Goal: Information Seeking & Learning: Learn about a topic

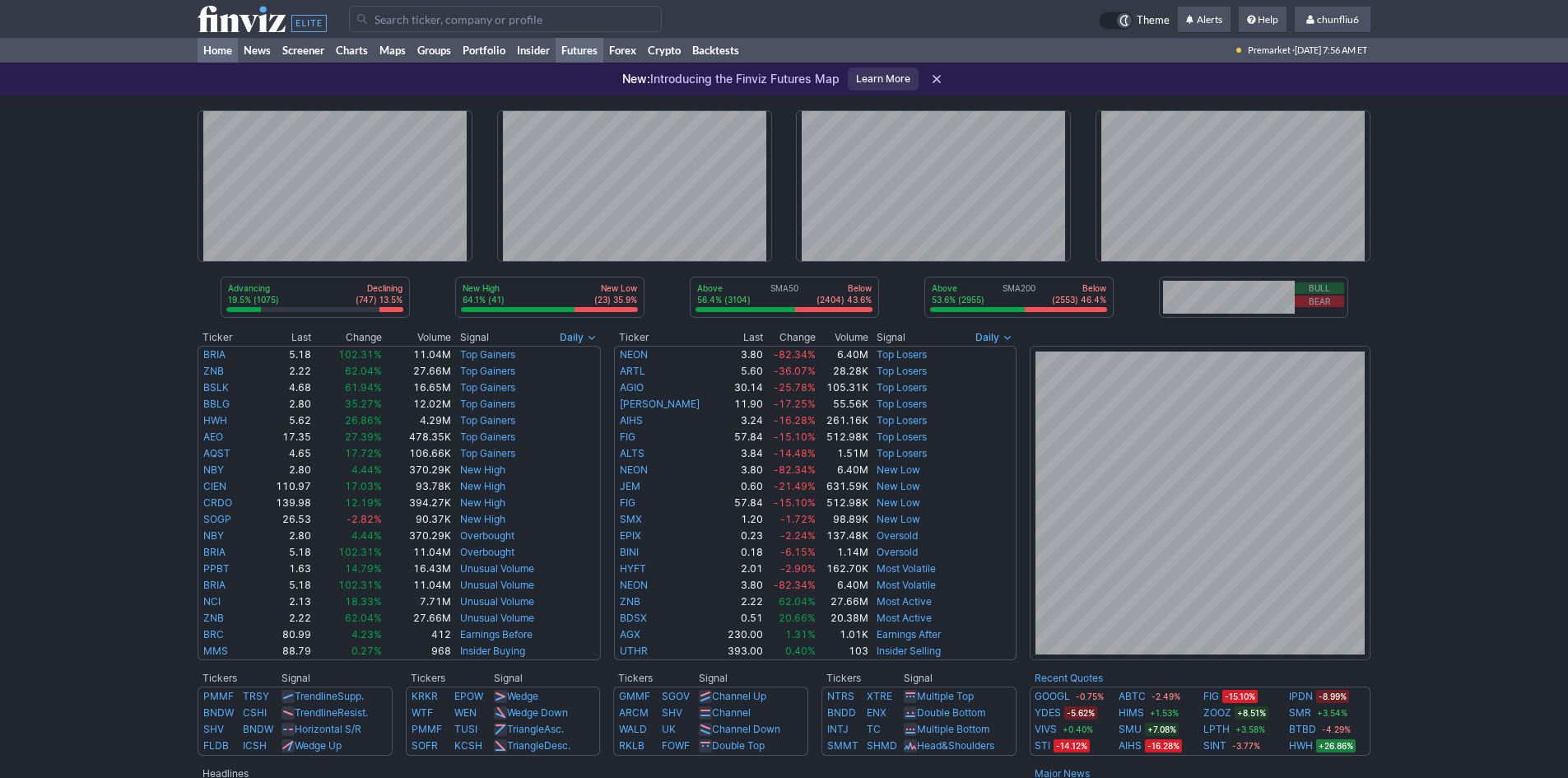
click at [584, 50] on link "Futures" at bounding box center [579, 50] width 48 height 25
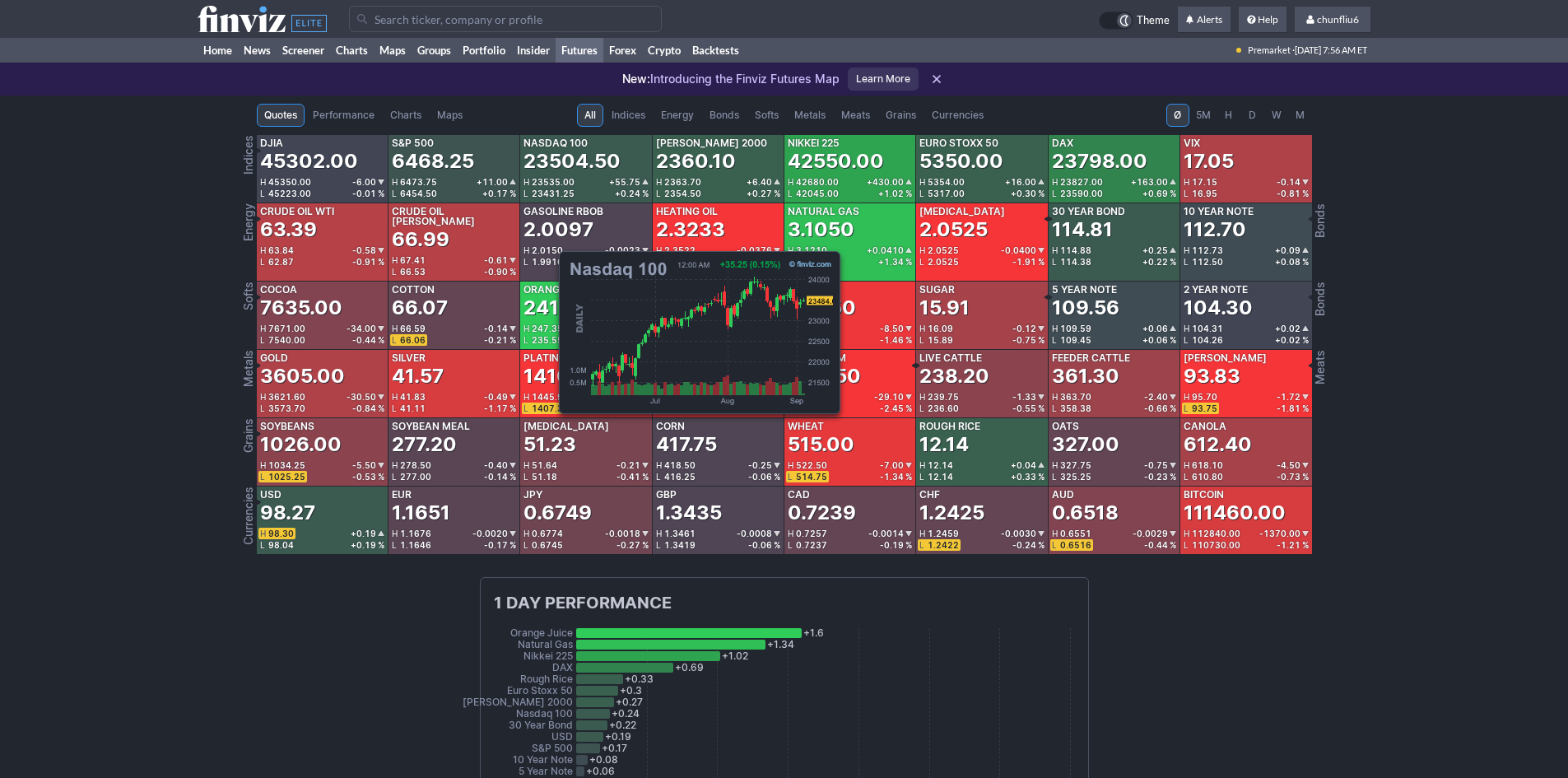
click at [551, 165] on div "23504.50" at bounding box center [572, 162] width 98 height 27
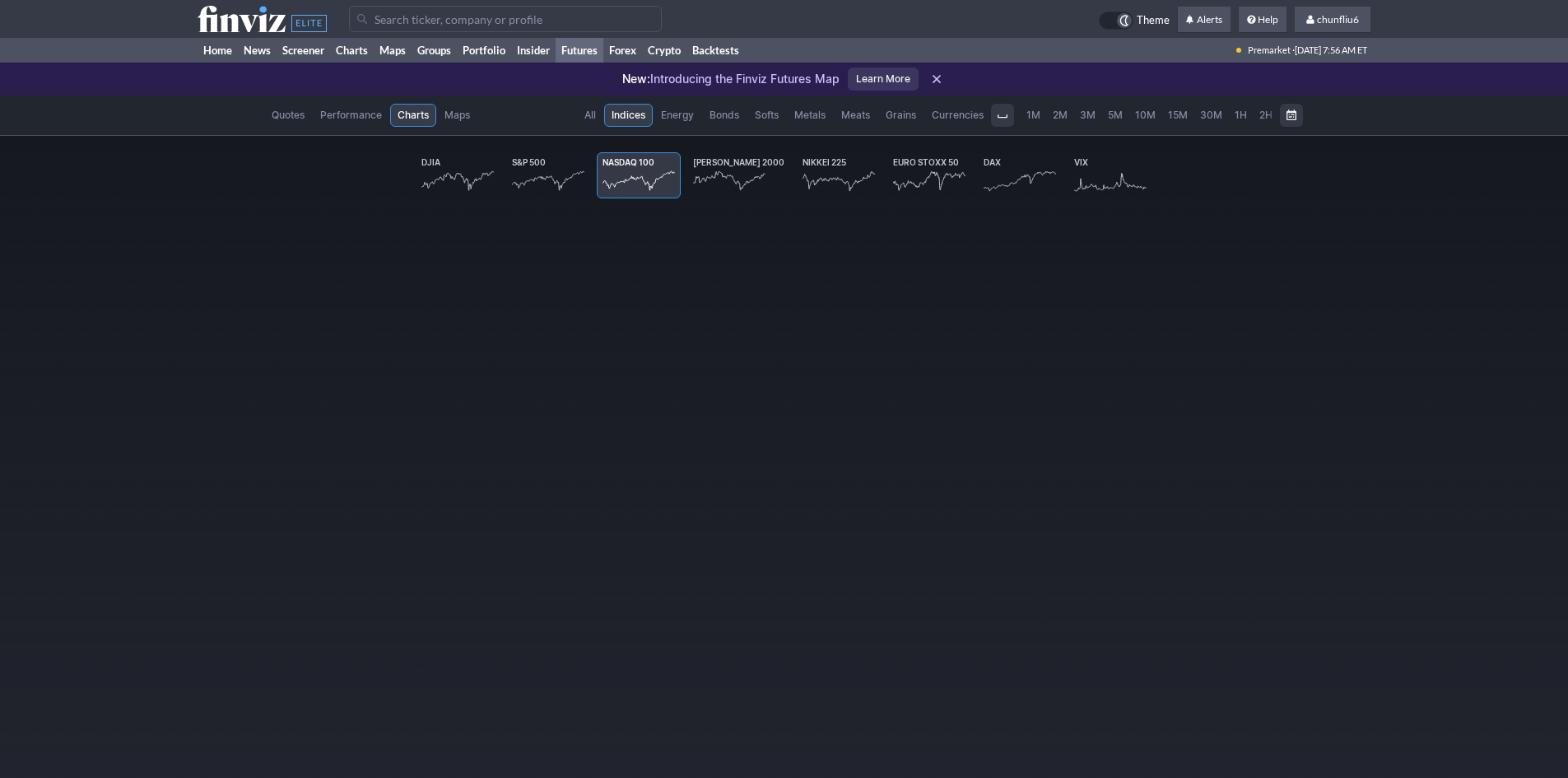
scroll to position [0, 102]
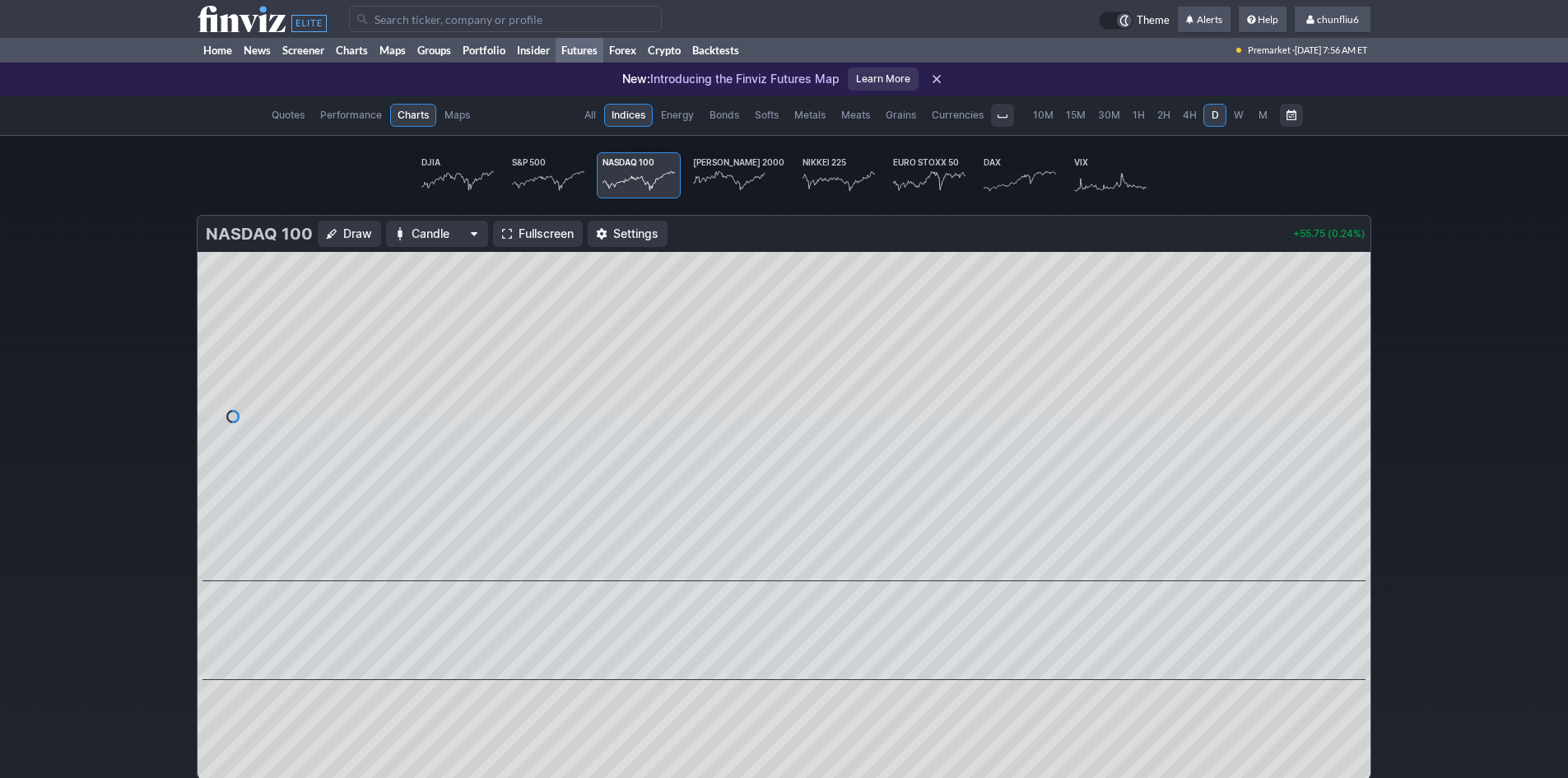
click at [538, 229] on span "Fullscreen" at bounding box center [546, 234] width 55 height 17
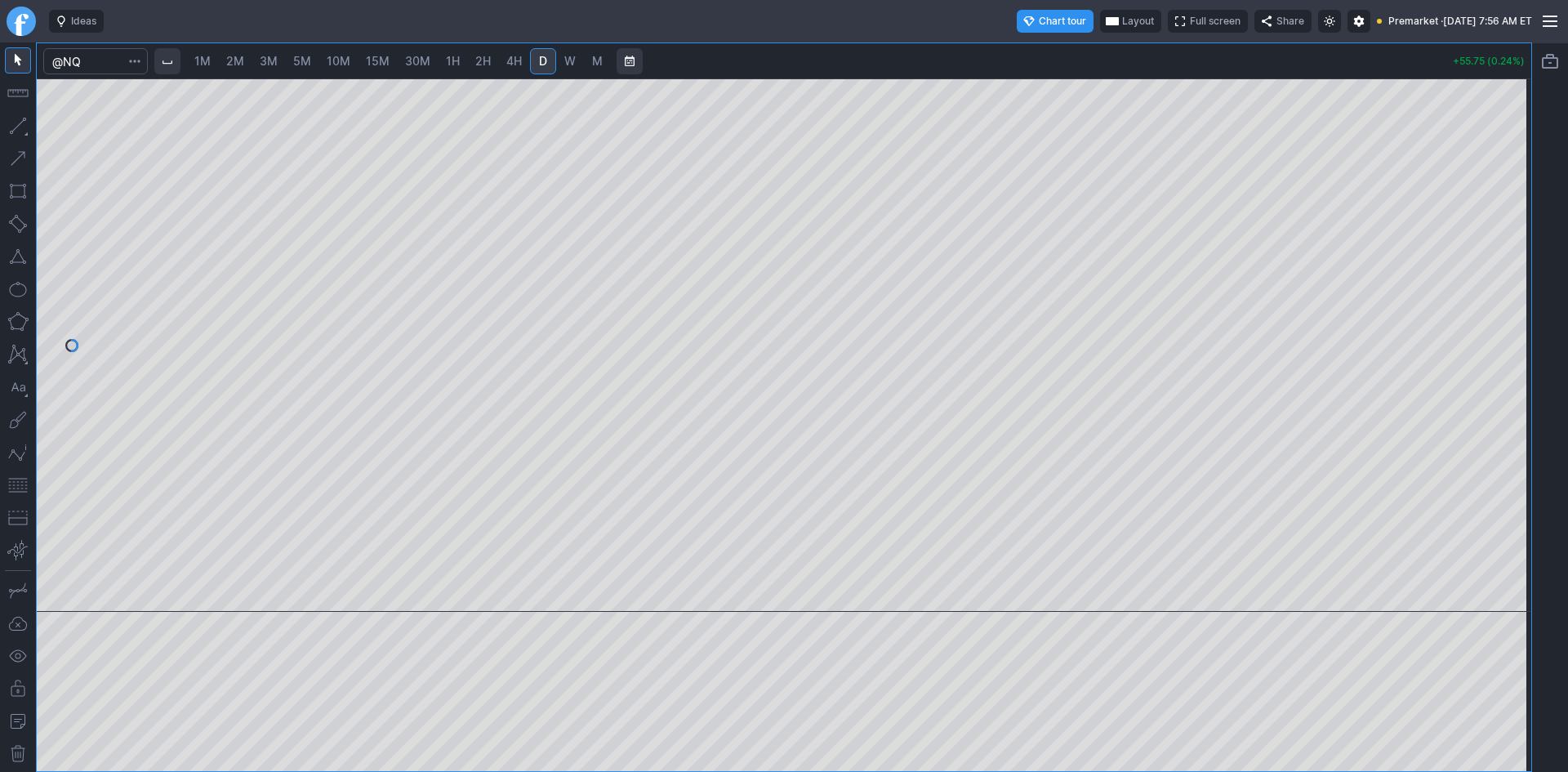
click at [345, 58] on span "10M" at bounding box center [338, 60] width 24 height 14
drag, startPoint x: 1510, startPoint y: 233, endPoint x: 1497, endPoint y: 308, distance: 76.1
click at [1497, 308] on div at bounding box center [1513, 342] width 34 height 493
click at [24, 486] on button "button" at bounding box center [18, 486] width 26 height 26
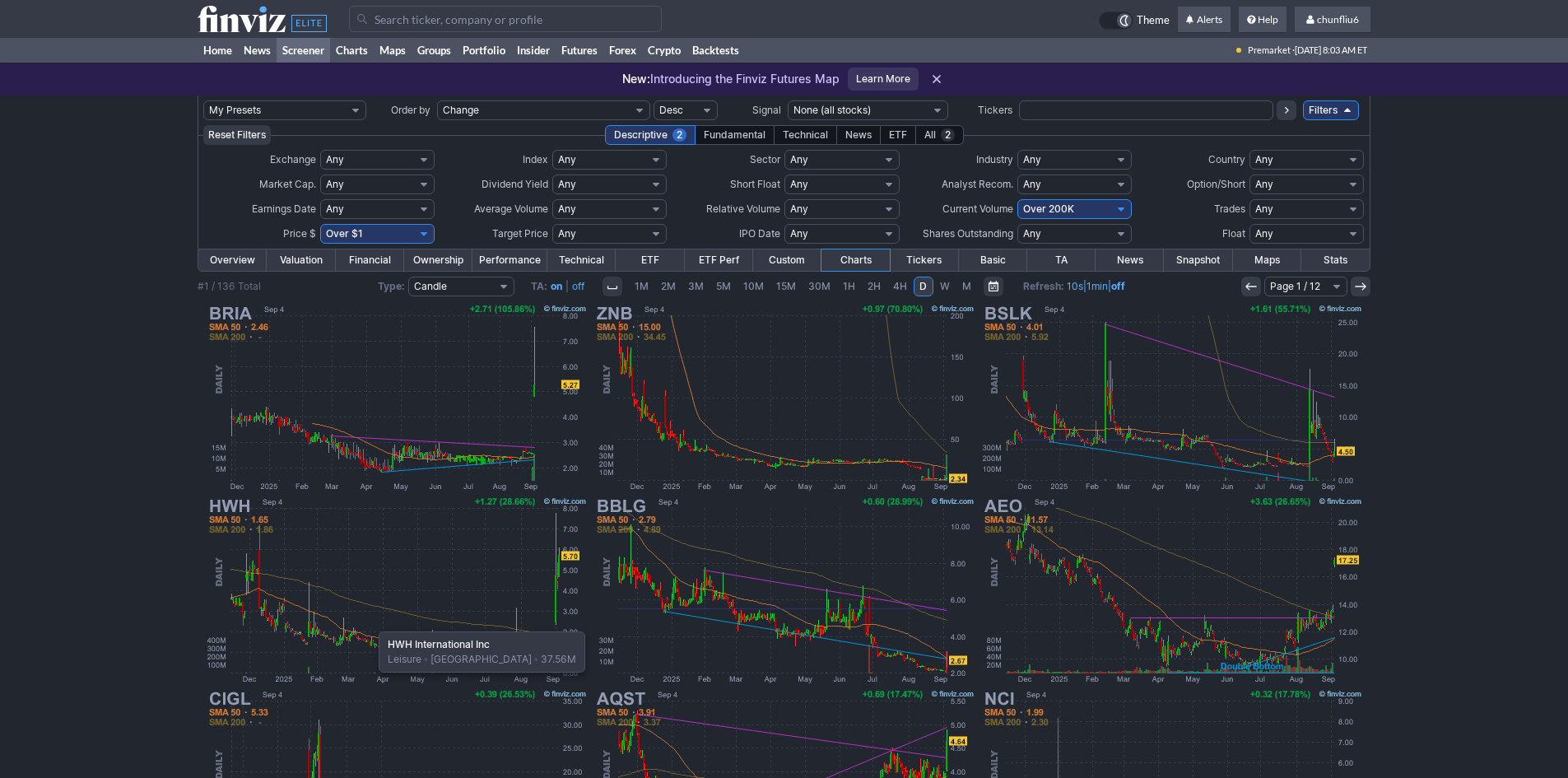
click at [370, 624] on img at bounding box center [397, 590] width 385 height 193
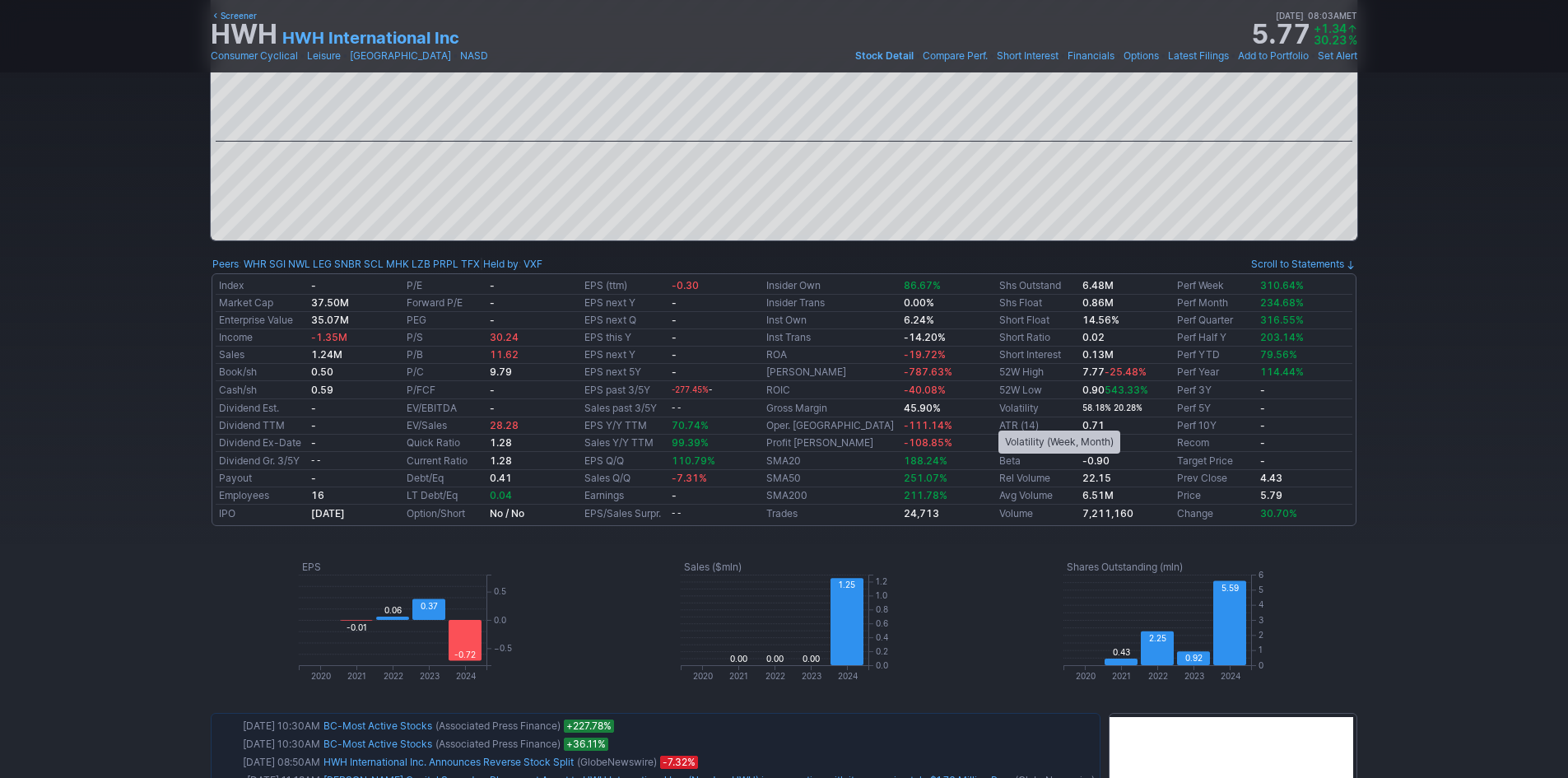
scroll to position [412, 0]
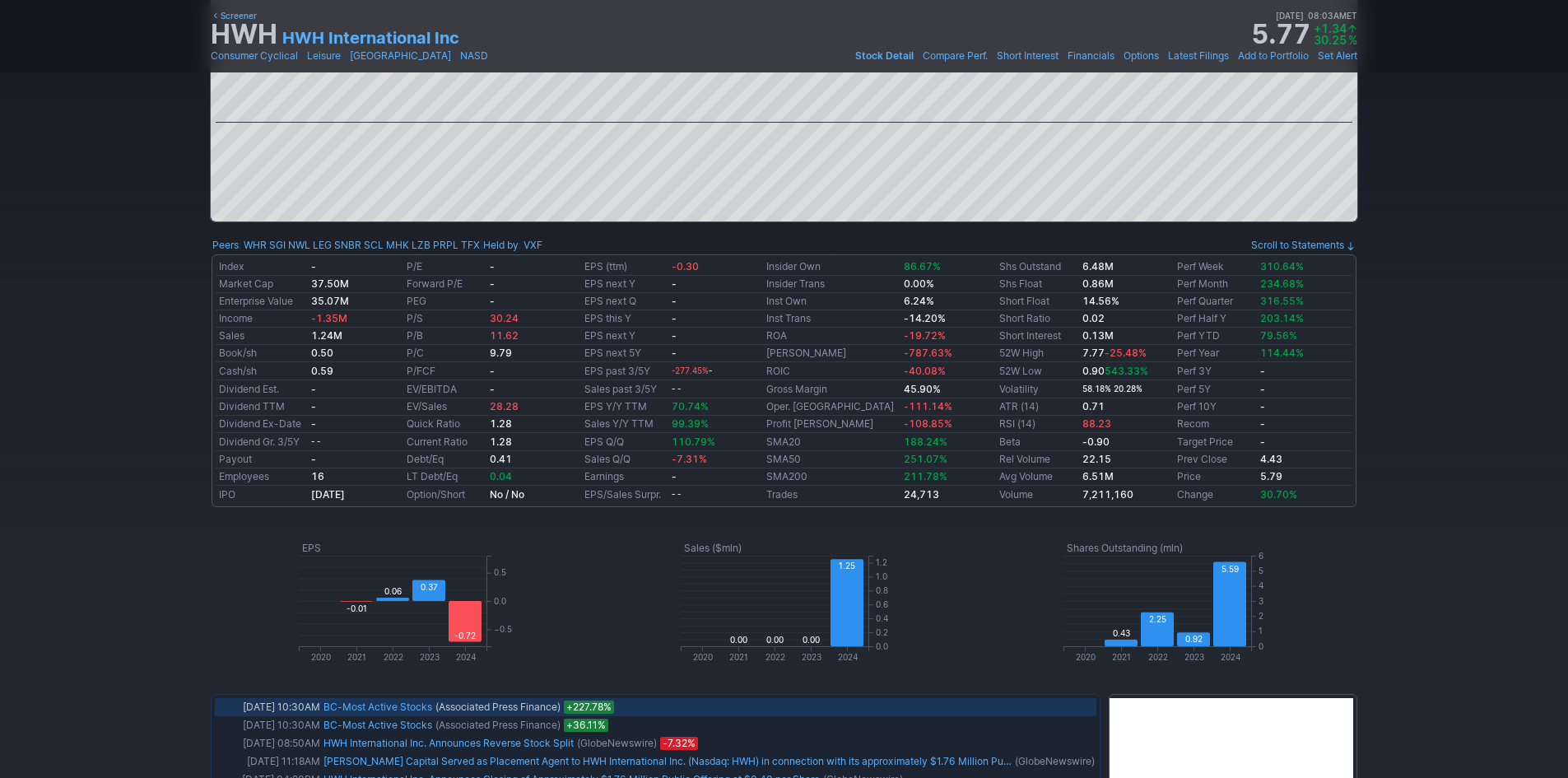
click at [412, 703] on link "BC-Most Active Stocks" at bounding box center [378, 706] width 108 height 13
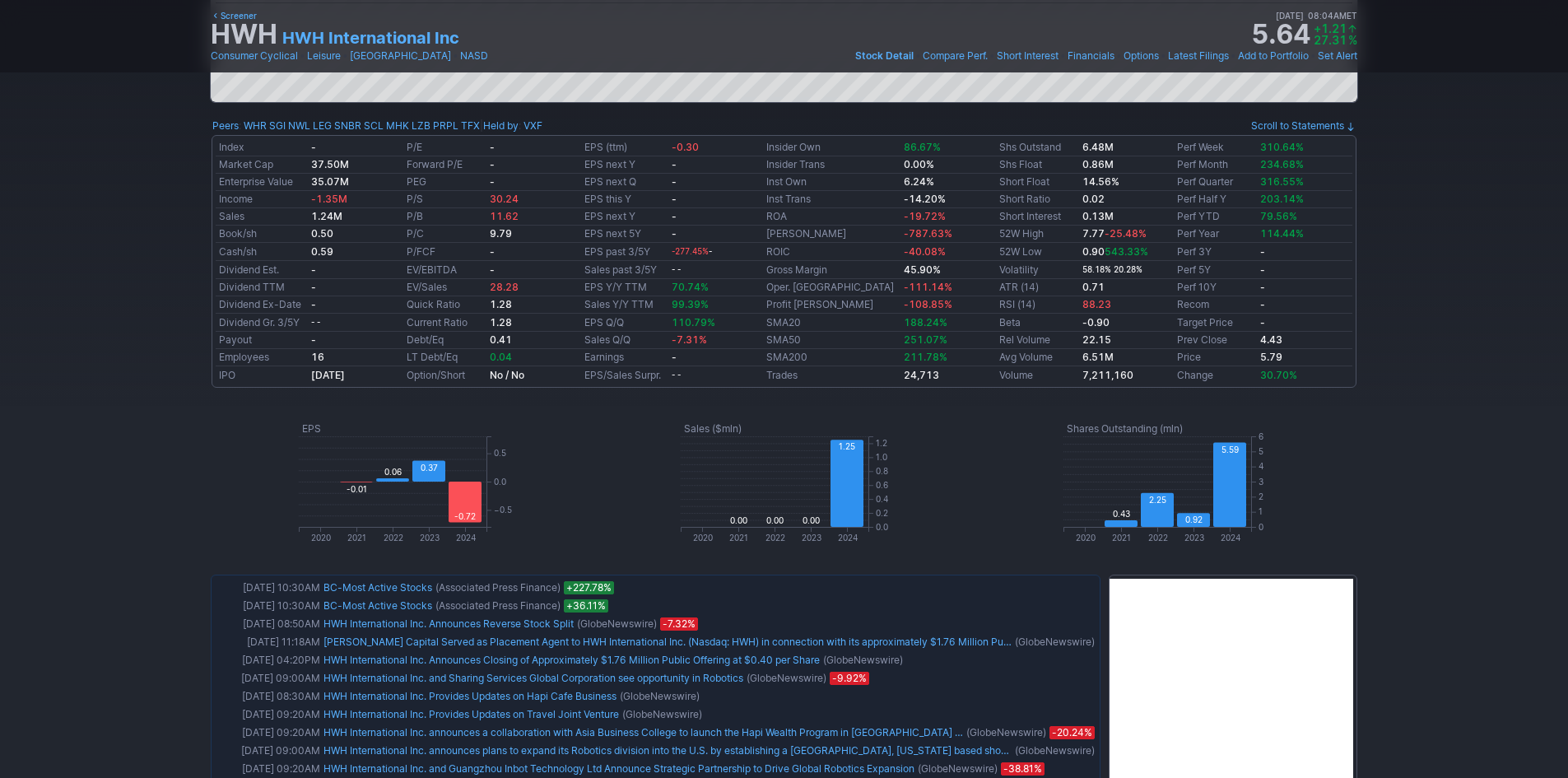
scroll to position [0, 0]
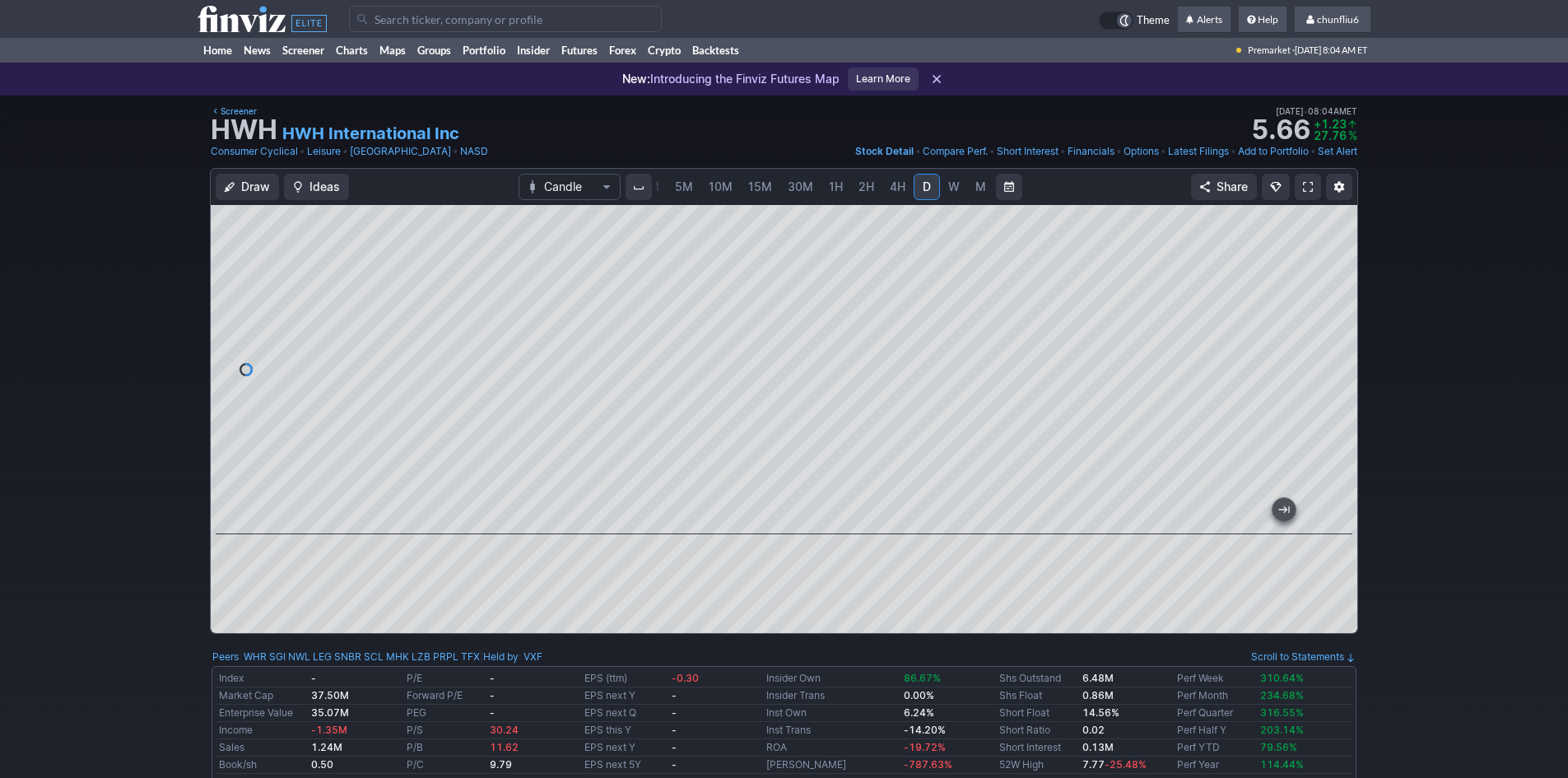
click at [1306, 181] on span at bounding box center [1308, 187] width 10 height 13
click at [392, 18] on input "Search" at bounding box center [505, 19] width 313 height 27
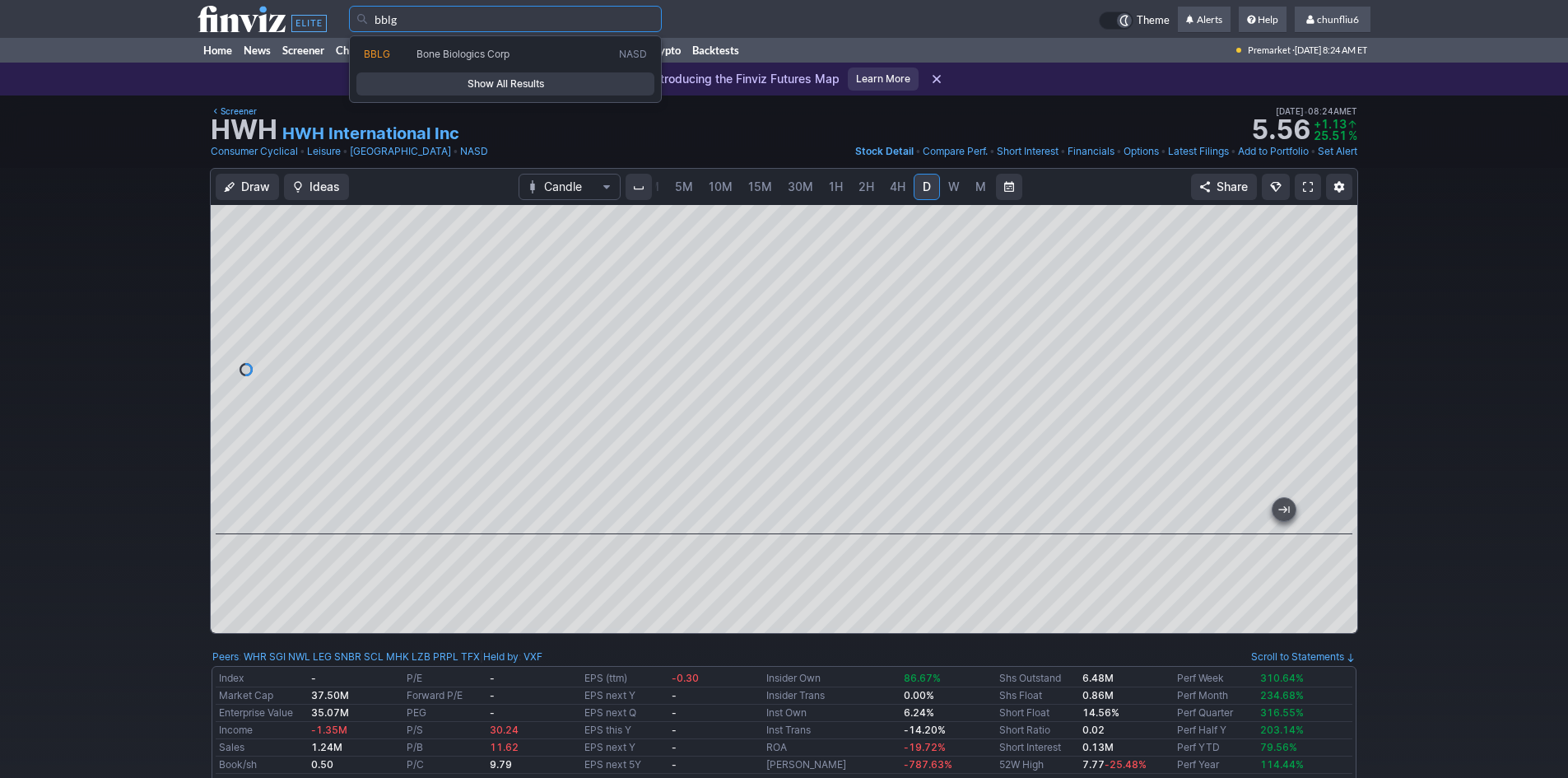
type input "bblg"
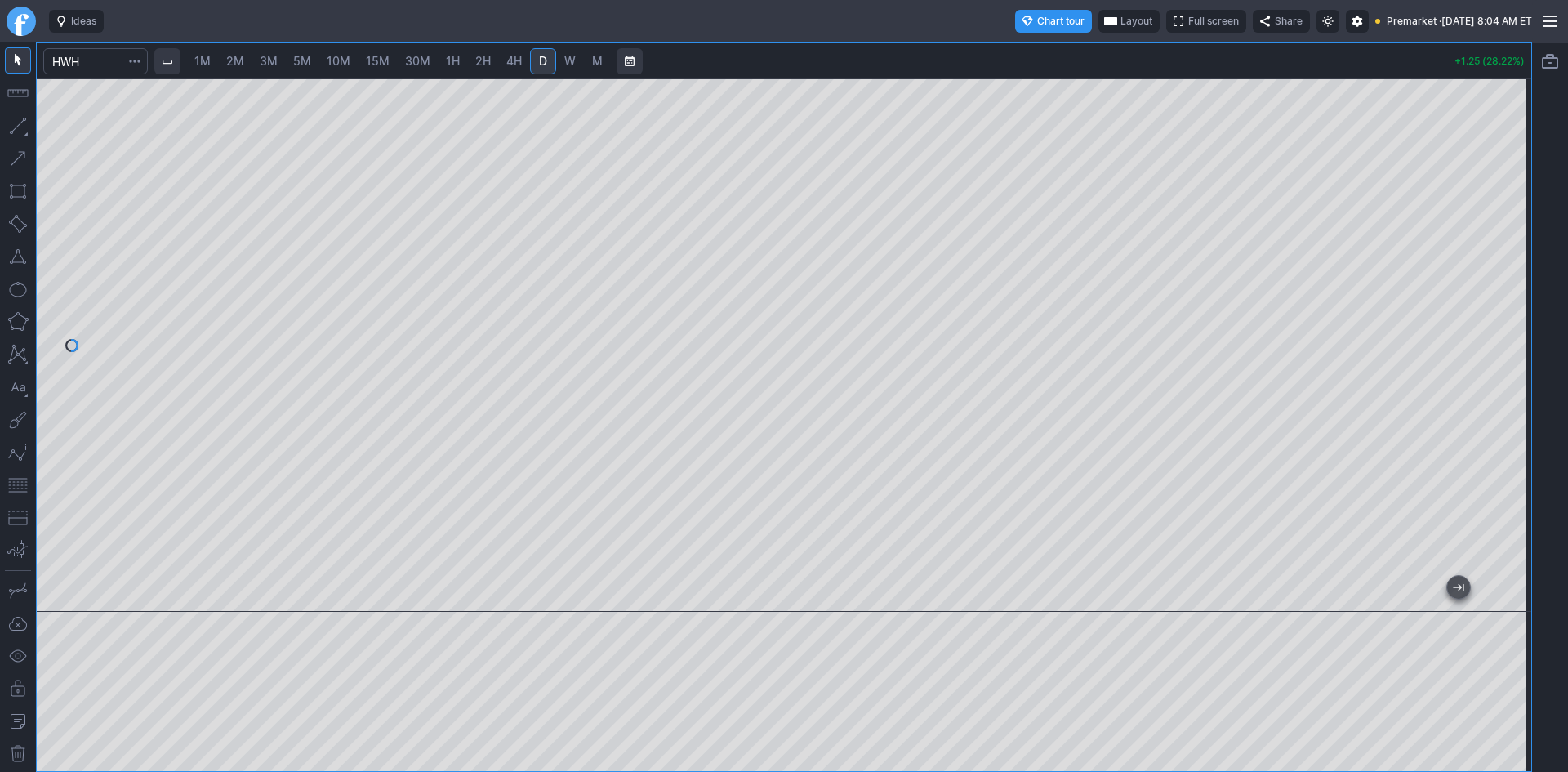
click at [1121, 18] on span "Layout" at bounding box center [1136, 22] width 32 height 17
click at [1060, 48] on button "Layout" at bounding box center [1057, 53] width 23 height 23
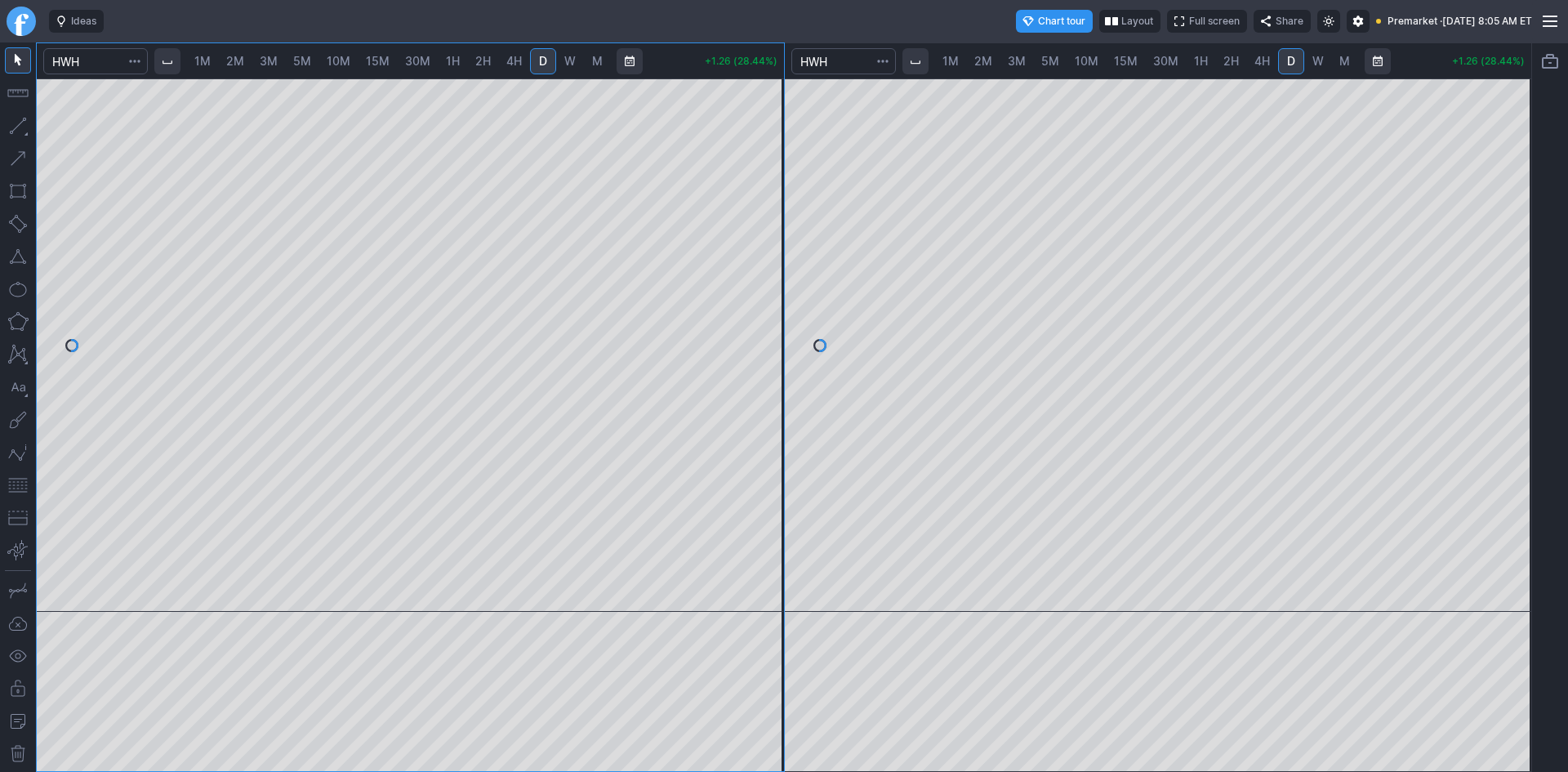
click at [1194, 60] on span "1H" at bounding box center [1201, 60] width 14 height 14
click at [1088, 58] on span "10M" at bounding box center [1087, 60] width 24 height 14
drag, startPoint x: 1513, startPoint y: 140, endPoint x: 1516, endPoint y: 189, distance: 49.1
click at [1516, 189] on div at bounding box center [1513, 342] width 34 height 493
click at [1050, 64] on span "5M" at bounding box center [1050, 60] width 18 height 14
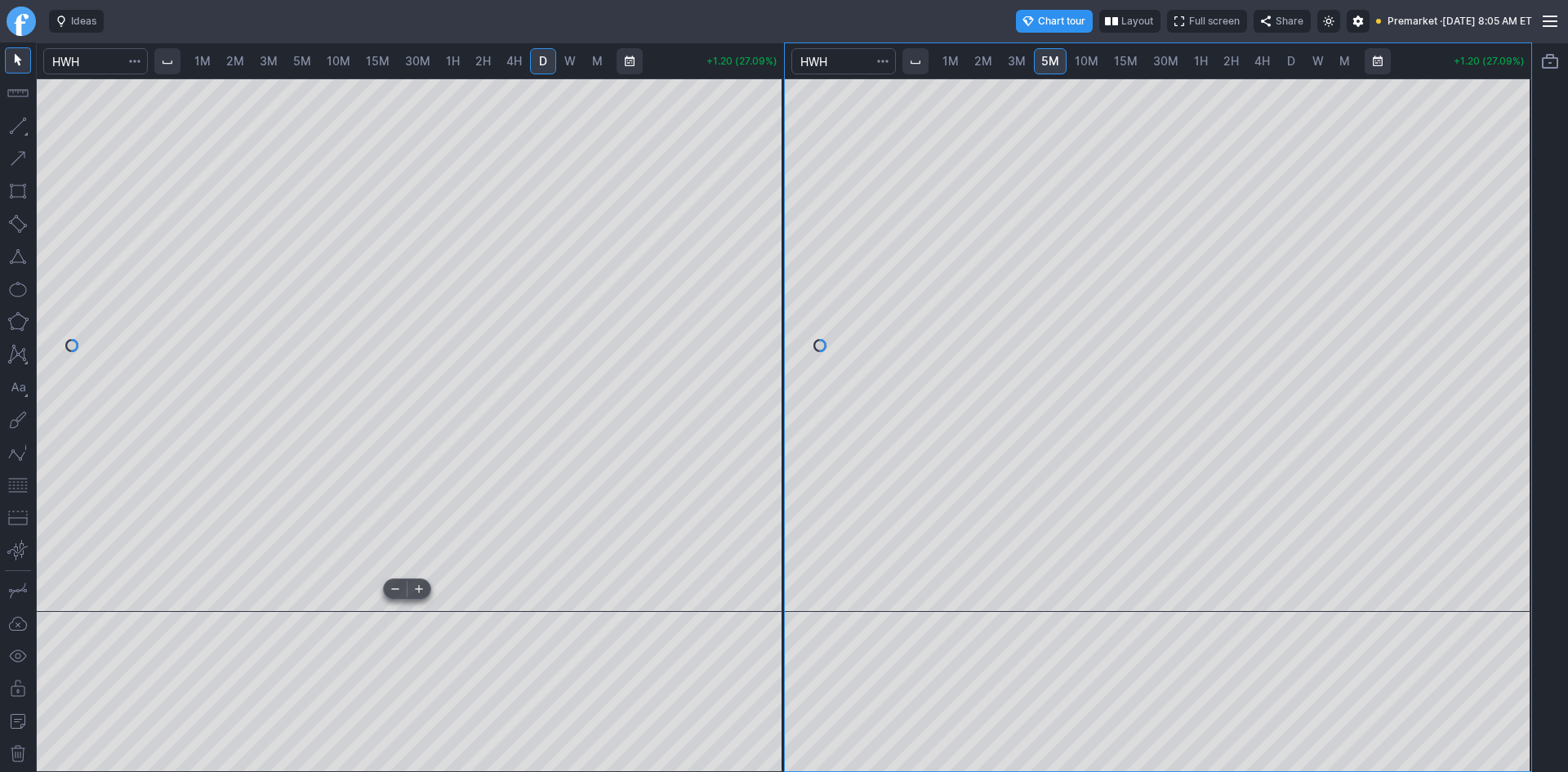
click at [534, 558] on div "1M 2M 3M 5M 10M 15M 30M 1H 2H 4H D W M +1.20 (27.09%) 1M 2M 3M 5M 10M 15M 30M 1…" at bounding box center [783, 407] width 1496 height 730
click at [1078, 60] on span "10M" at bounding box center [1087, 60] width 24 height 14
drag, startPoint x: 1248, startPoint y: 602, endPoint x: 1567, endPoint y: 578, distance: 319.9
click at [1567, 578] on div "1M 2M 3M 5M 10M 15M 30M 1H 2H 4H D W M +1.20 (27.09%) 1M 2M 3M 5M 10M 15M 30M 1…" at bounding box center [784, 407] width 1568 height 730
drag, startPoint x: 1221, startPoint y: 594, endPoint x: 1567, endPoint y: 587, distance: 346.1
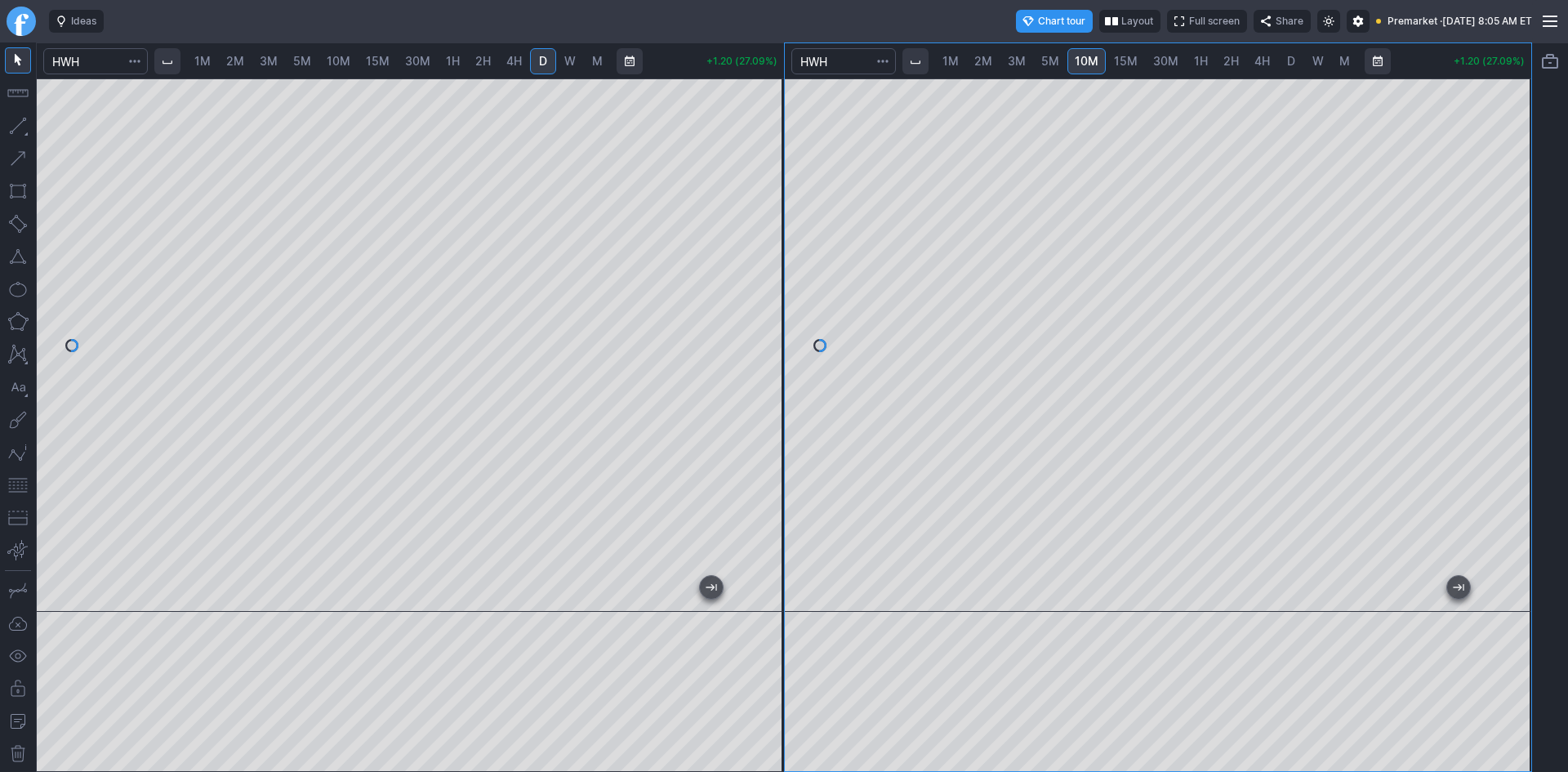
click at [1567, 587] on div "1M 2M 3M 5M 10M 15M 30M 1H 2H 4H D W M +1.20 (27.09%) 1M 2M 3M 5M 10M 15M 30M 1…" at bounding box center [784, 407] width 1568 height 730
click at [1438, 584] on div at bounding box center [1159, 345] width 748 height 534
click at [17, 484] on button "button" at bounding box center [18, 486] width 26 height 26
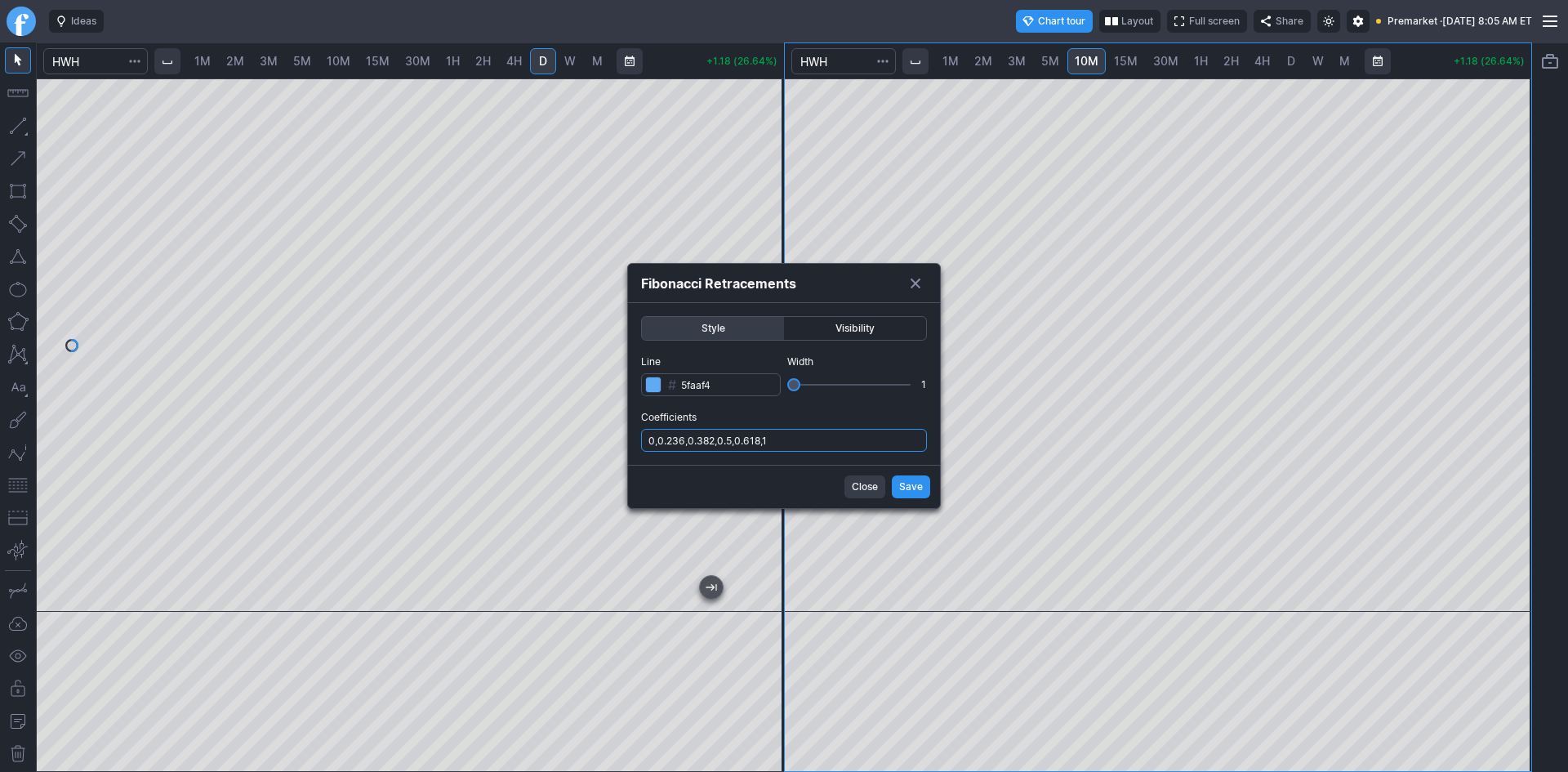
click at [838, 441] on input "0,0.236,0.382,0.5,0.618,1" at bounding box center [784, 440] width 286 height 23
type input "0,0.236,0.382,0.5,0.618,1,.786"
click at [900, 488] on button "Save" at bounding box center [911, 487] width 38 height 23
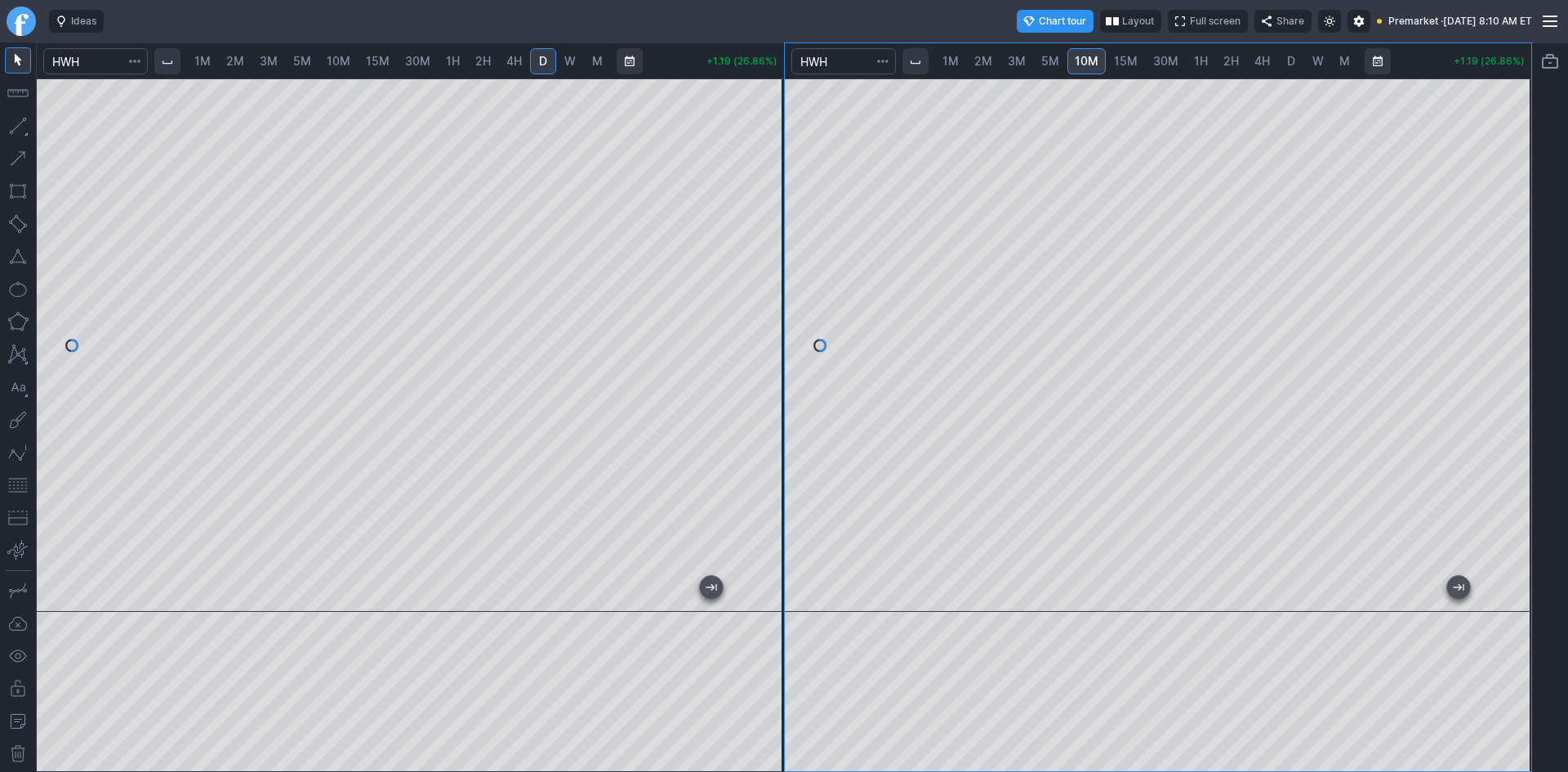
click at [239, 61] on span "2M" at bounding box center [236, 60] width 18 height 14
click at [741, 338] on div at bounding box center [410, 345] width 748 height 534
click at [22, 484] on button "button" at bounding box center [18, 486] width 26 height 26
drag, startPoint x: 760, startPoint y: 203, endPoint x: 757, endPoint y: 216, distance: 13.3
click at [757, 216] on div at bounding box center [767, 342] width 34 height 493
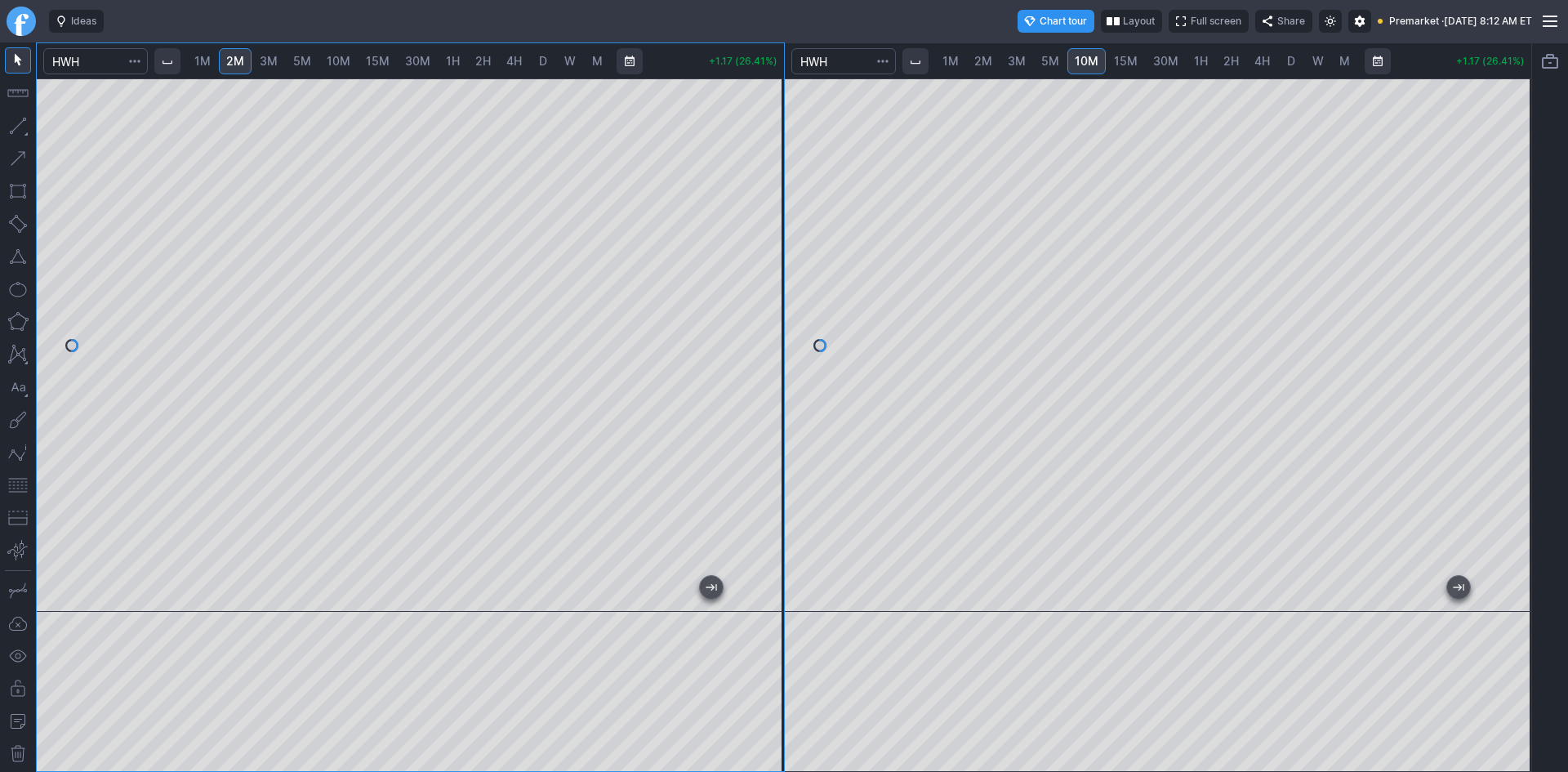
drag, startPoint x: 768, startPoint y: 243, endPoint x: 758, endPoint y: 282, distance: 40.3
click at [758, 282] on div at bounding box center [767, 342] width 34 height 493
click at [698, 46] on div "1M 2M 3M 5M 10M 15M 30M 1H 2H 4H D W M +1.15 (25.96%)" at bounding box center [410, 407] width 748 height 728
drag, startPoint x: 767, startPoint y: 176, endPoint x: 756, endPoint y: 267, distance: 91.7
click at [758, 267] on div at bounding box center [767, 342] width 34 height 493
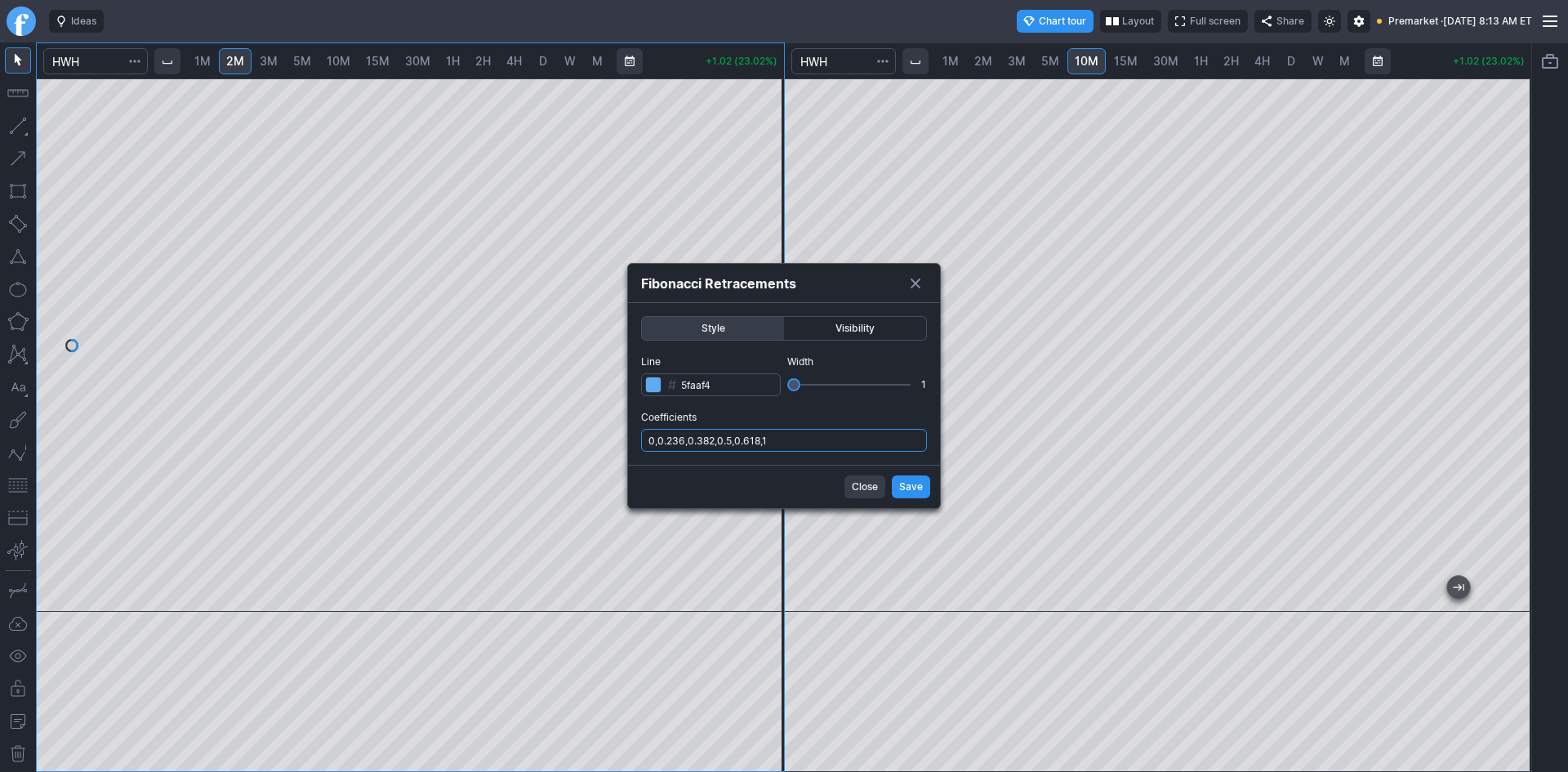
click at [844, 439] on input "0,0.236,0.382,0.5,0.618,1" at bounding box center [784, 440] width 286 height 23
type input "0,0.236,0.382,0.5,0.618,1,.786"
click at [913, 489] on span "Save" at bounding box center [911, 487] width 24 height 17
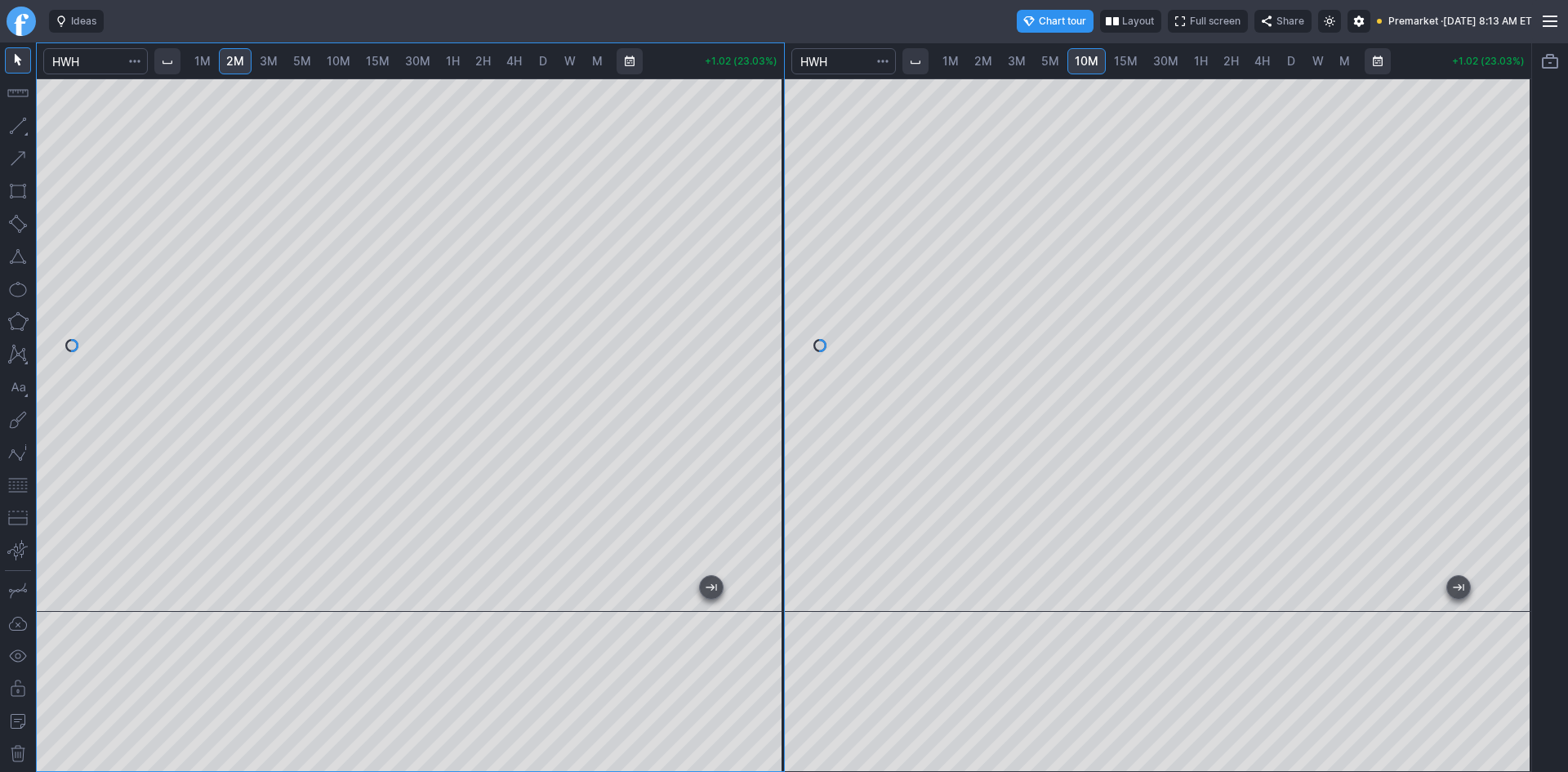
drag, startPoint x: 767, startPoint y: 398, endPoint x: 761, endPoint y: 376, distance: 22.8
click at [761, 376] on div at bounding box center [767, 342] width 34 height 493
drag, startPoint x: 1524, startPoint y: 350, endPoint x: 1512, endPoint y: 326, distance: 26.8
click at [1512, 326] on div at bounding box center [1513, 342] width 34 height 493
click at [1053, 64] on span "5M" at bounding box center [1050, 60] width 18 height 14
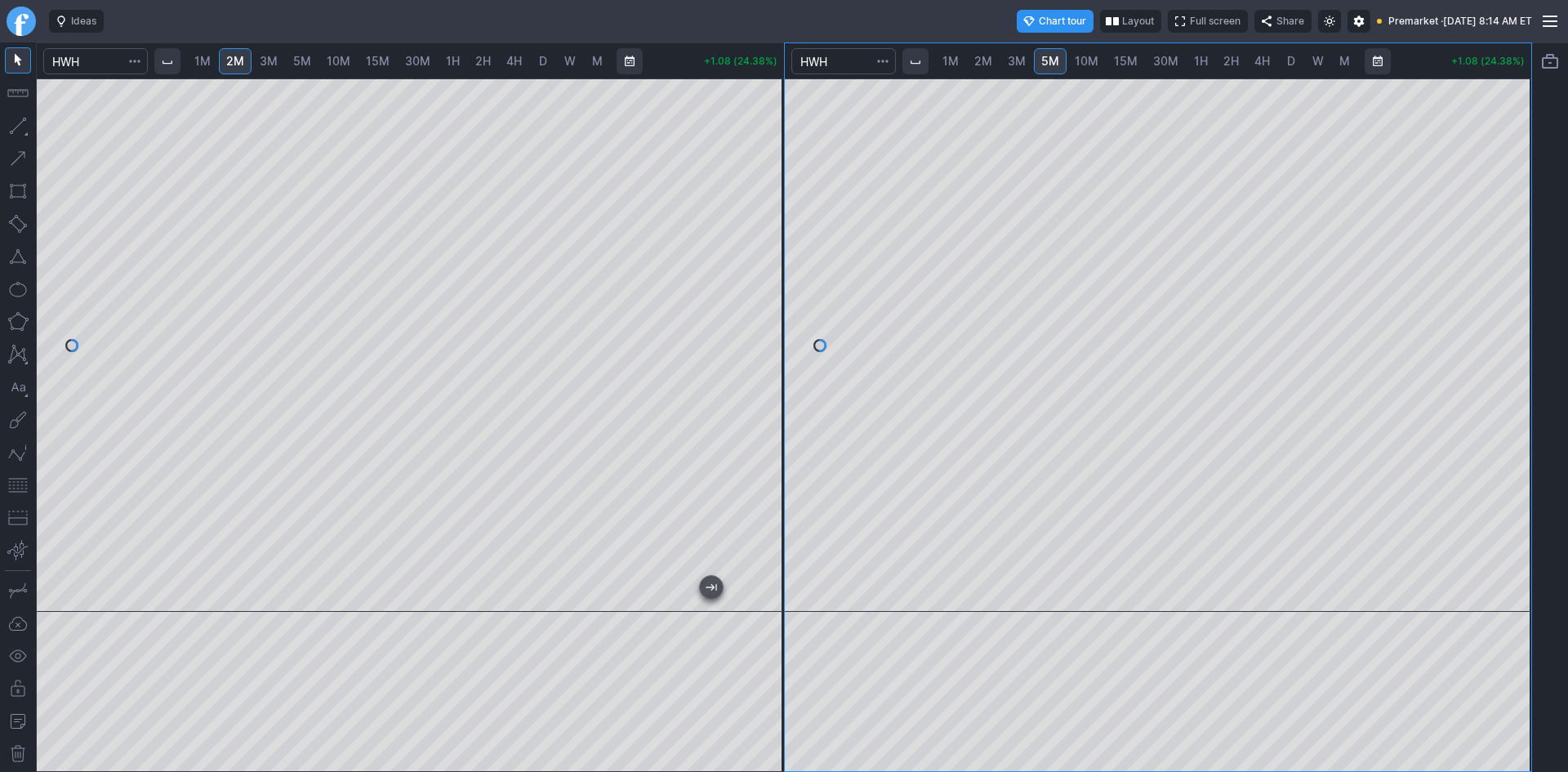
click at [505, 537] on div "1M 2M 3M 5M 10M 15M 30M 1H 2H 4H D W M +1.08 (24.38%) 1M 2M 3M 5M 10M 15M 30M 1…" at bounding box center [783, 407] width 1496 height 730
click at [1086, 51] on link "10M" at bounding box center [1087, 61] width 38 height 26
drag, startPoint x: 1133, startPoint y: 597, endPoint x: 1567, endPoint y: 563, distance: 435.3
click at [1567, 563] on div "1M 2M 3M 5M 10M 15M 30M 1H 2H 4H D W M +1.09 (24.60%) 1M 2M 3M 5M 10M 15M 30M 1…" at bounding box center [784, 407] width 1568 height 730
drag, startPoint x: 1183, startPoint y: 592, endPoint x: 1567, endPoint y: 549, distance: 386.4
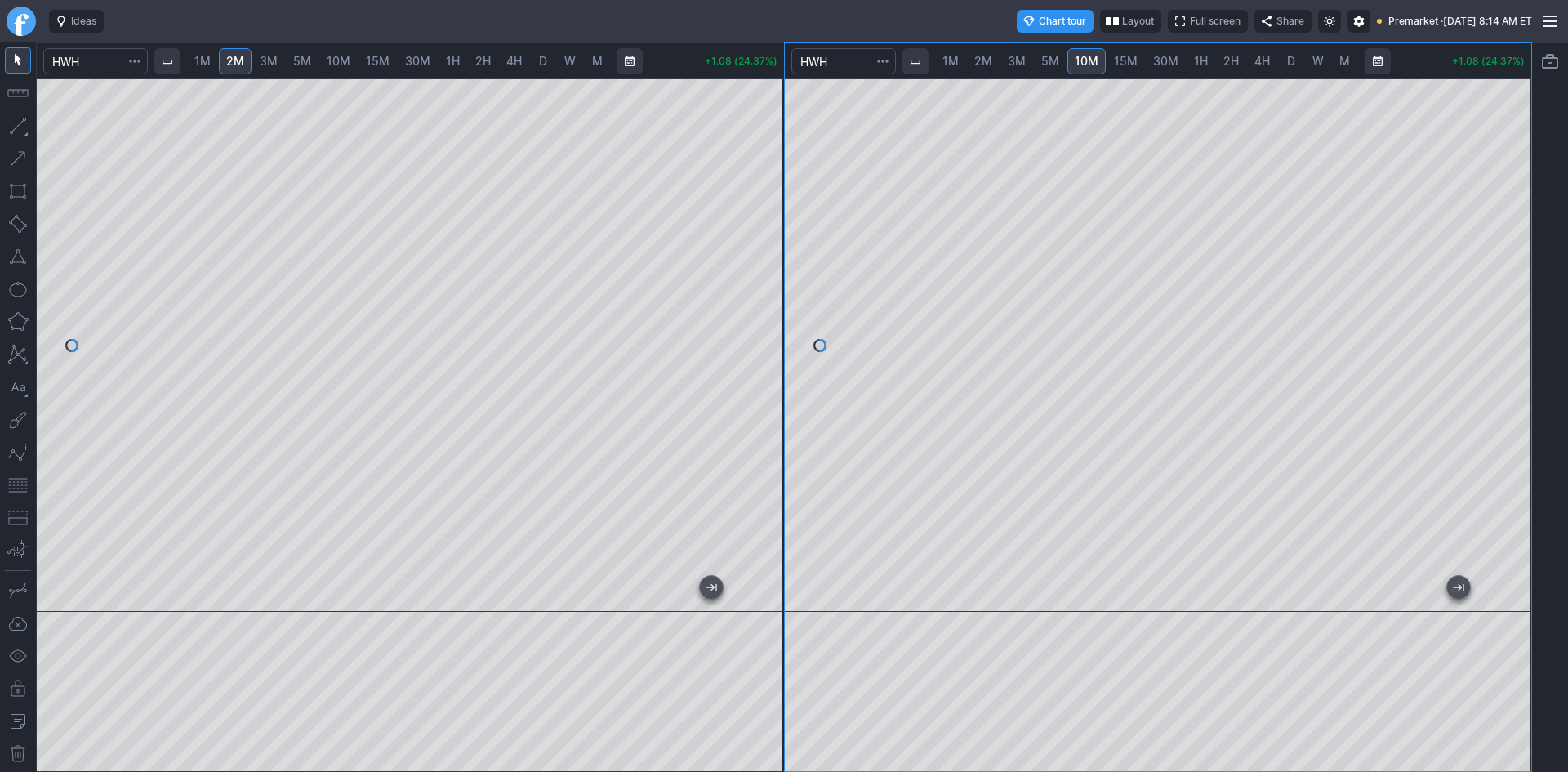
click at [1567, 549] on div "1M 2M 3M 5M 10M 15M 30M 1H 2H 4H D W M +1.08 (24.37%) 1M 2M 3M 5M 10M 15M 30M 1…" at bounding box center [784, 407] width 1568 height 730
click at [1352, 572] on div at bounding box center [1159, 345] width 748 height 534
click at [20, 491] on button "button" at bounding box center [18, 486] width 26 height 26
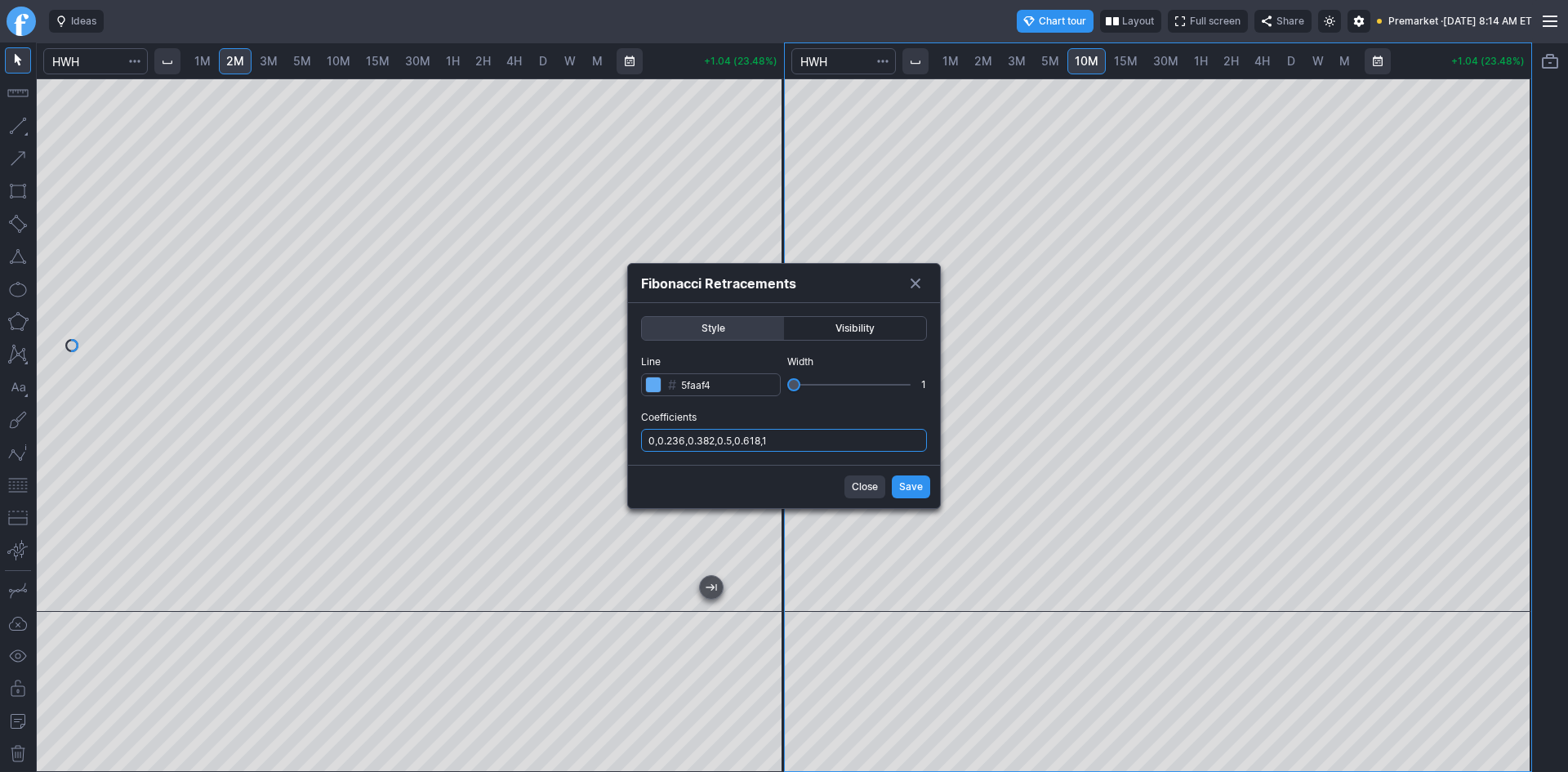
drag, startPoint x: 818, startPoint y: 441, endPoint x: 823, endPoint y: 451, distance: 11.2
click at [820, 444] on input "0,0.236,0.382,0.5,0.618,1" at bounding box center [784, 440] width 286 height 23
type input "0,0.236,0.382,0.5,0.618,1,.786"
click at [916, 493] on span "Save" at bounding box center [911, 487] width 24 height 17
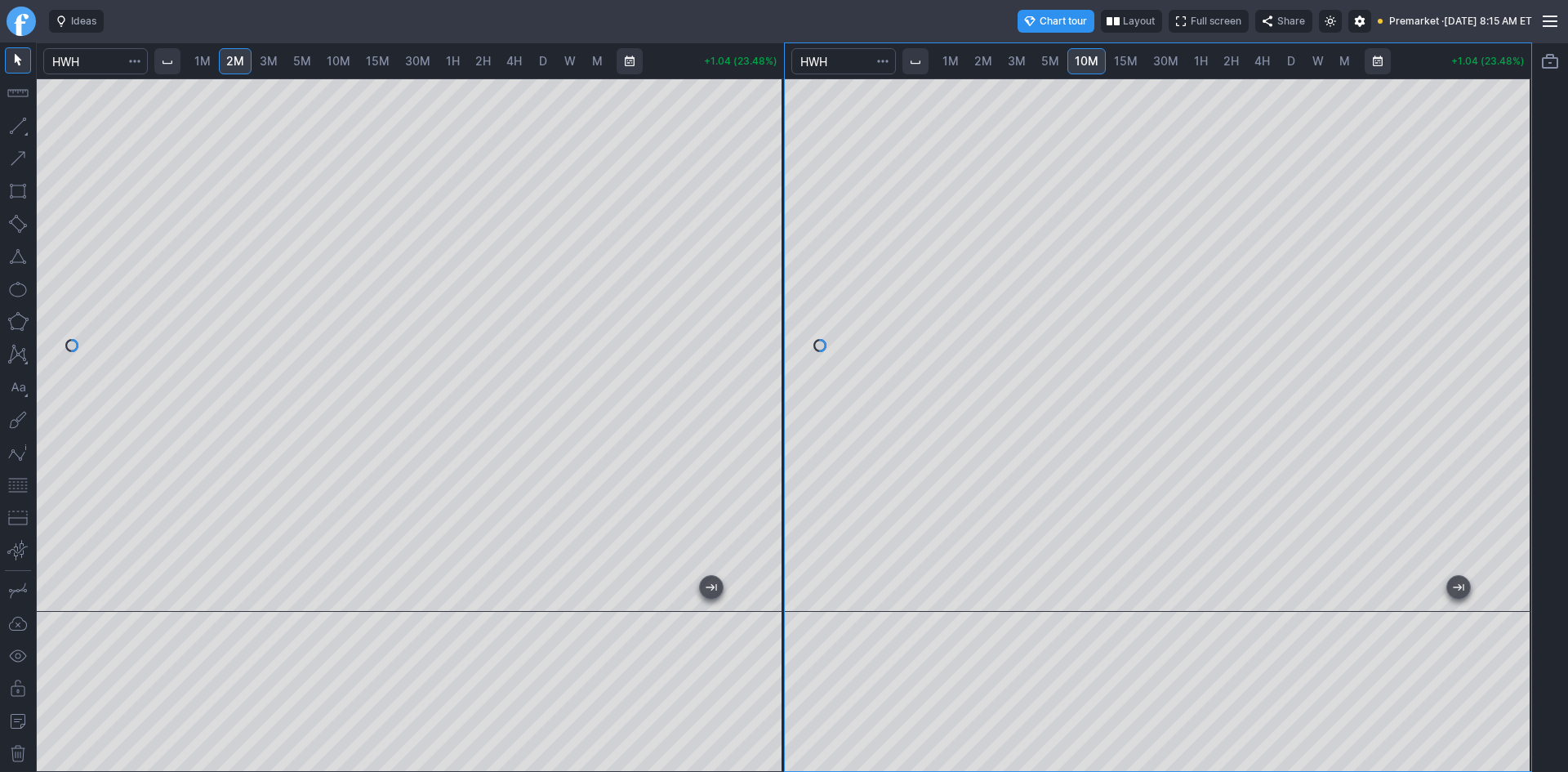
drag, startPoint x: 1507, startPoint y: 261, endPoint x: 1507, endPoint y: 245, distance: 16.0
click at [1507, 245] on div at bounding box center [1513, 342] width 34 height 493
drag, startPoint x: 765, startPoint y: 258, endPoint x: 777, endPoint y: 228, distance: 32.3
click at [777, 228] on div at bounding box center [767, 342] width 34 height 493
click at [8, 486] on button "button" at bounding box center [18, 486] width 26 height 26
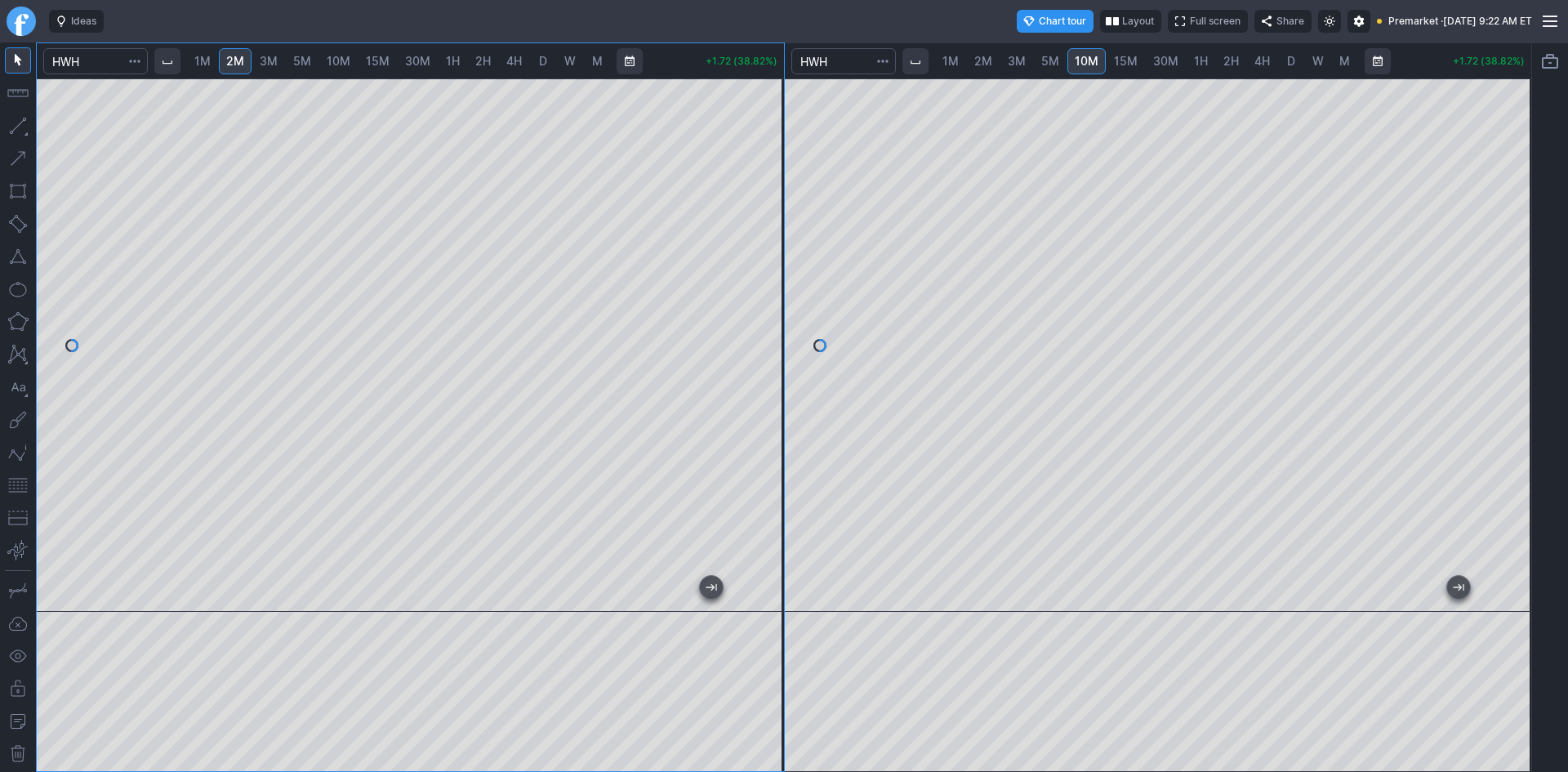
drag, startPoint x: 770, startPoint y: 256, endPoint x: 769, endPoint y: 287, distance: 31.0
click at [769, 287] on div at bounding box center [767, 342] width 34 height 493
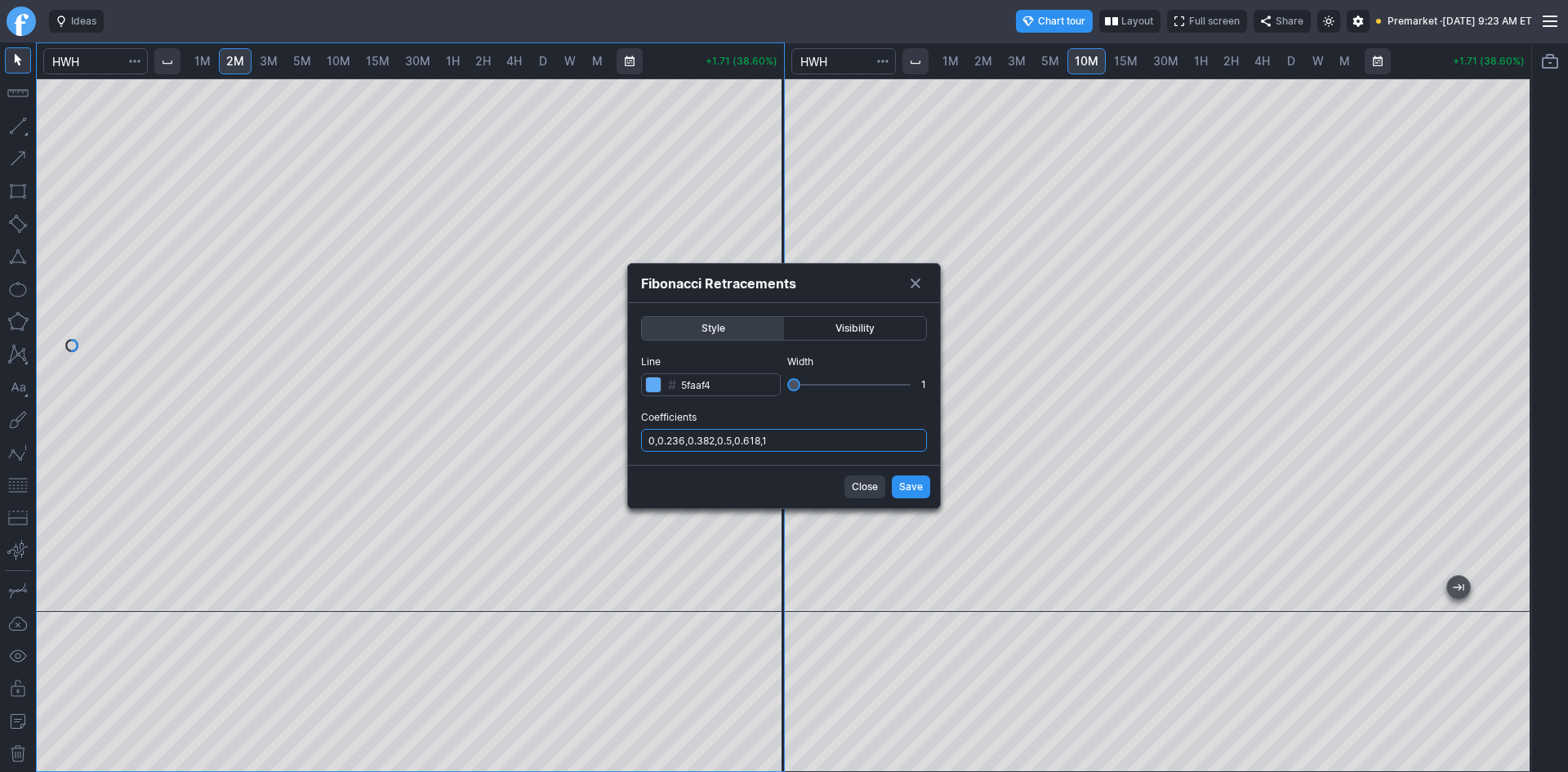
drag, startPoint x: 823, startPoint y: 441, endPoint x: 820, endPoint y: 451, distance: 10.4
click at [823, 441] on input "0,0.236,0.382,0.5,0.618,1" at bounding box center [784, 440] width 286 height 23
type input "0,0.236,0.382,0.5,0.618,1,.786"
click at [911, 487] on span "Save" at bounding box center [911, 487] width 24 height 17
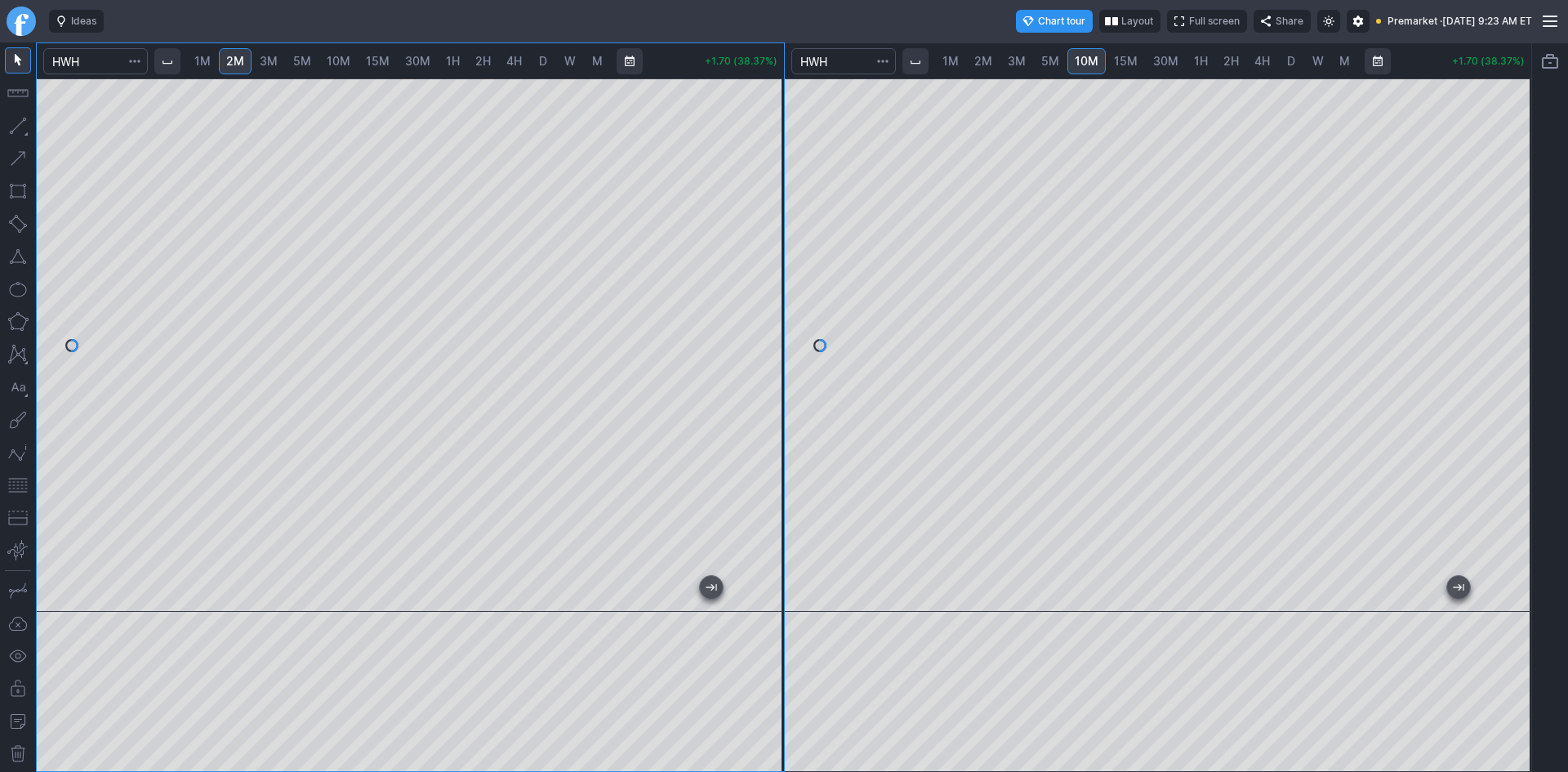
click at [770, 420] on div at bounding box center [767, 342] width 34 height 493
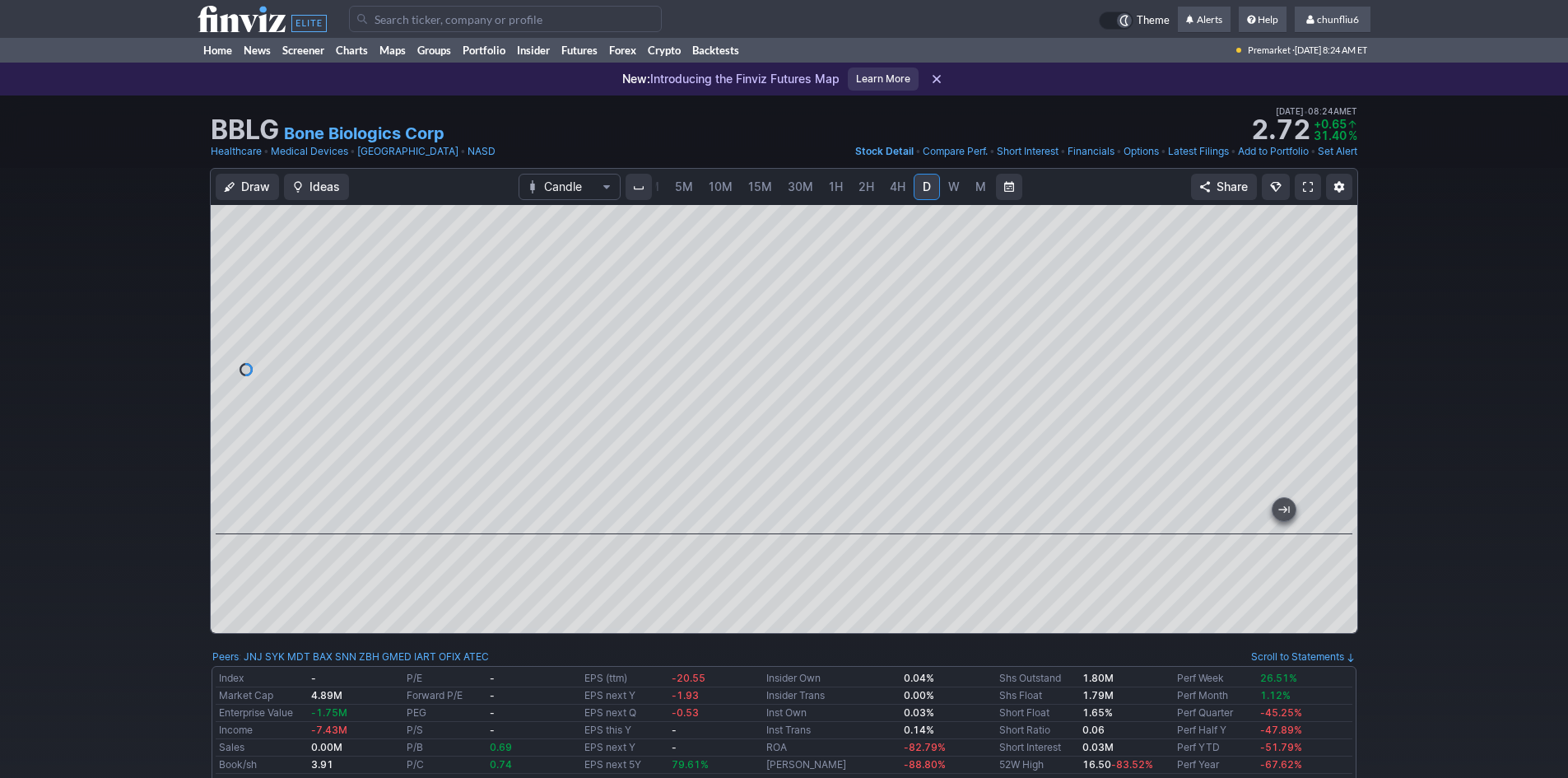
click at [1307, 187] on span at bounding box center [1308, 187] width 10 height 13
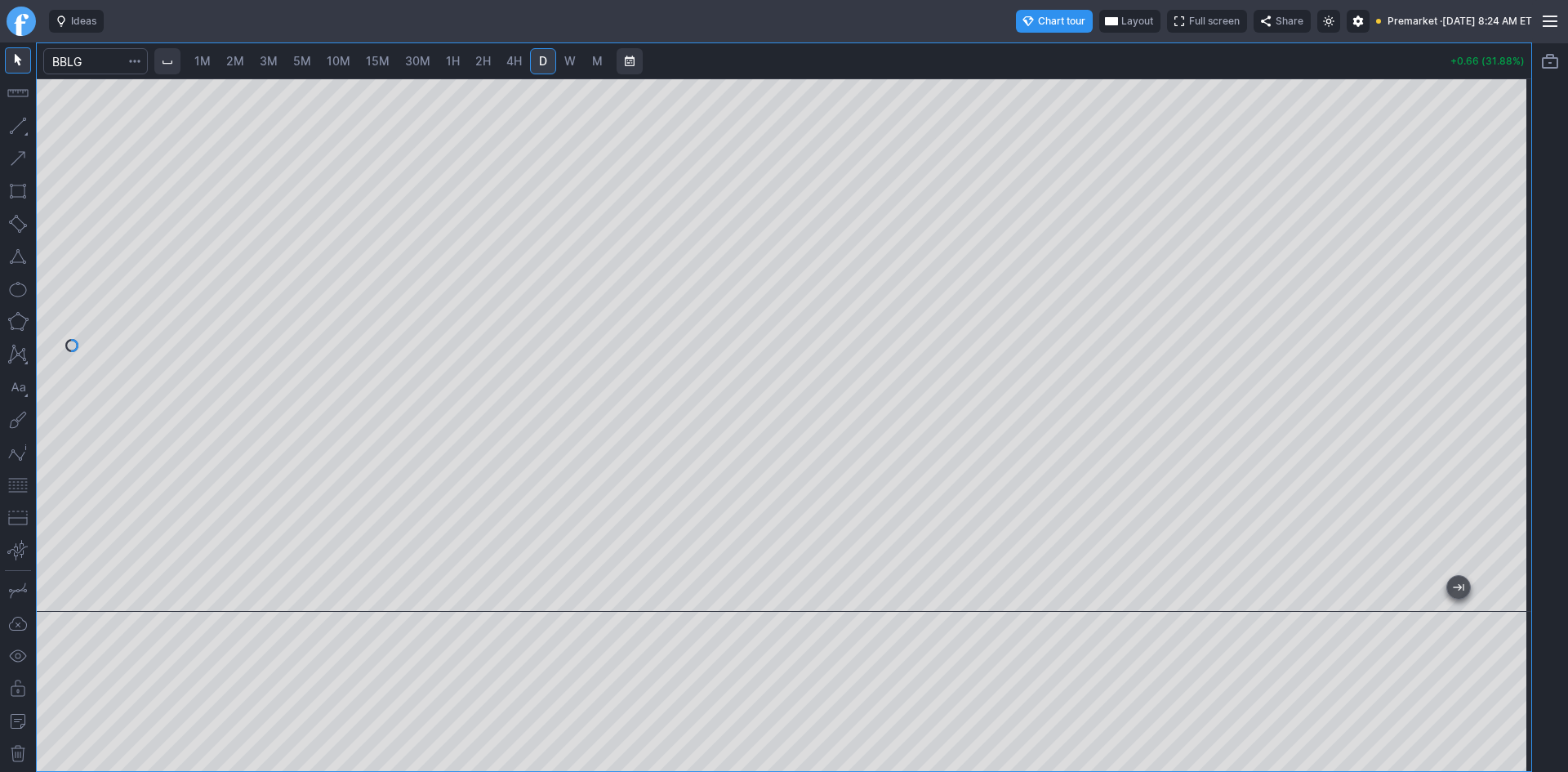
drag, startPoint x: 1505, startPoint y: 435, endPoint x: 1511, endPoint y: 317, distance: 118.2
click at [1511, 317] on div at bounding box center [1513, 342] width 34 height 493
click at [238, 60] on span "2M" at bounding box center [236, 60] width 18 height 14
click at [1121, 24] on span "Layout" at bounding box center [1137, 22] width 32 height 17
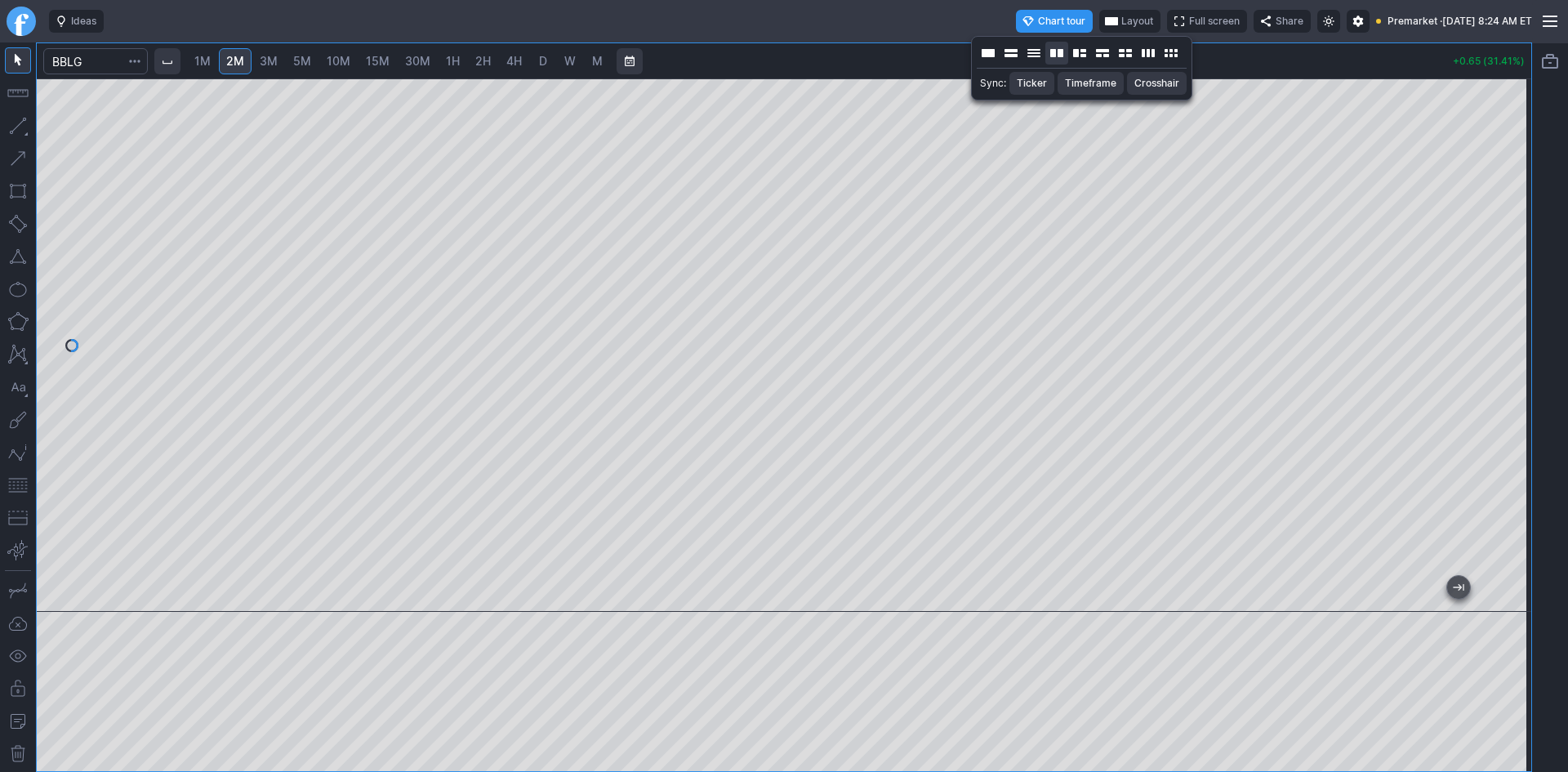
click at [1064, 53] on button "Layout" at bounding box center [1057, 53] width 23 height 23
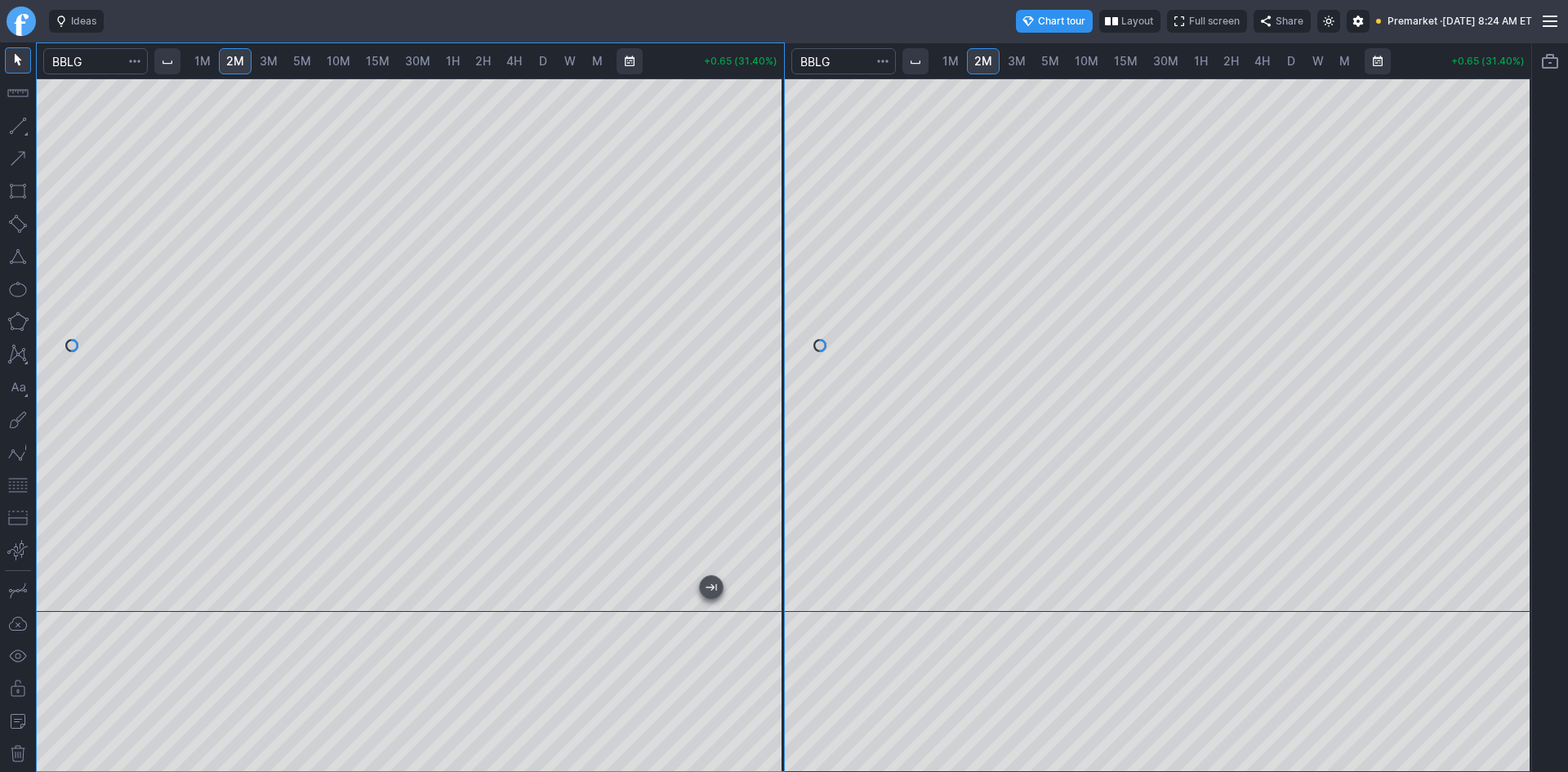
click at [739, 388] on div at bounding box center [410, 345] width 748 height 534
drag, startPoint x: 770, startPoint y: 322, endPoint x: 764, endPoint y: 381, distance: 59.3
click at [764, 381] on div at bounding box center [767, 342] width 34 height 493
drag, startPoint x: 770, startPoint y: 418, endPoint x: 770, endPoint y: 384, distance: 34.0
click at [770, 384] on div at bounding box center [767, 342] width 34 height 493
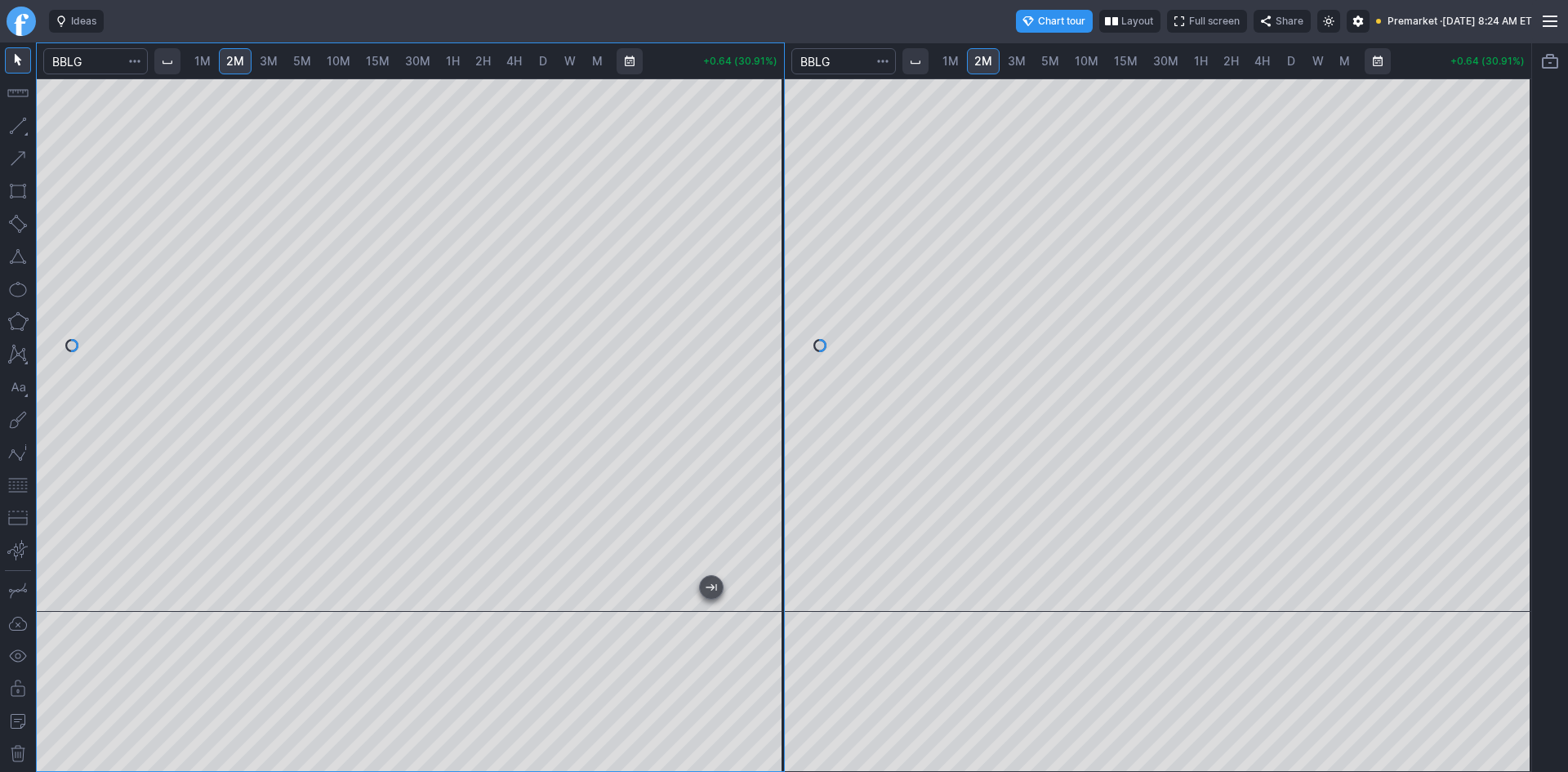
click at [22, 477] on button "button" at bounding box center [18, 486] width 26 height 26
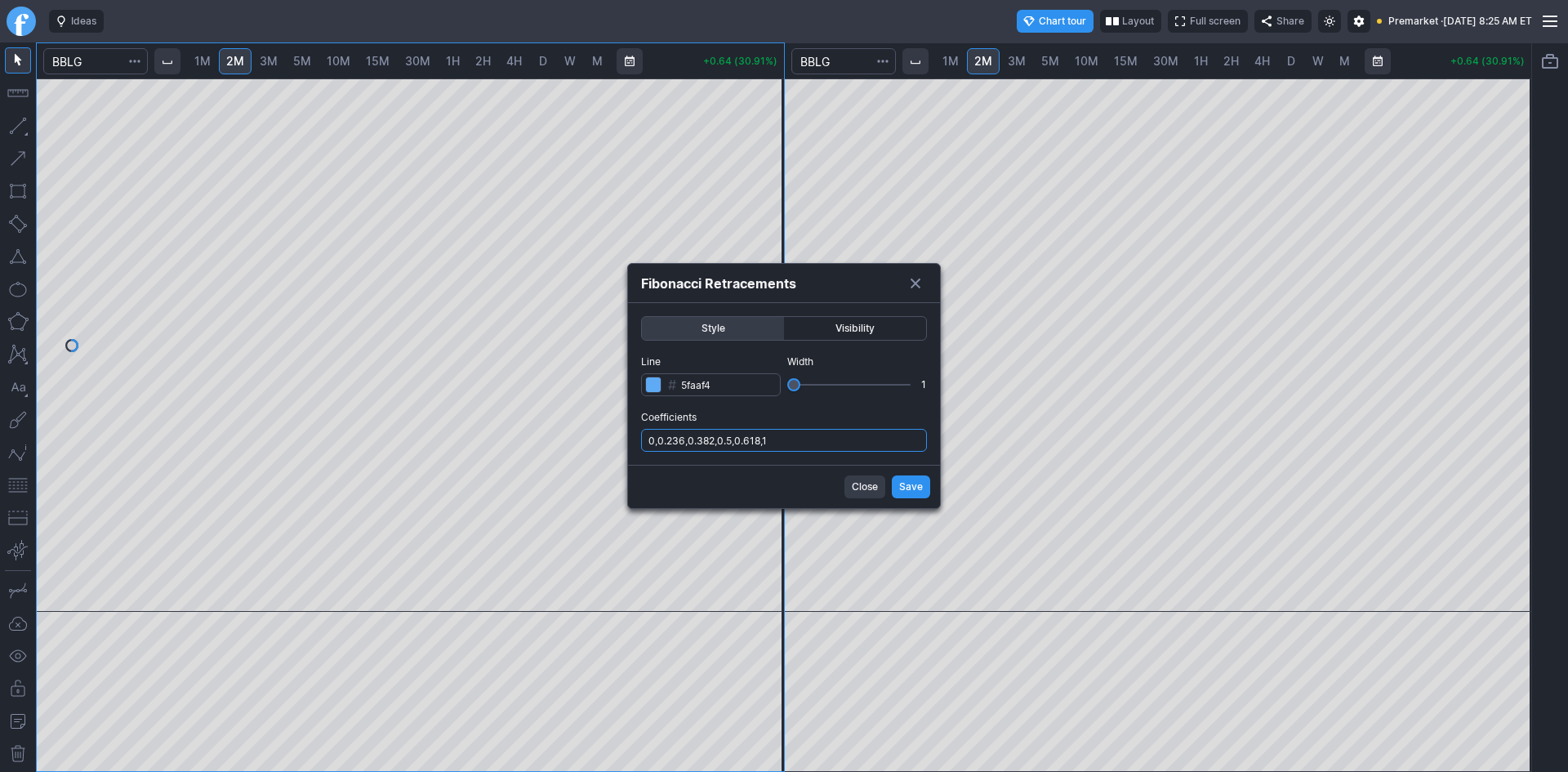
click at [785, 435] on input "0,0.236,0.382,0.5,0.618,1" at bounding box center [784, 440] width 286 height 23
type input "0,0.236,0.382,0.5,0.618,1,.786"
click at [907, 489] on span "Save" at bounding box center [911, 487] width 24 height 17
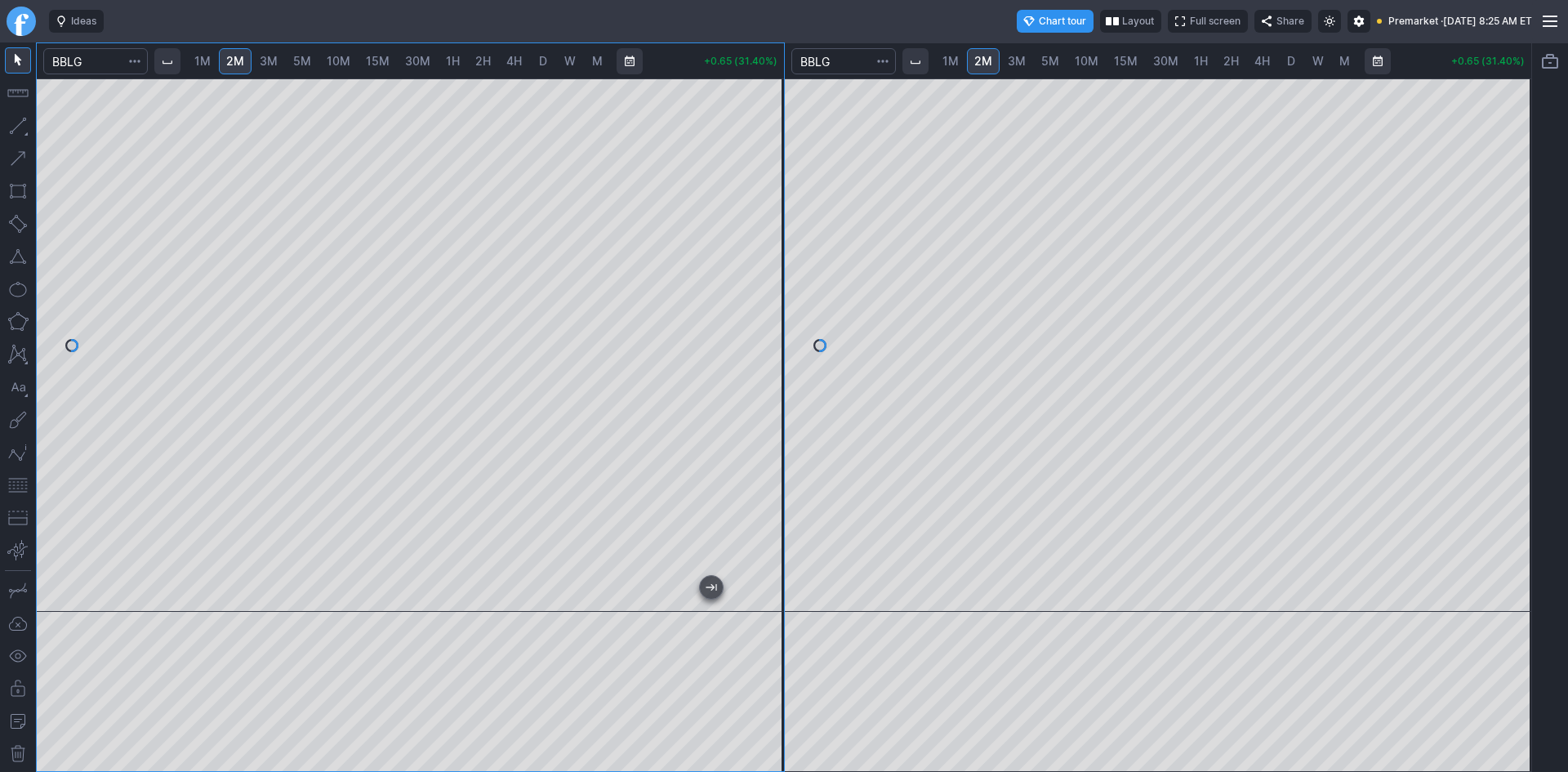
drag, startPoint x: 764, startPoint y: 301, endPoint x: 764, endPoint y: 346, distance: 45.0
click at [764, 346] on div at bounding box center [767, 342] width 34 height 493
drag, startPoint x: 771, startPoint y: 325, endPoint x: 764, endPoint y: 419, distance: 94.3
click at [764, 419] on div at bounding box center [767, 342] width 34 height 493
drag, startPoint x: 758, startPoint y: 362, endPoint x: 762, endPoint y: 313, distance: 49.2
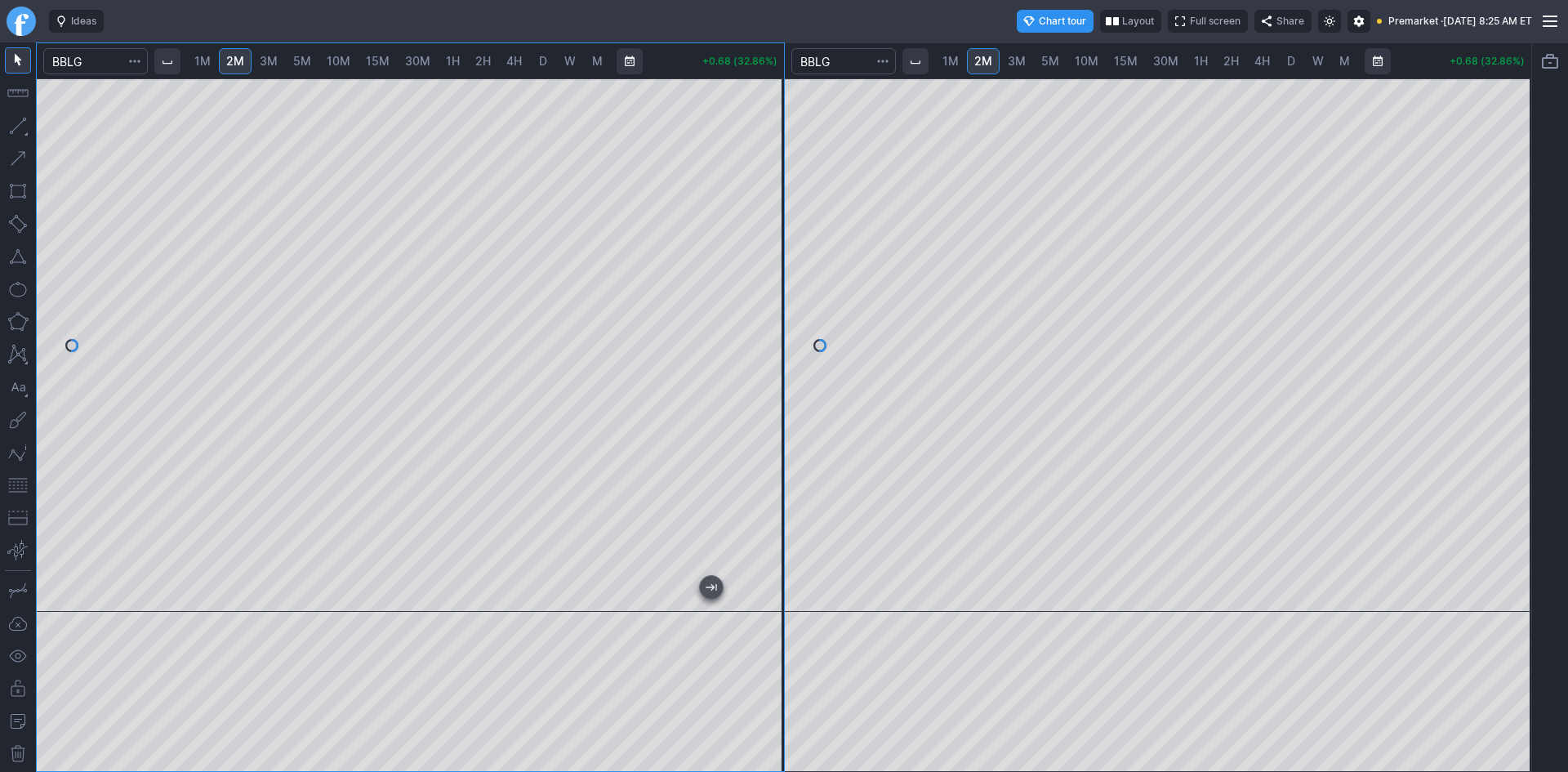
click at [762, 313] on div at bounding box center [767, 342] width 34 height 493
click at [1083, 62] on span "10M" at bounding box center [1087, 60] width 24 height 14
click at [1116, 62] on span "15M" at bounding box center [1126, 60] width 24 height 14
click at [1156, 59] on span "30M" at bounding box center [1166, 60] width 26 height 14
click at [1288, 68] on span "D" at bounding box center [1291, 61] width 12 height 17
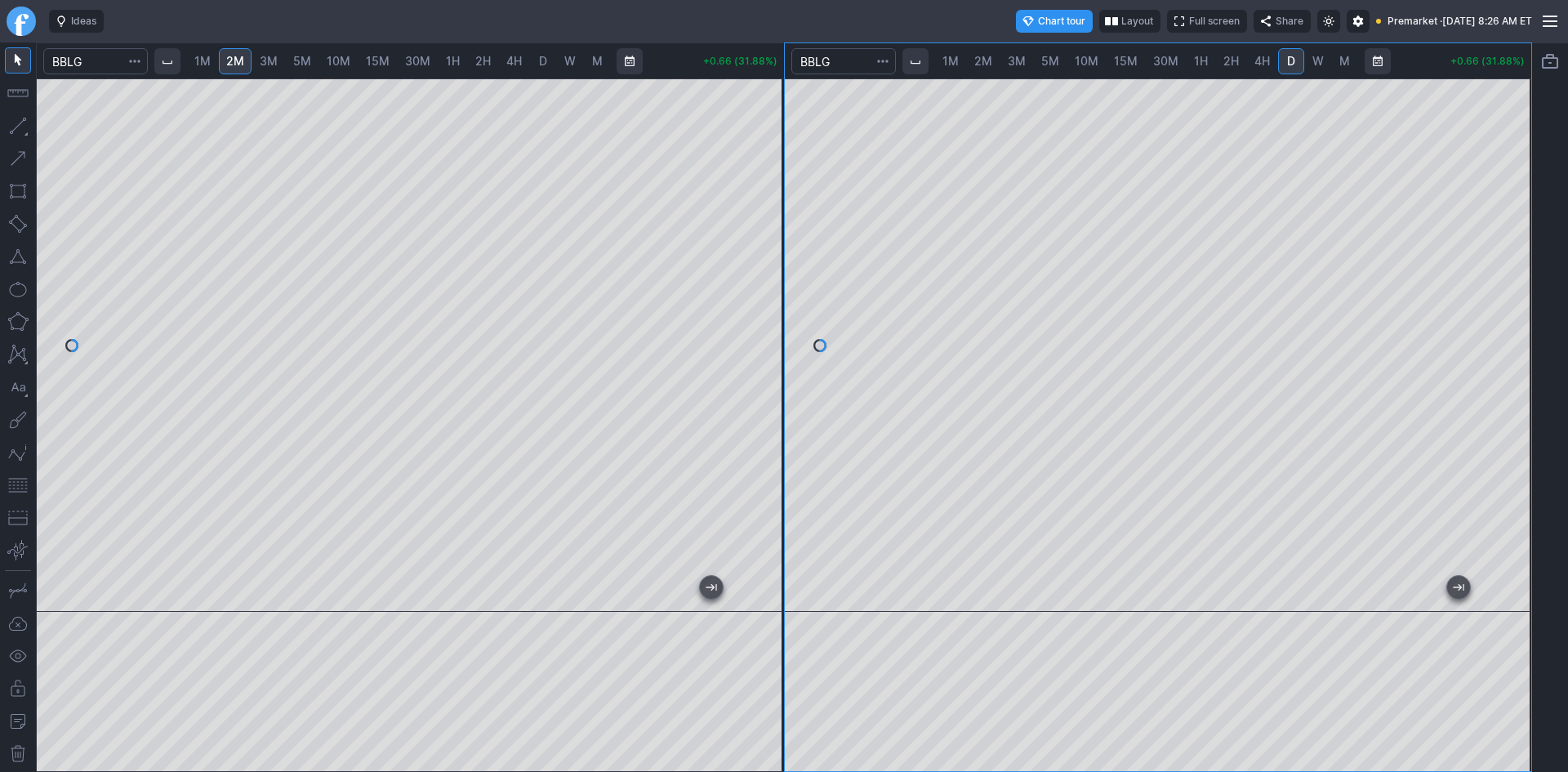
click at [13, 482] on button "button" at bounding box center [18, 486] width 26 height 26
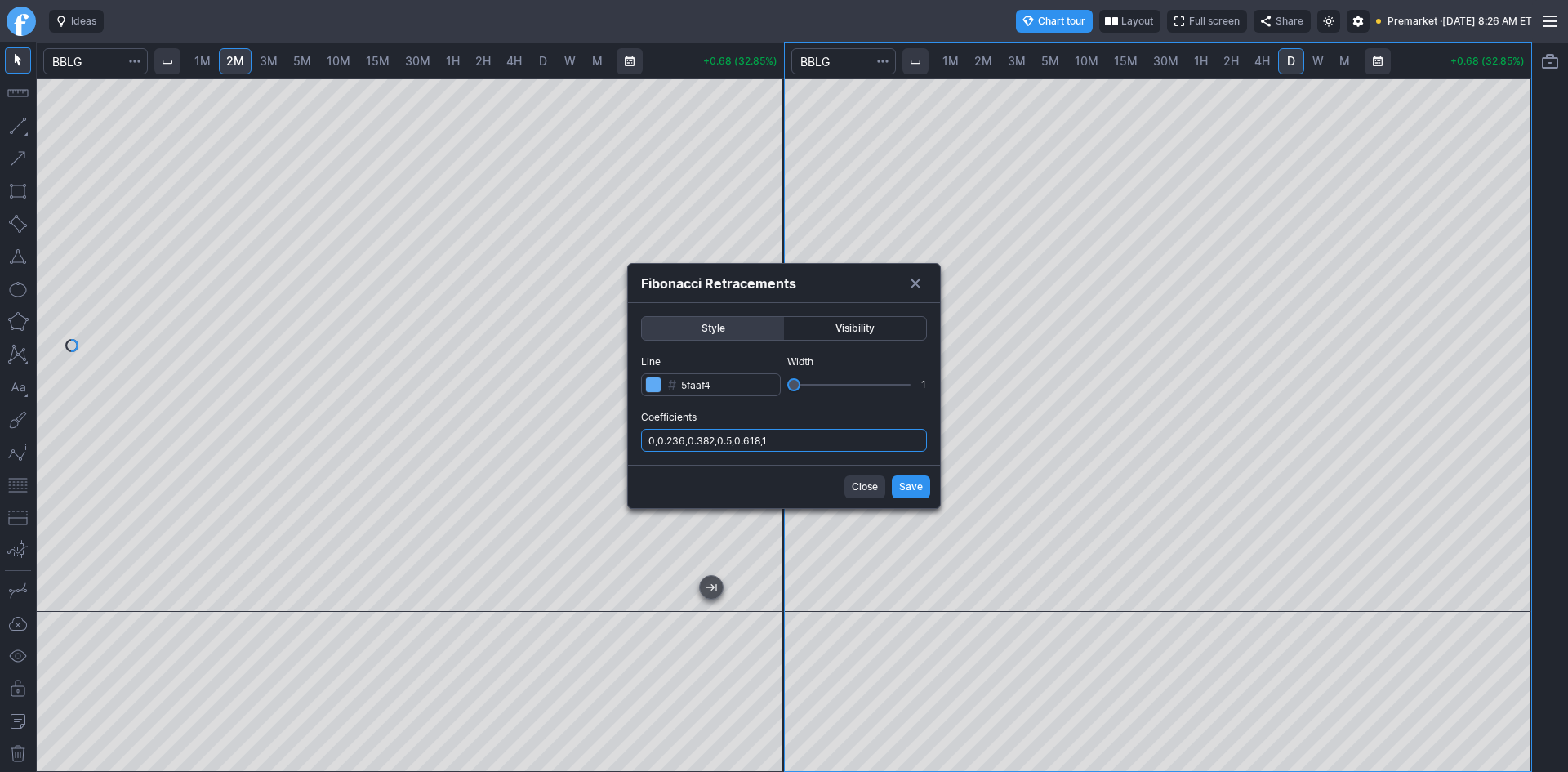
click at [852, 434] on input "0,0.236,0.382,0.5,0.618,1" at bounding box center [784, 440] width 286 height 23
type input "0,0.236,0.382,0.5,0.618,1,.786"
click at [906, 481] on span "Save" at bounding box center [911, 487] width 24 height 17
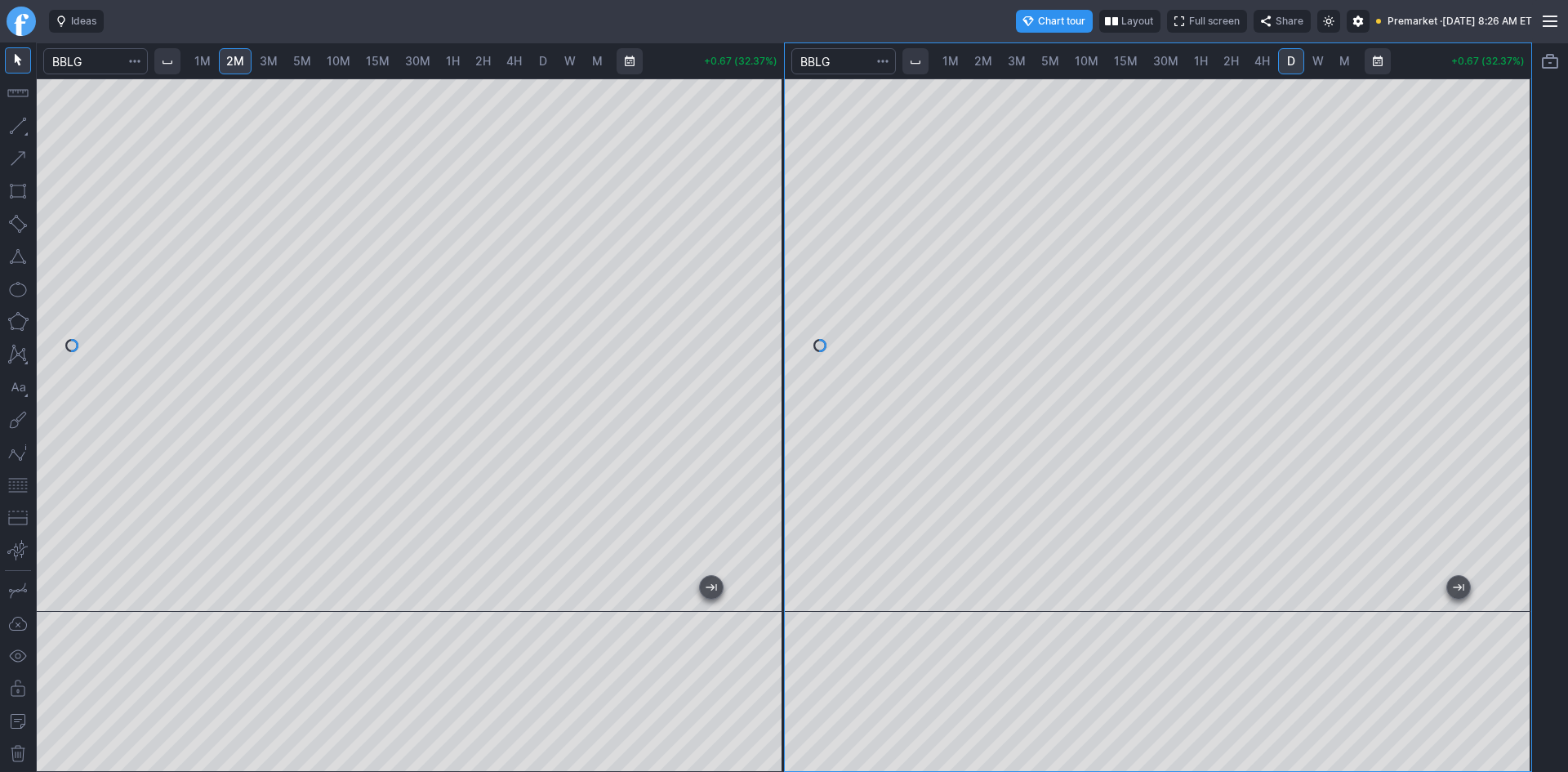
drag, startPoint x: 1515, startPoint y: 434, endPoint x: 1514, endPoint y: 401, distance: 33.0
click at [1514, 401] on div at bounding box center [1513, 342] width 34 height 493
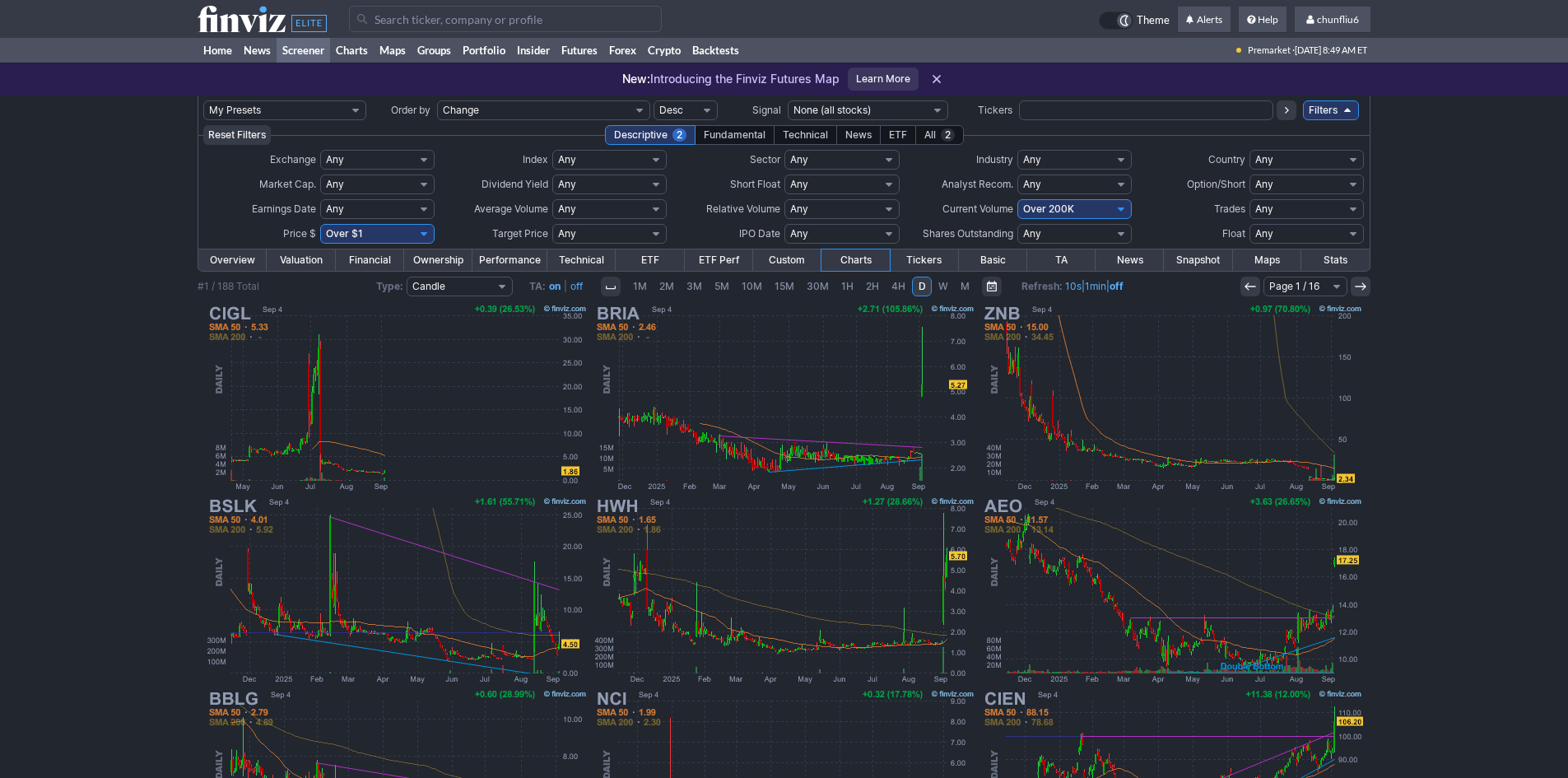
click at [384, 233] on select "Any Under $1 Under $2 Under $3 Under $4 Under $5 Under $7 Under $10 Under $15 U…" at bounding box center [377, 234] width 114 height 20
select select "o10"
click at [320, 224] on select "Any Under $1 Under $2 Under $3 Under $4 Under $5 Under $7 Under $10 Under $15 U…" at bounding box center [377, 234] width 114 height 20
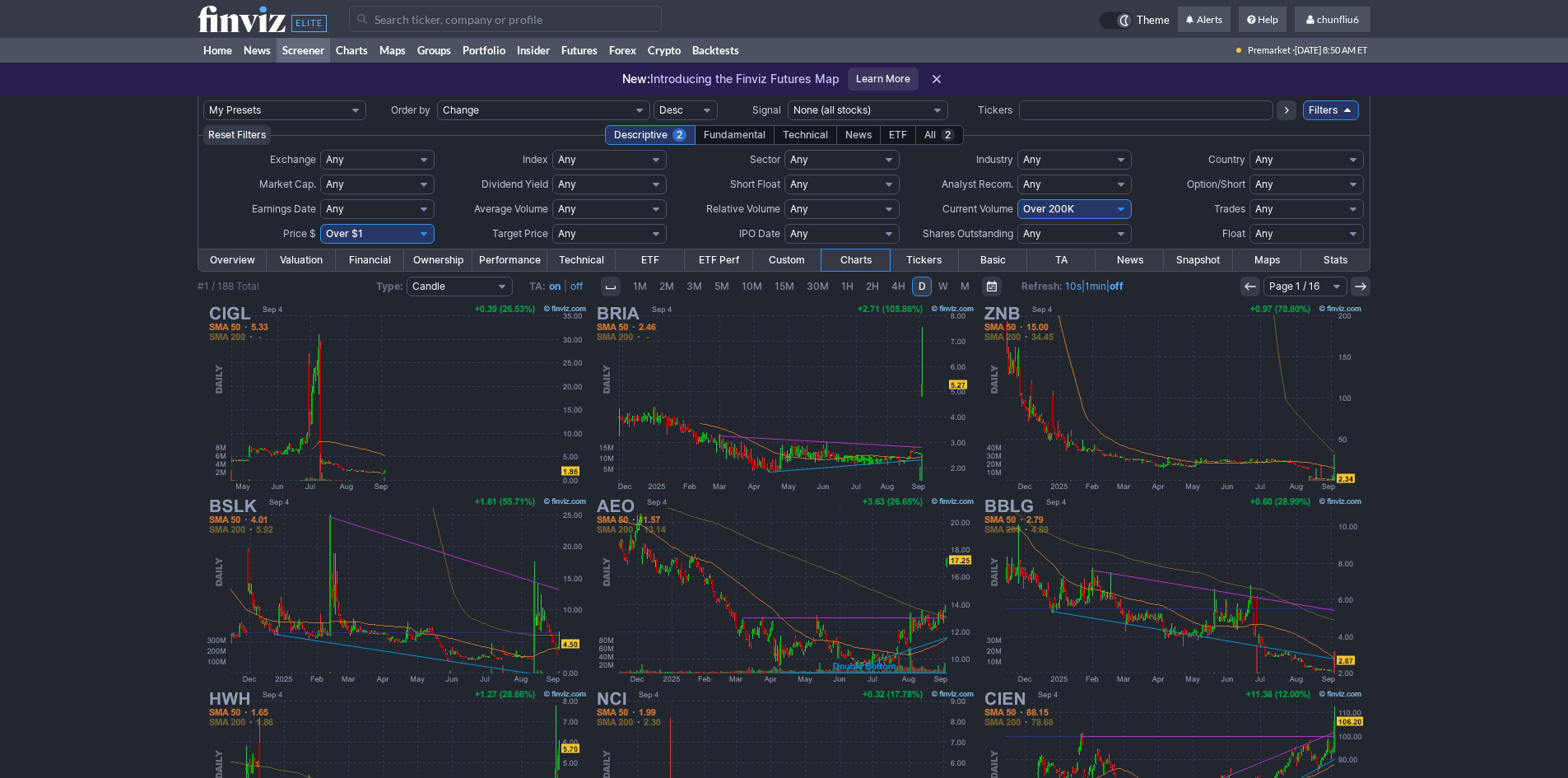
click at [432, 18] on input "Search" at bounding box center [505, 19] width 313 height 27
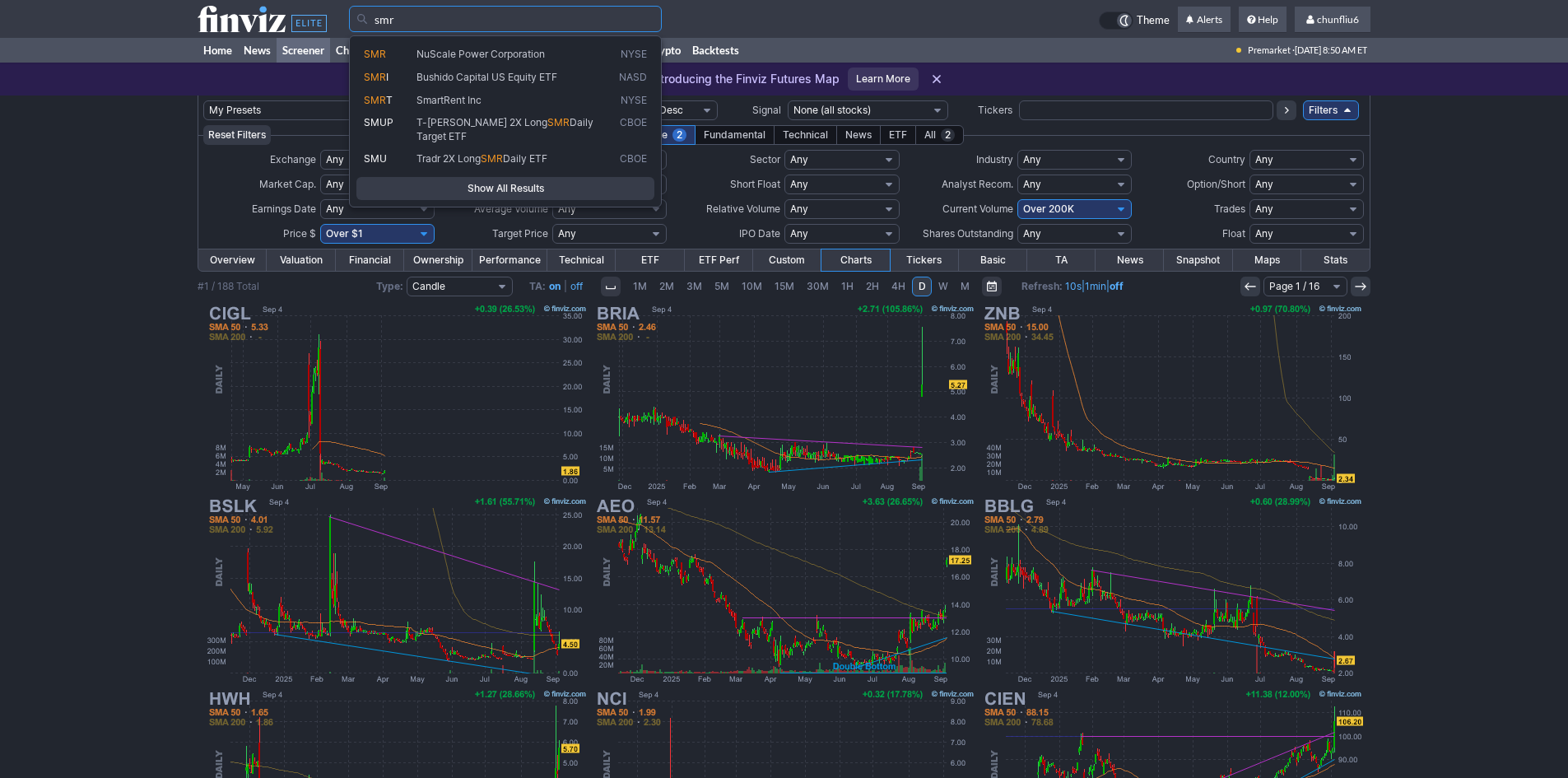
type input "smr"
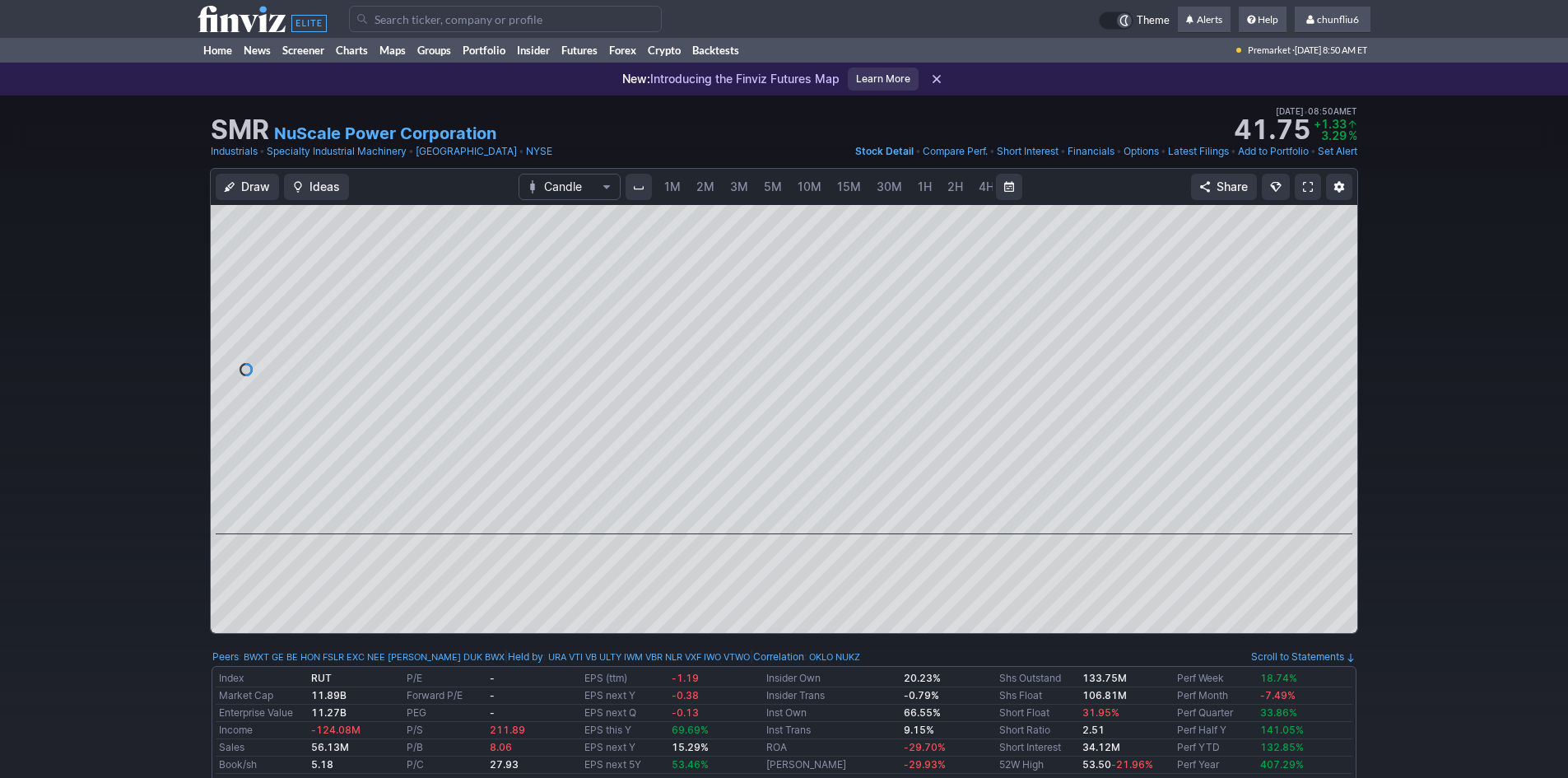
scroll to position [0, 89]
click at [1303, 188] on span at bounding box center [1308, 187] width 10 height 13
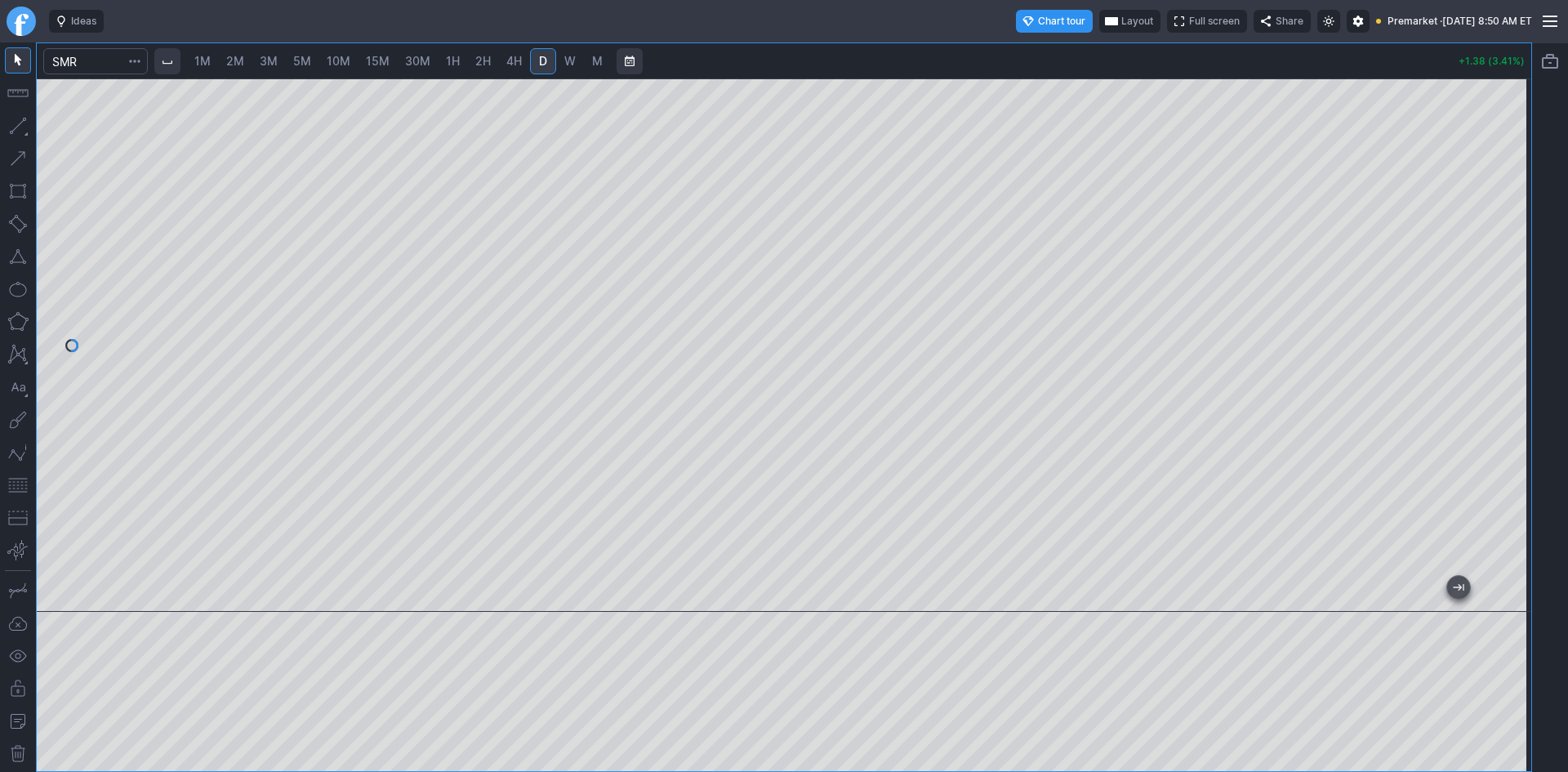
drag, startPoint x: 1514, startPoint y: 256, endPoint x: 1500, endPoint y: 300, distance: 46.2
click at [1500, 300] on div at bounding box center [1513, 342] width 34 height 493
drag, startPoint x: 14, startPoint y: 491, endPoint x: 41, endPoint y: 482, distance: 28.5
click at [17, 487] on button "button" at bounding box center [18, 486] width 26 height 26
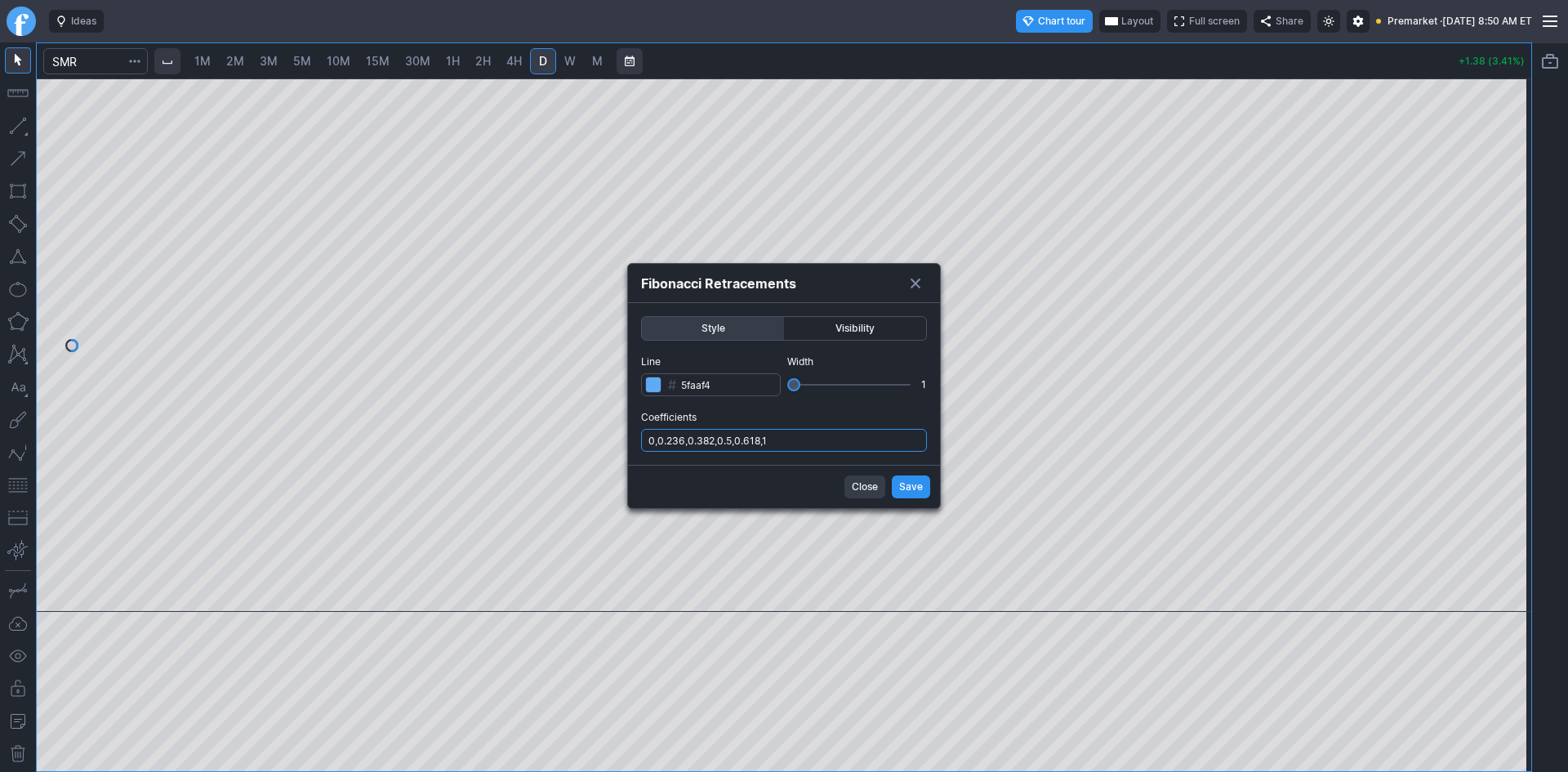
click at [846, 443] on input "0,0.236,0.382,0.5,0.618,1" at bounding box center [784, 440] width 286 height 23
type input "0,0.236,0.382,0.5,0.618,1,.786"
click at [910, 484] on span "Save" at bounding box center [911, 487] width 24 height 17
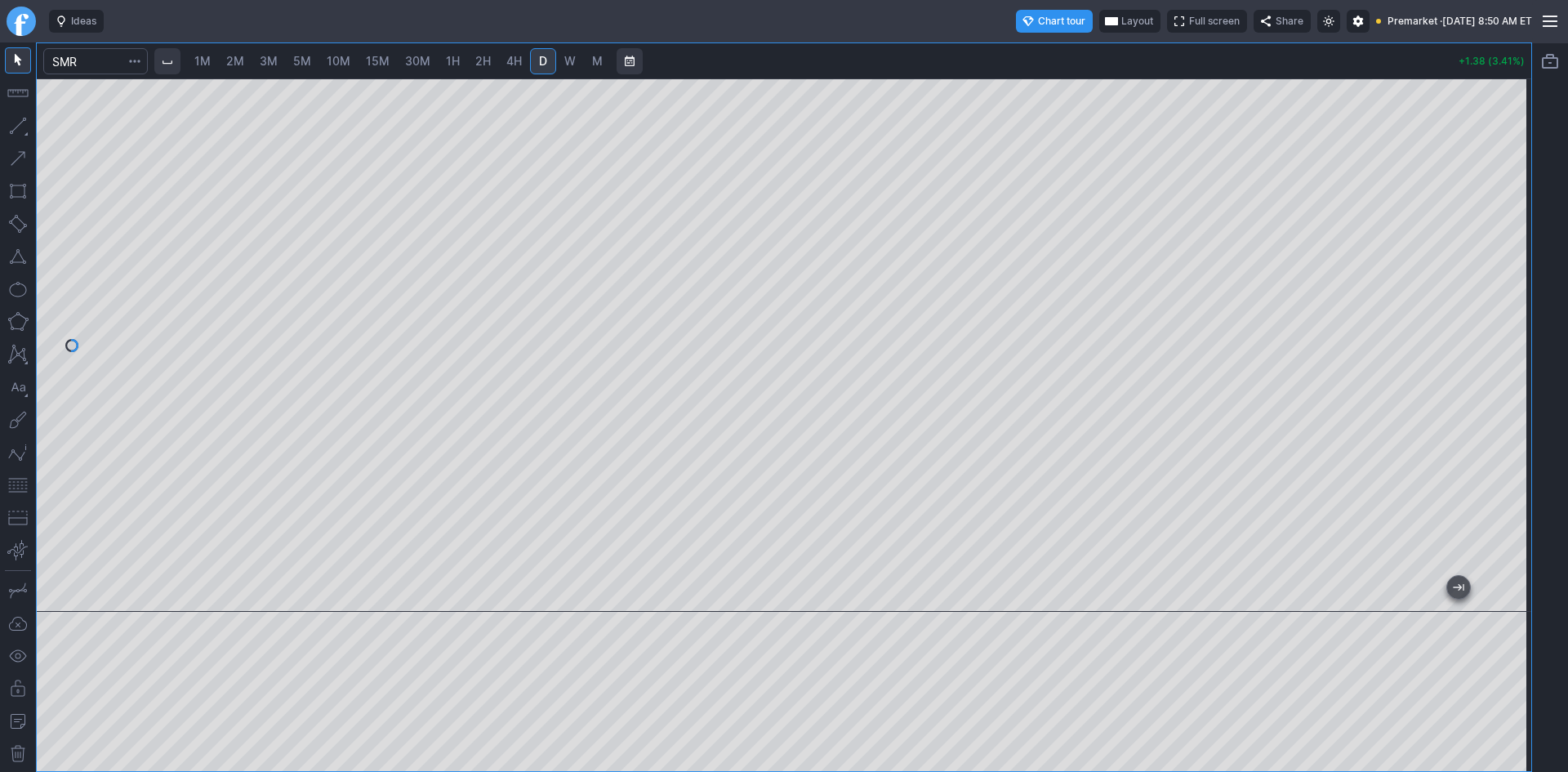
click at [448, 60] on span "1H" at bounding box center [452, 60] width 14 height 14
drag, startPoint x: 1511, startPoint y: 184, endPoint x: 1499, endPoint y: 255, distance: 72.0
click at [1499, 255] on div at bounding box center [1513, 342] width 34 height 493
click at [19, 488] on button "button" at bounding box center [18, 486] width 26 height 26
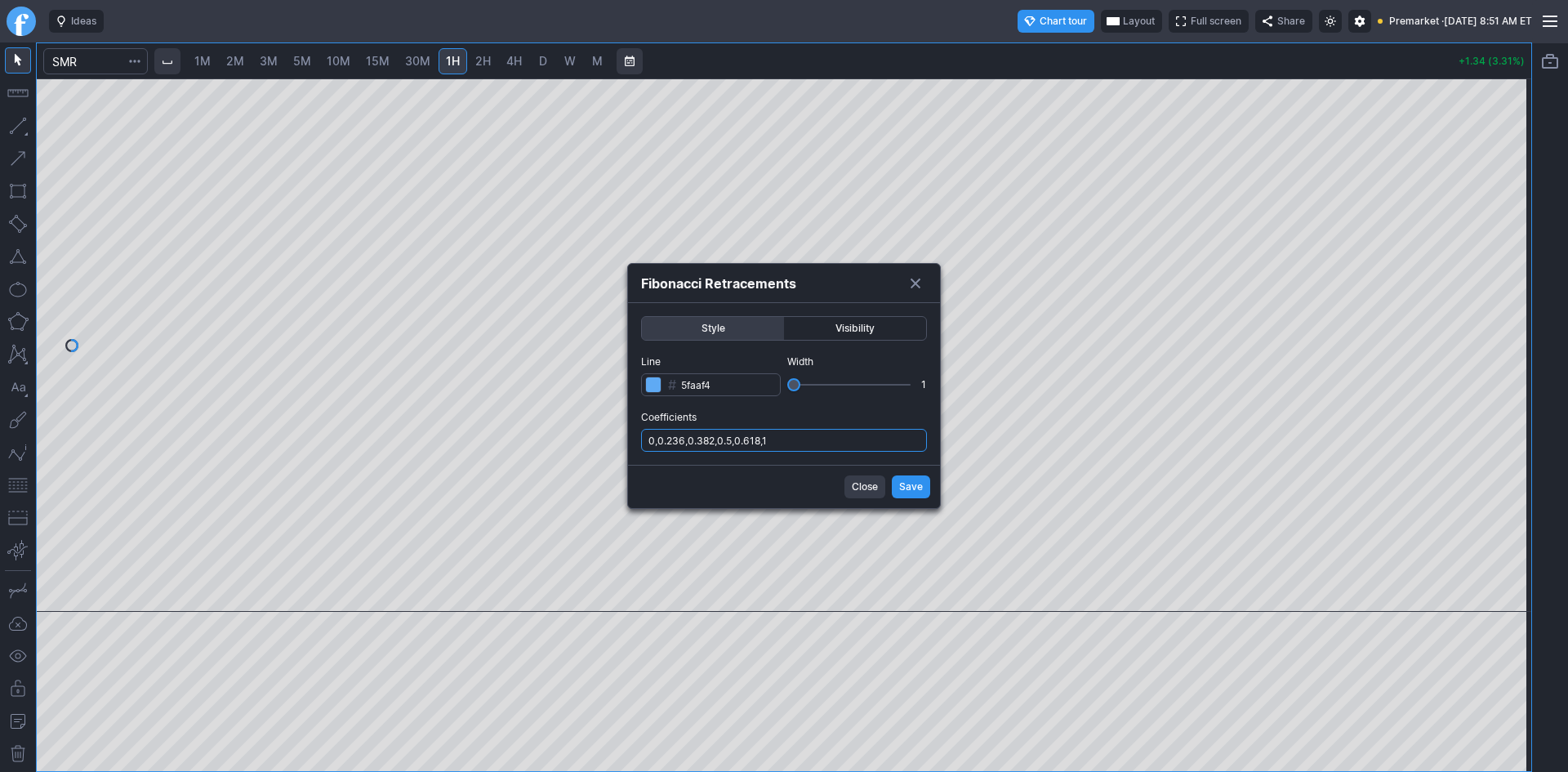
click at [829, 444] on input "0,0.236,0.382,0.5,0.618,1" at bounding box center [784, 440] width 286 height 23
type input "0,0.236,0.382,0.5,0.618,1,.786"
click at [915, 490] on span "Save" at bounding box center [911, 487] width 24 height 17
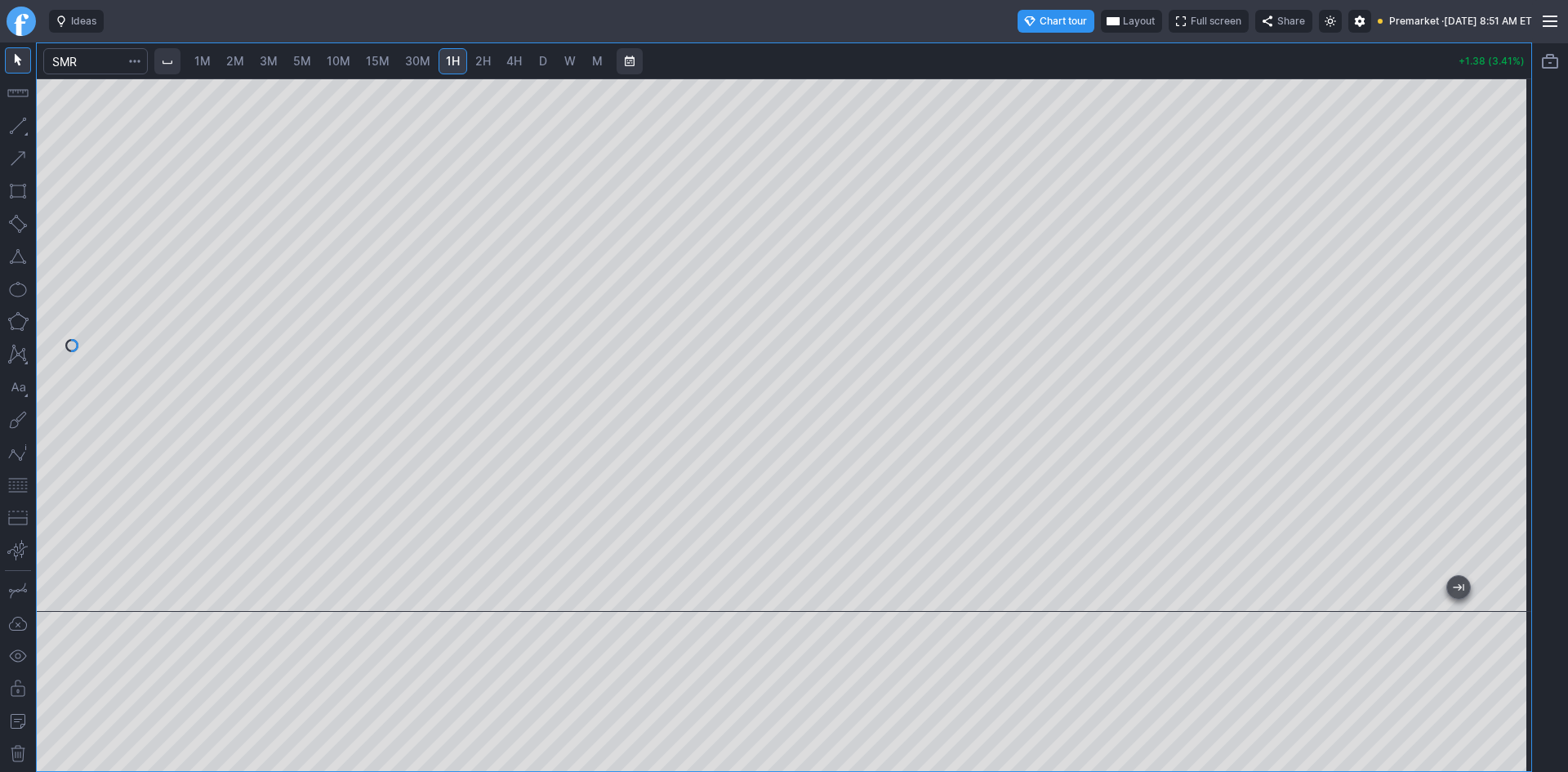
click at [1123, 22] on span "Layout" at bounding box center [1139, 22] width 32 height 17
click at [1058, 56] on button "Layout" at bounding box center [1059, 53] width 23 height 23
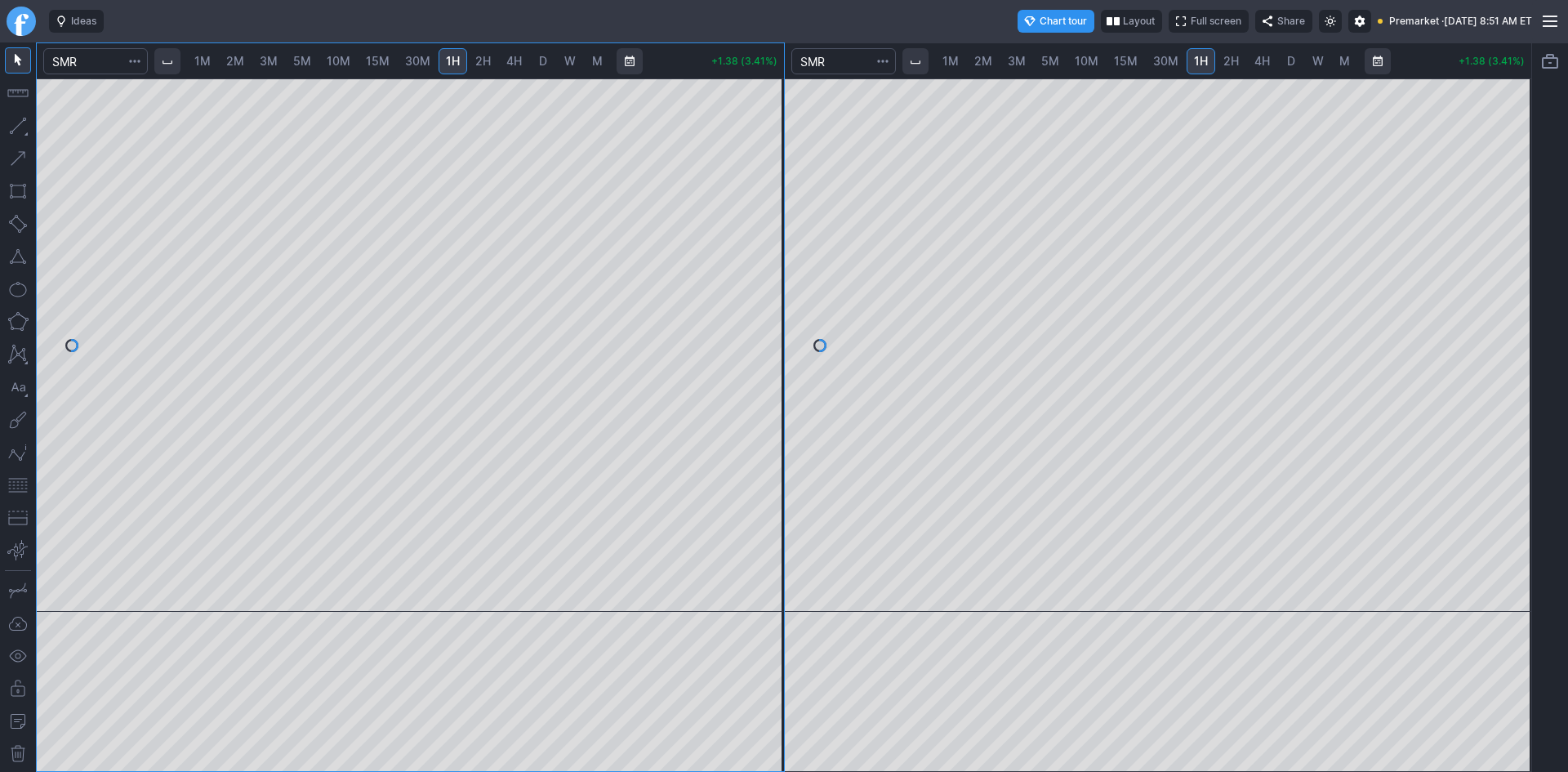
click at [244, 60] on span "2M" at bounding box center [236, 60] width 18 height 14
drag, startPoint x: 767, startPoint y: 154, endPoint x: 753, endPoint y: 306, distance: 152.6
click at [753, 306] on div at bounding box center [767, 342] width 34 height 493
drag, startPoint x: 771, startPoint y: 170, endPoint x: 758, endPoint y: 269, distance: 99.8
click at [758, 269] on div at bounding box center [767, 342] width 34 height 493
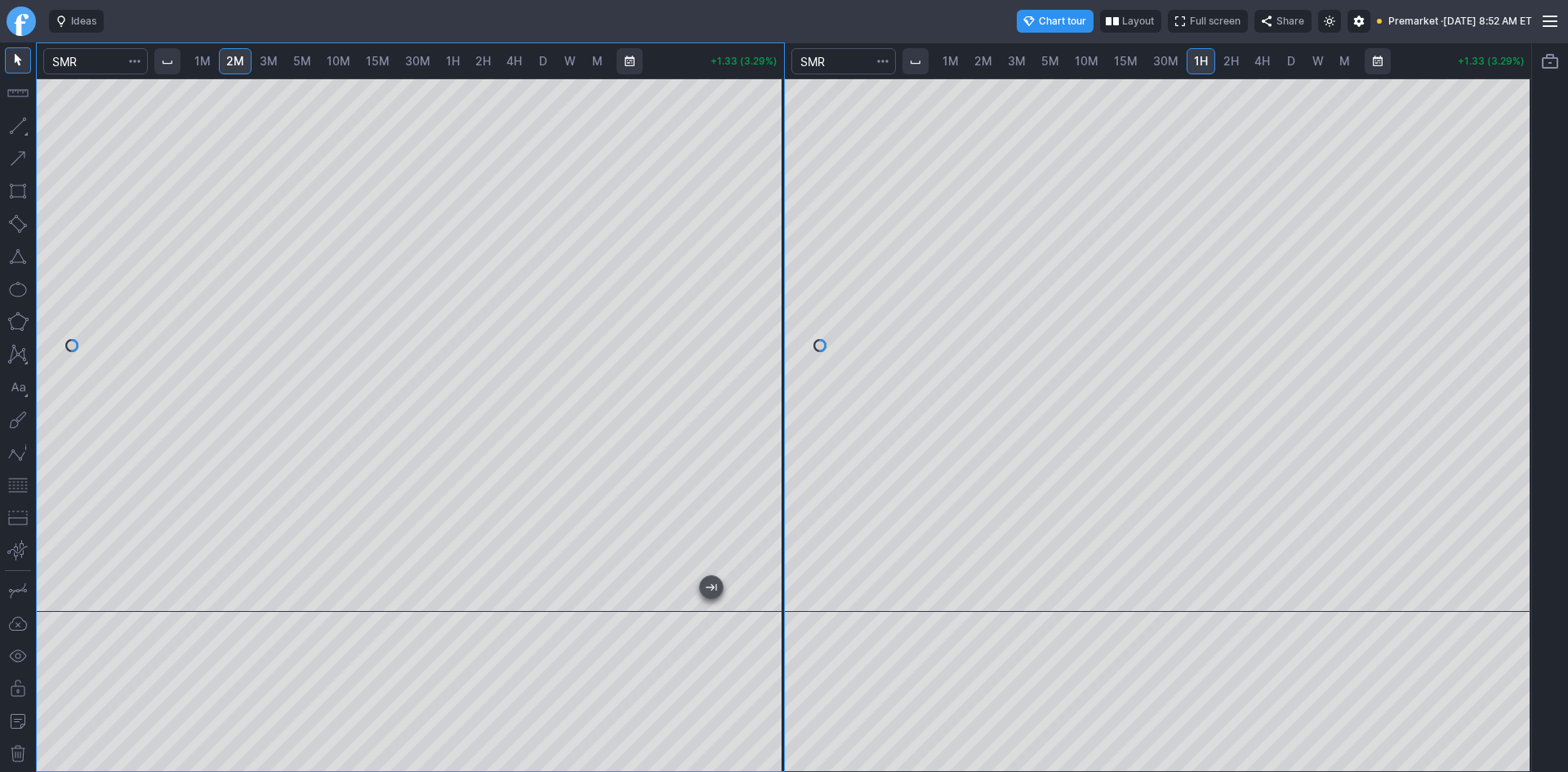
drag, startPoint x: 16, startPoint y: 482, endPoint x: 32, endPoint y: 459, distance: 28.0
click at [17, 481] on button "button" at bounding box center [18, 486] width 26 height 26
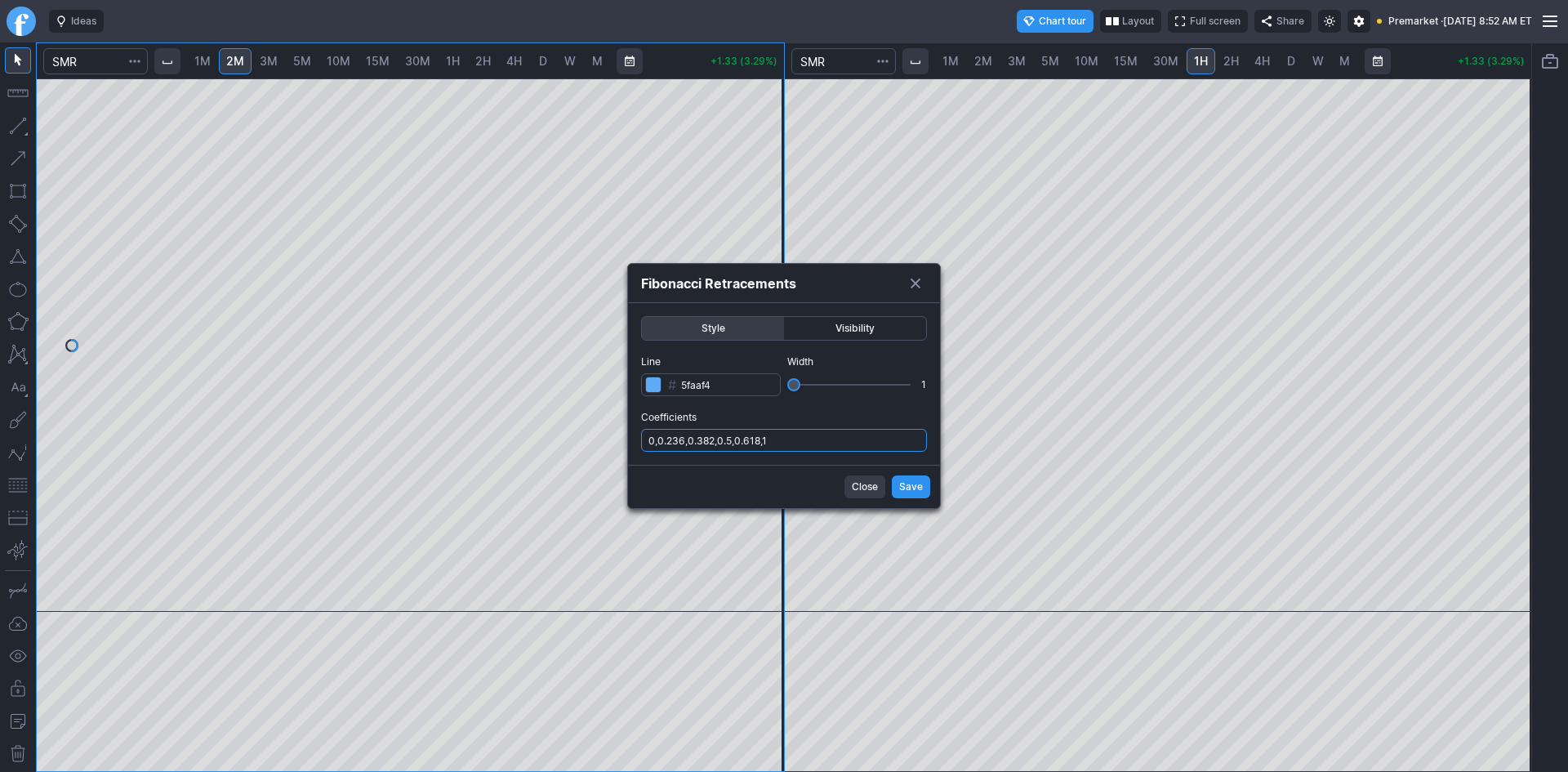
drag, startPoint x: 806, startPoint y: 439, endPoint x: 818, endPoint y: 452, distance: 17.7
click at [807, 440] on input "0,0.236,0.382,0.5,0.618,1" at bounding box center [784, 440] width 286 height 23
type input "0,0.236,0.382,0.5,0.618,1,.786"
drag, startPoint x: 909, startPoint y: 491, endPoint x: 879, endPoint y: 490, distance: 30.0
click at [910, 490] on span "Save" at bounding box center [911, 487] width 24 height 17
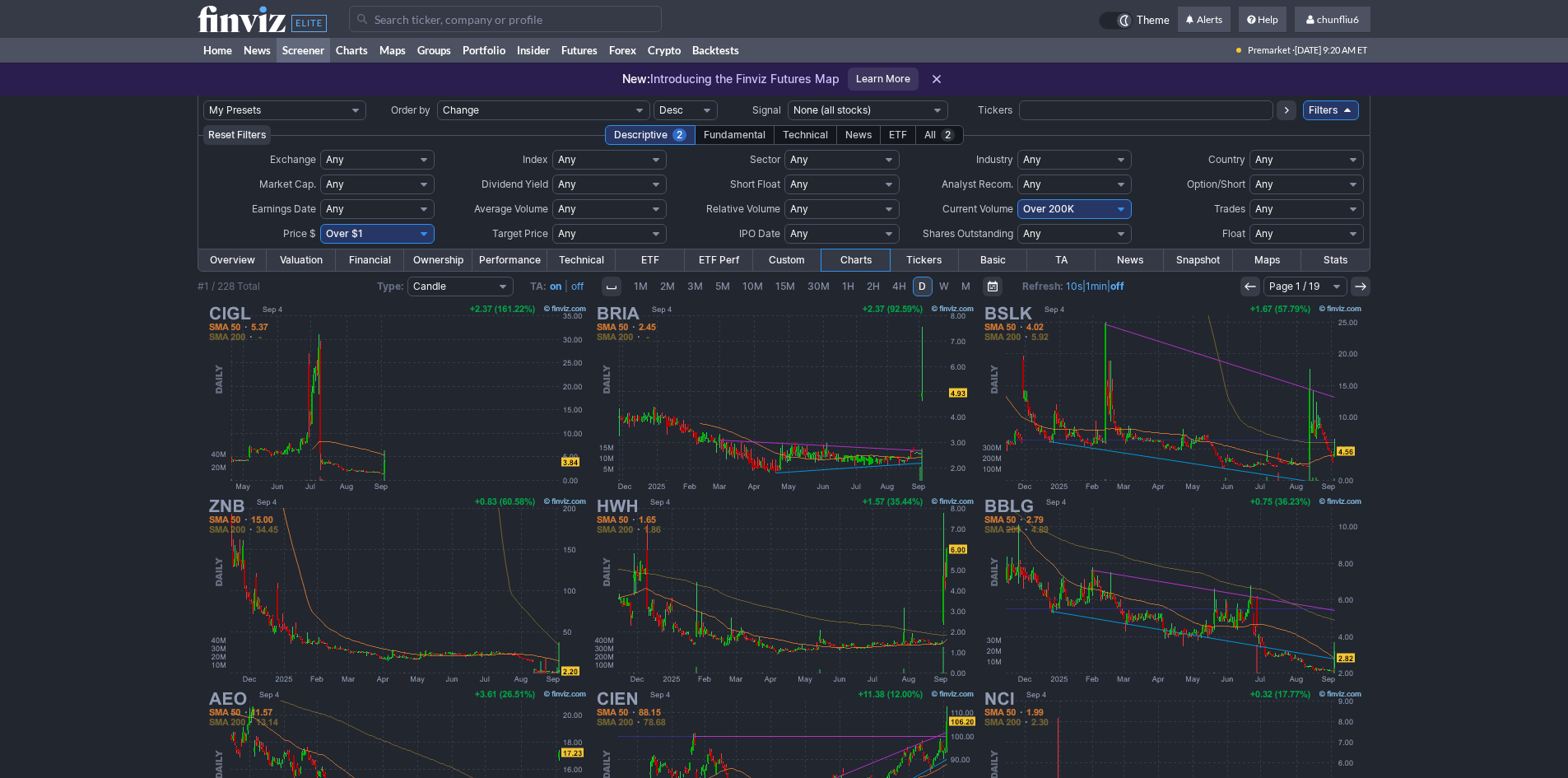
click at [446, 21] on input "Search" at bounding box center [505, 19] width 313 height 27
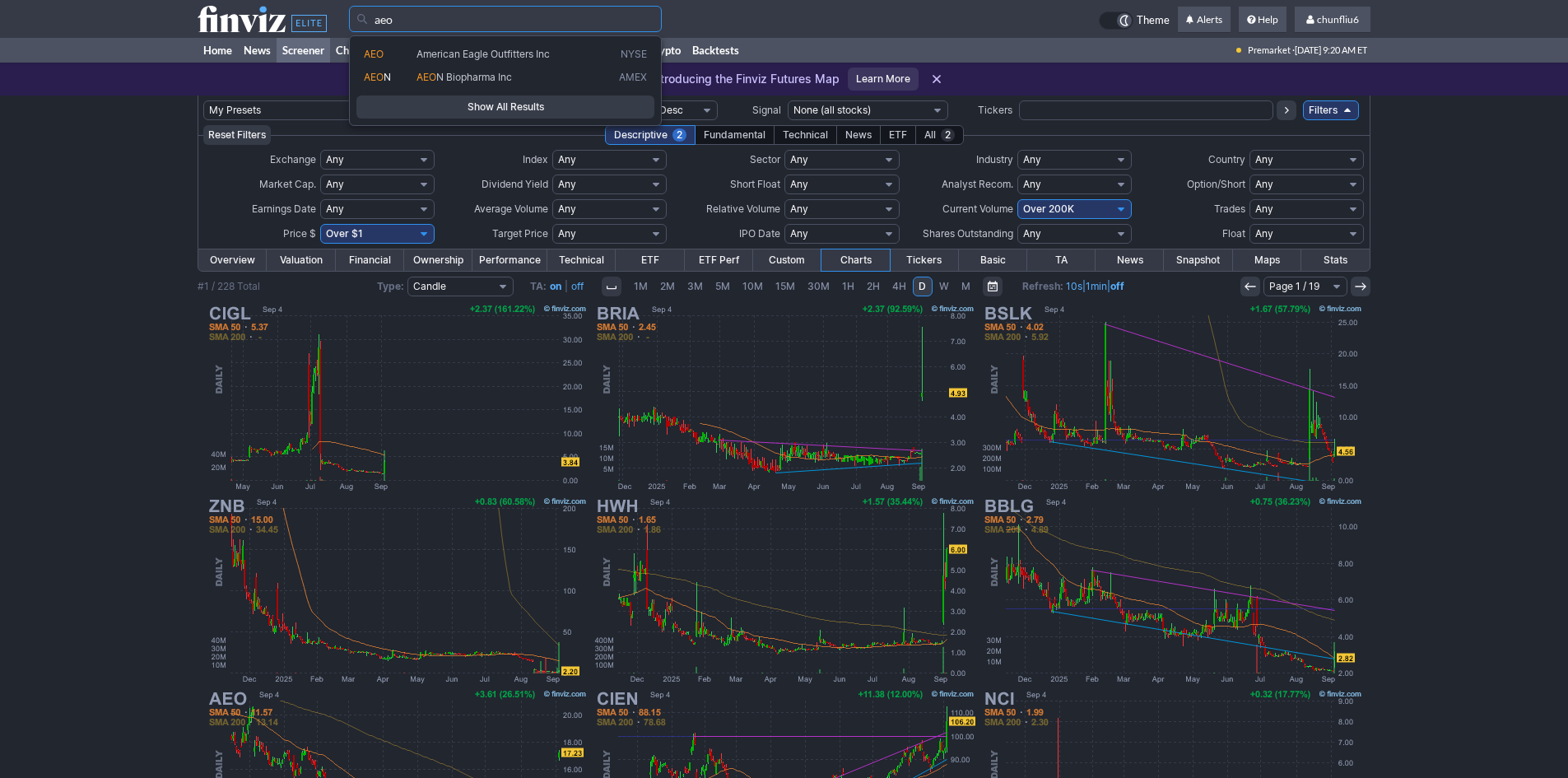
type input "aeo"
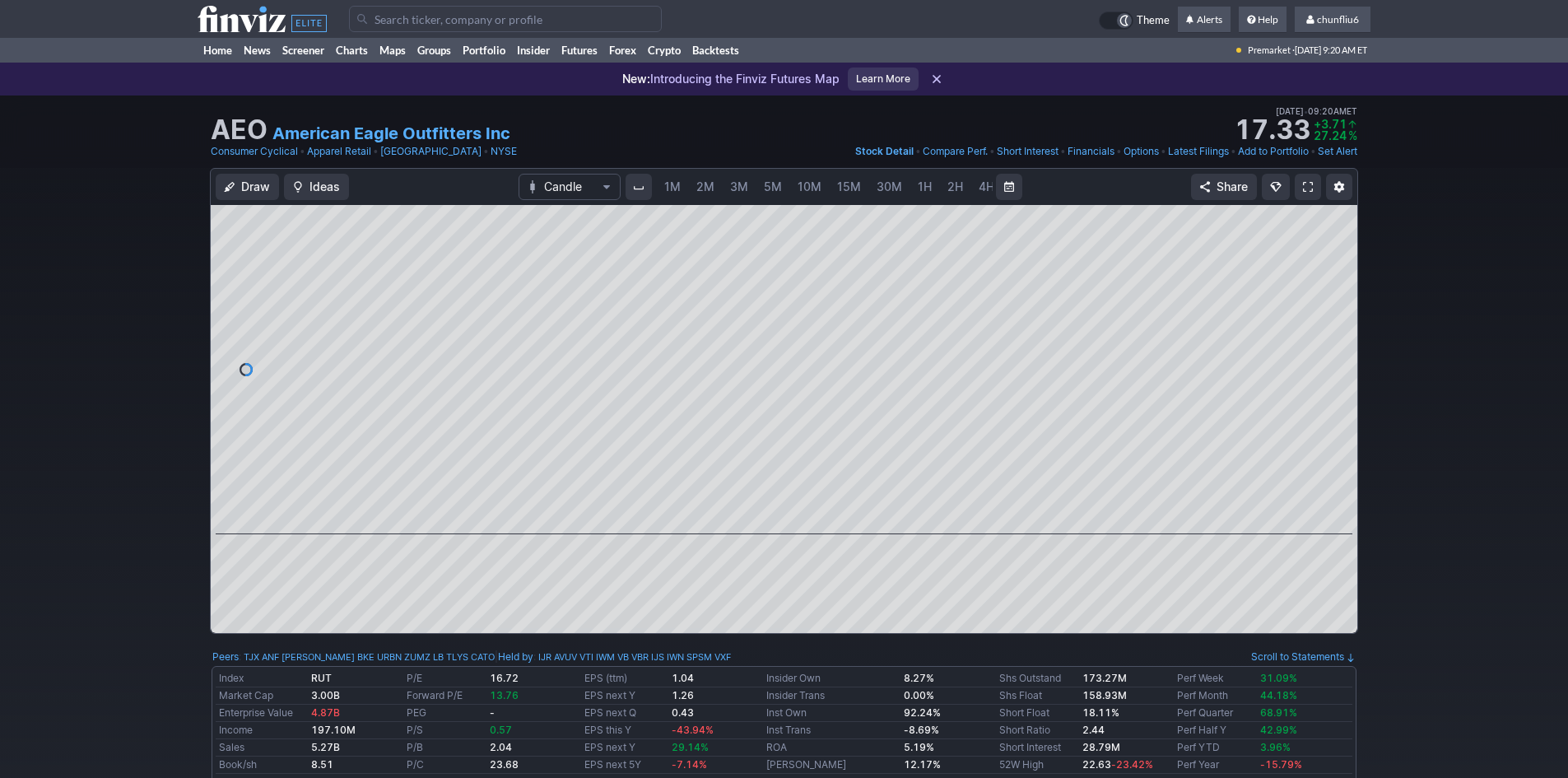
scroll to position [0, 89]
drag, startPoint x: 1329, startPoint y: 351, endPoint x: 1330, endPoint y: 367, distance: 16.0
click at [1330, 367] on div at bounding box center [1340, 366] width 34 height 289
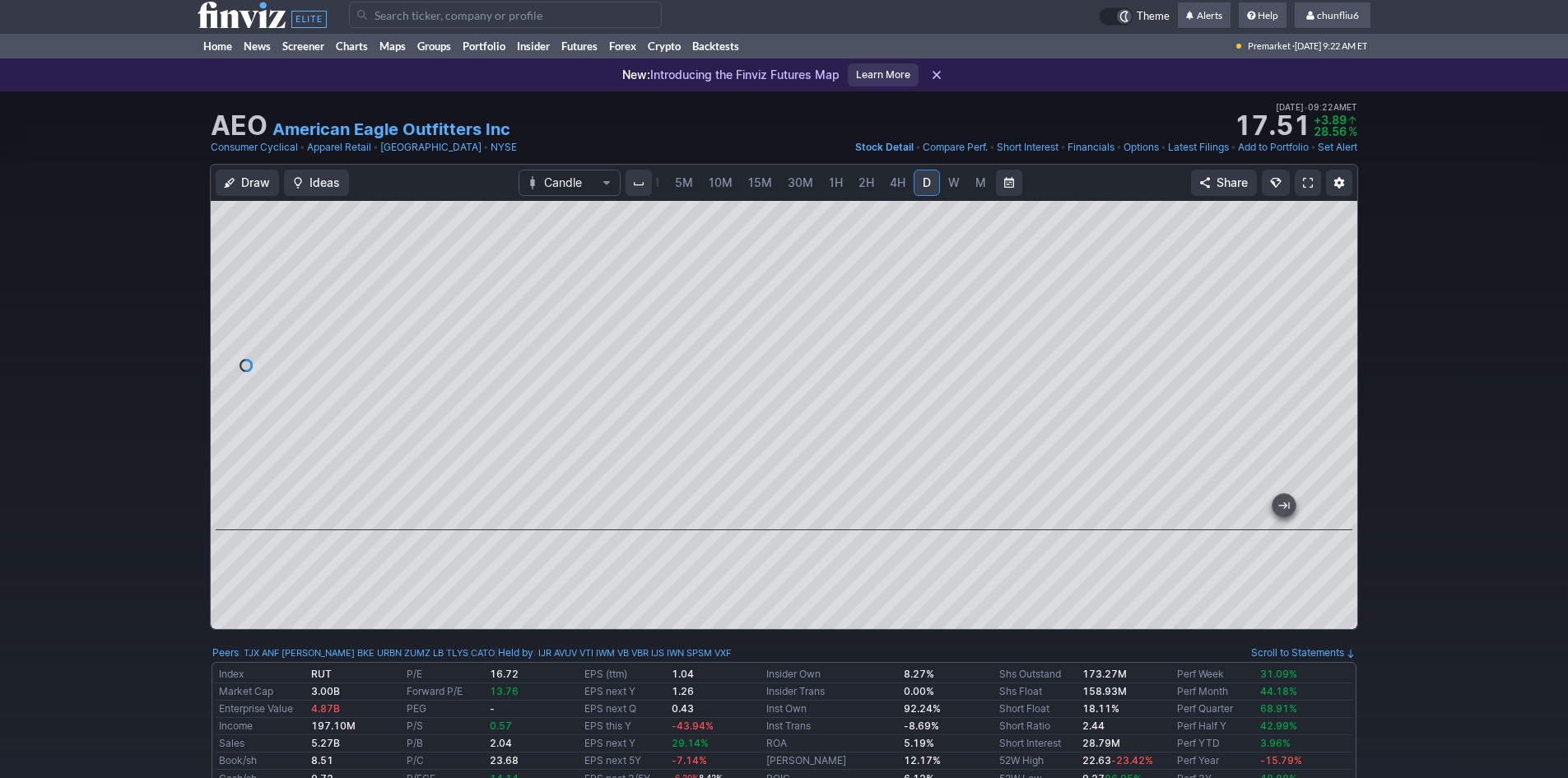
scroll to position [0, 0]
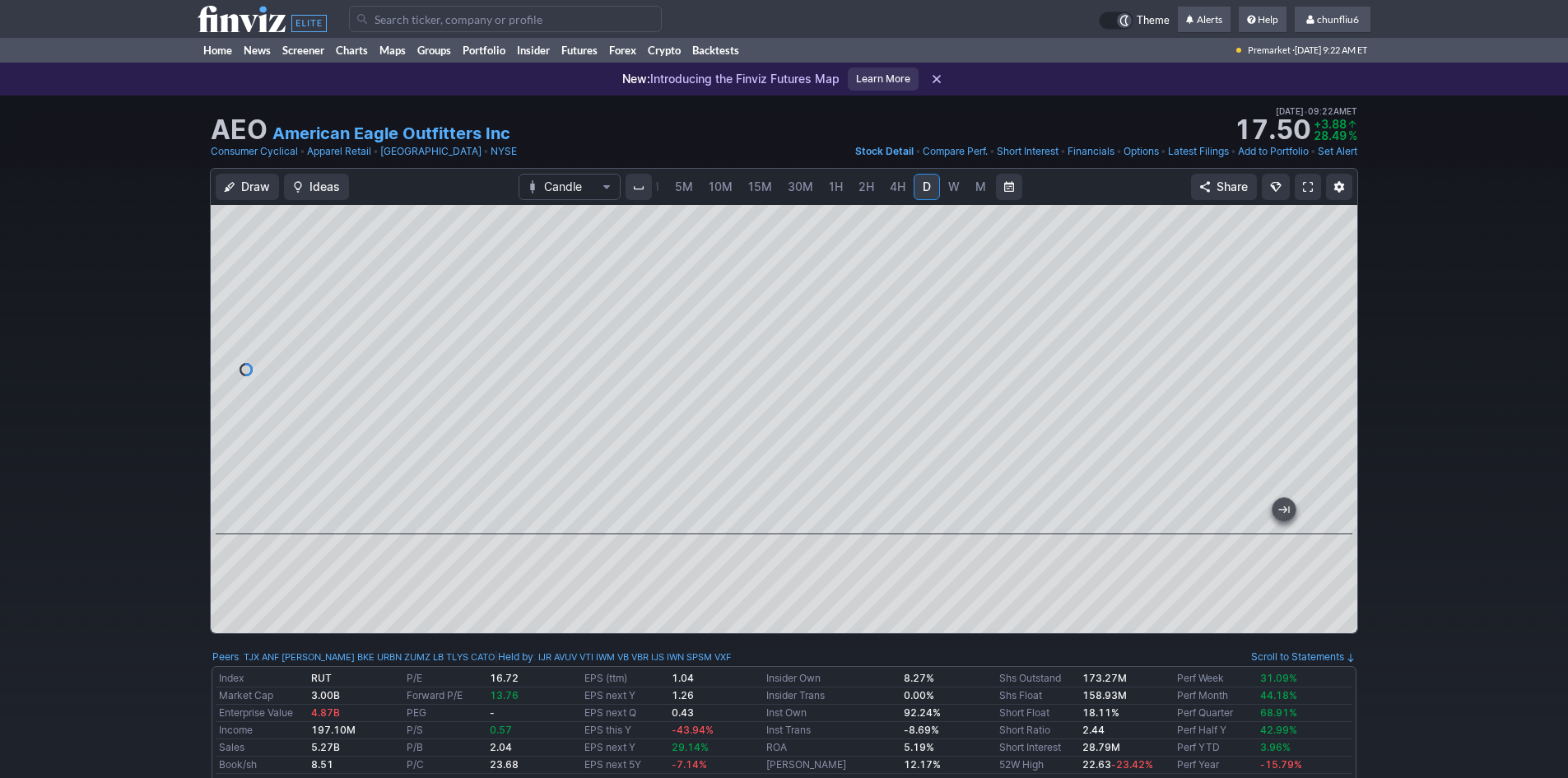
click at [1305, 185] on span at bounding box center [1308, 187] width 10 height 13
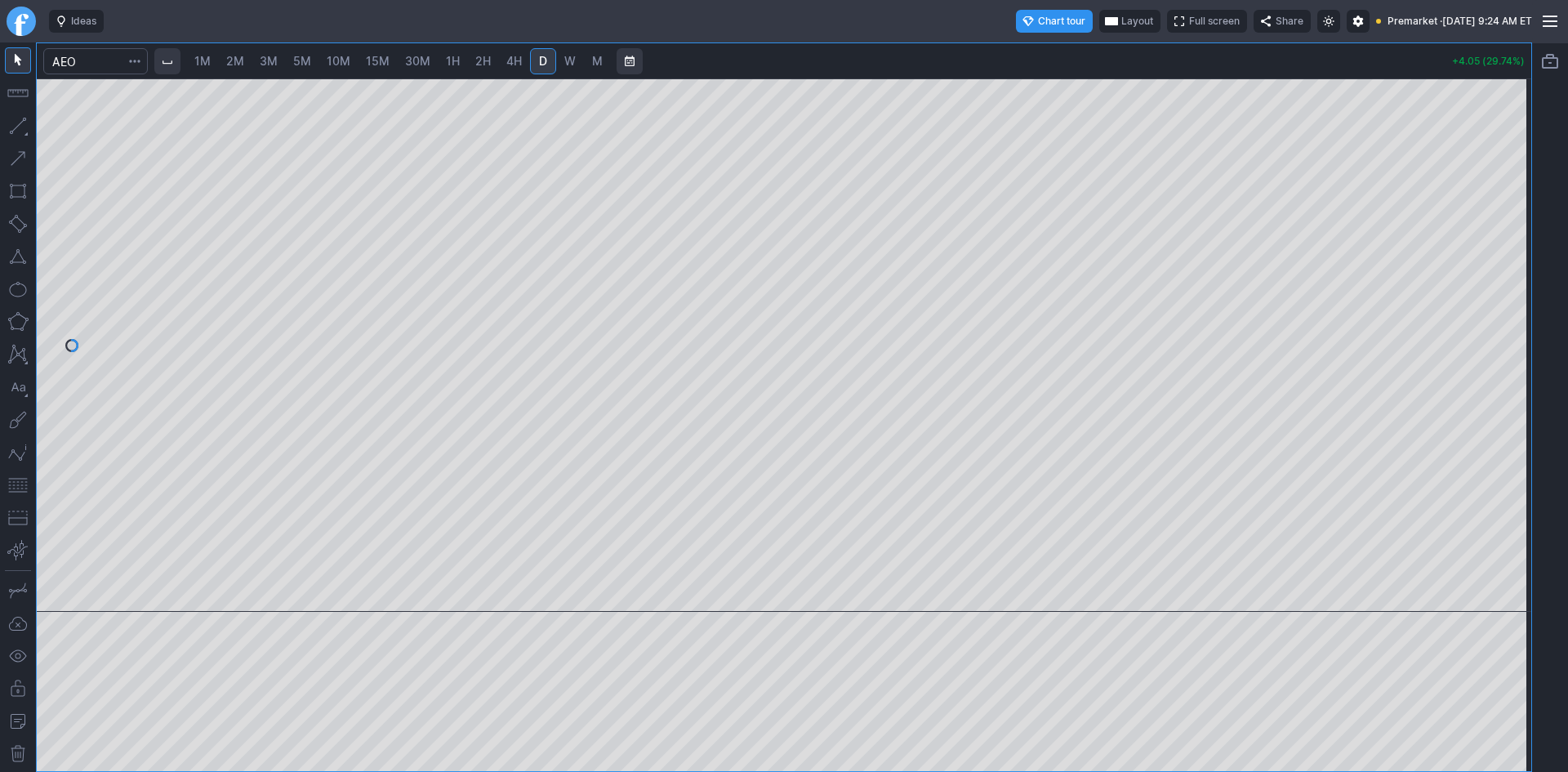
click at [1189, 16] on span "Full screen" at bounding box center [1214, 22] width 50 height 17
click at [1121, 20] on span "Layout" at bounding box center [1137, 22] width 32 height 17
click at [1062, 54] on button "Layout" at bounding box center [1057, 53] width 23 height 23
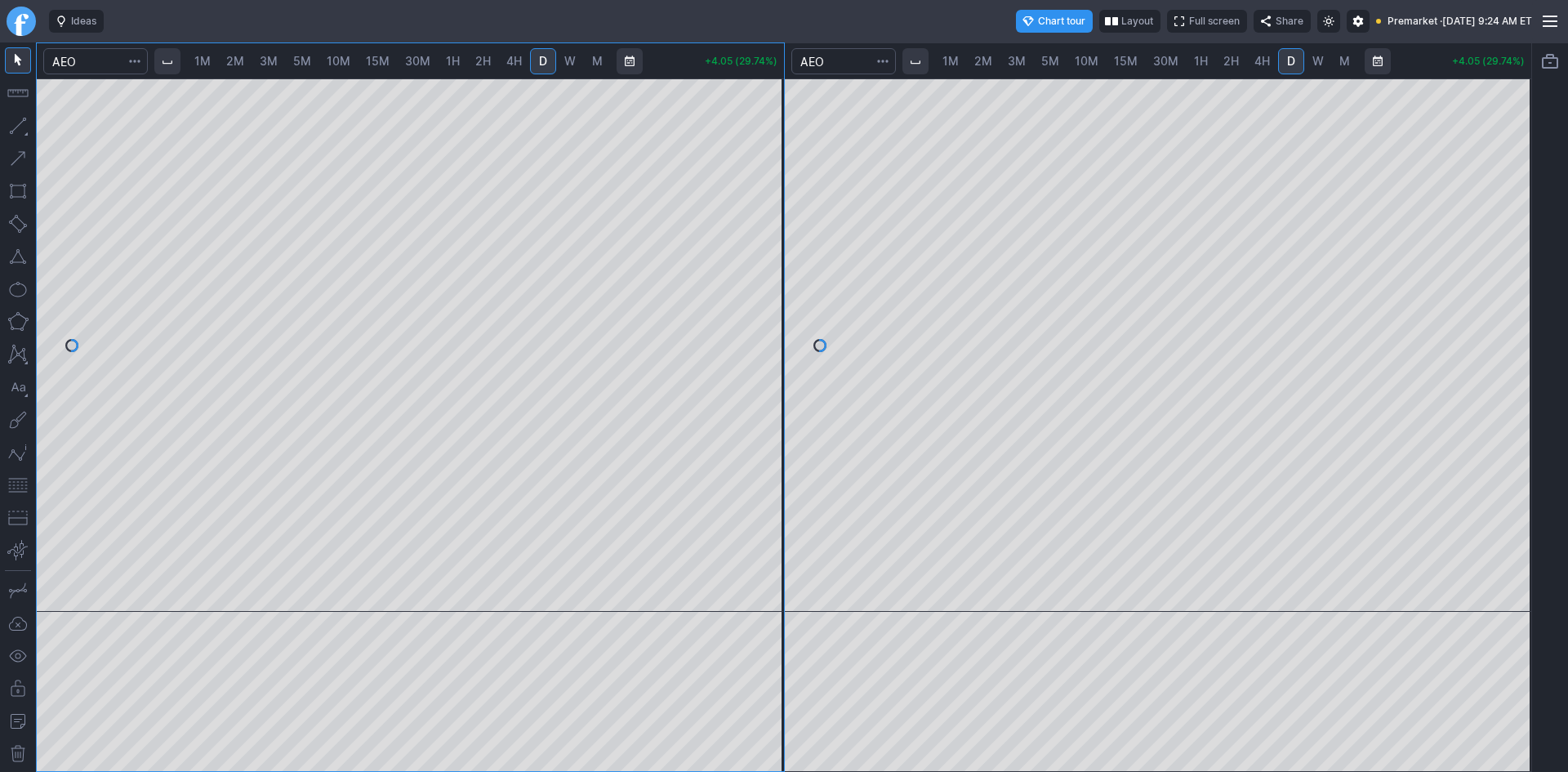
click at [244, 60] on span "2M" at bounding box center [236, 60] width 18 height 14
drag, startPoint x: 759, startPoint y: 309, endPoint x: 759, endPoint y: 342, distance: 33.0
click at [759, 342] on div at bounding box center [767, 342] width 34 height 493
click at [17, 482] on button "button" at bounding box center [18, 486] width 26 height 26
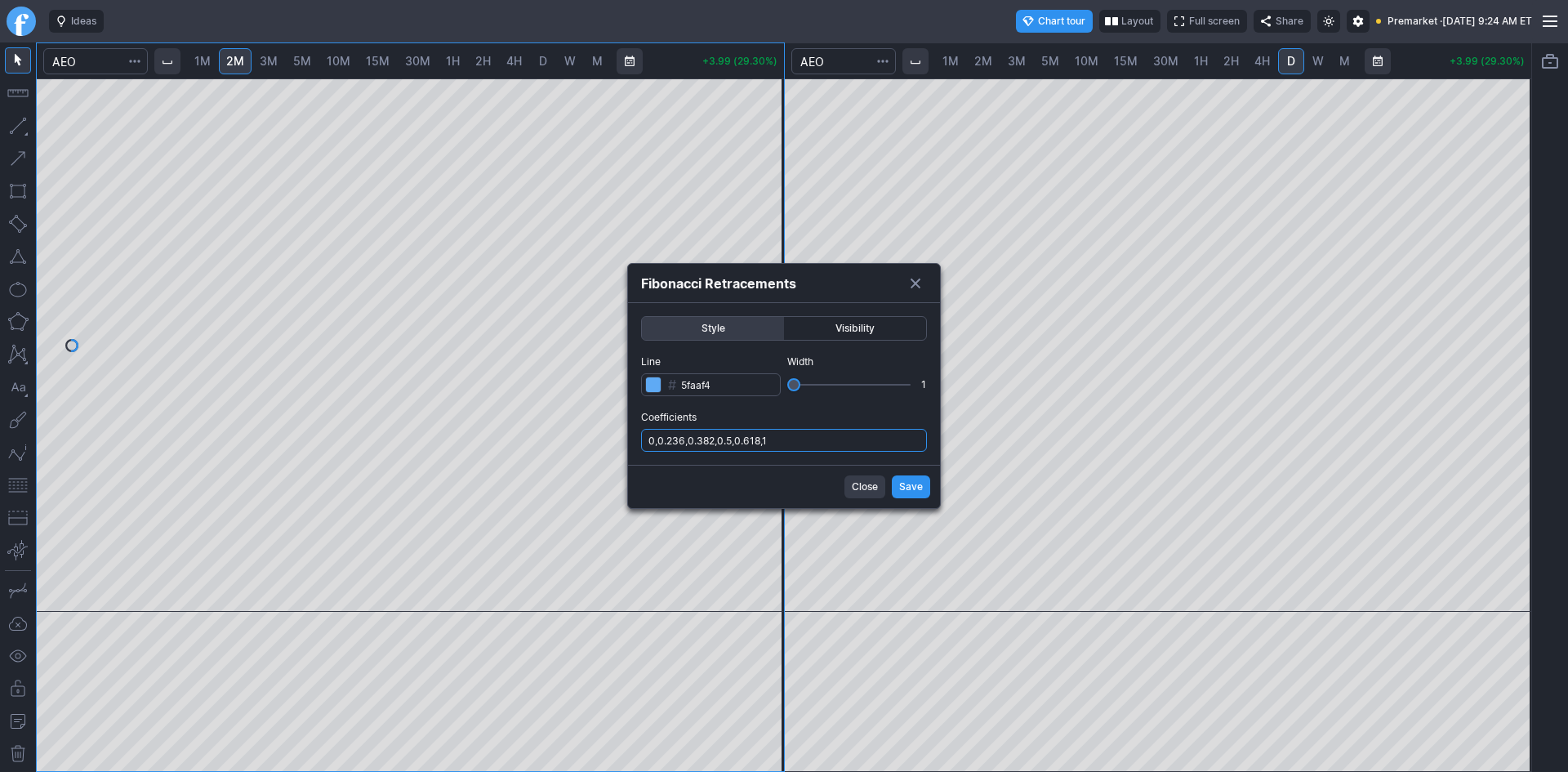
click at [797, 444] on input "0,0.236,0.382,0.5,0.618,1" at bounding box center [784, 440] width 286 height 23
type input "0,0.236,0.382,0.5,0.618,1,.786"
click at [913, 487] on span "Save" at bounding box center [911, 487] width 24 height 17
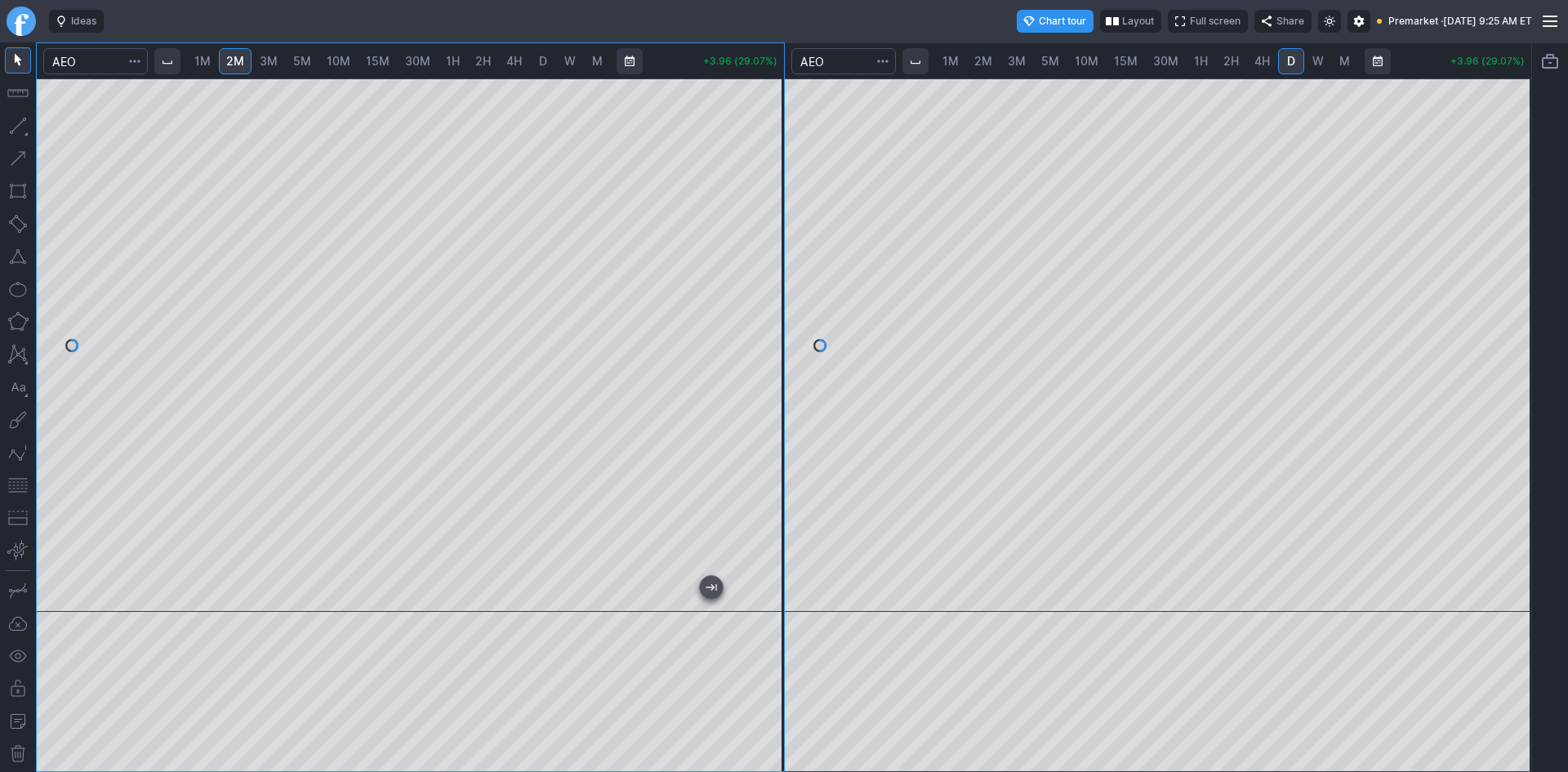
drag, startPoint x: 1507, startPoint y: 228, endPoint x: 1499, endPoint y: 299, distance: 71.4
click at [1499, 299] on div at bounding box center [1513, 342] width 34 height 493
click at [16, 488] on button "button" at bounding box center [18, 486] width 26 height 26
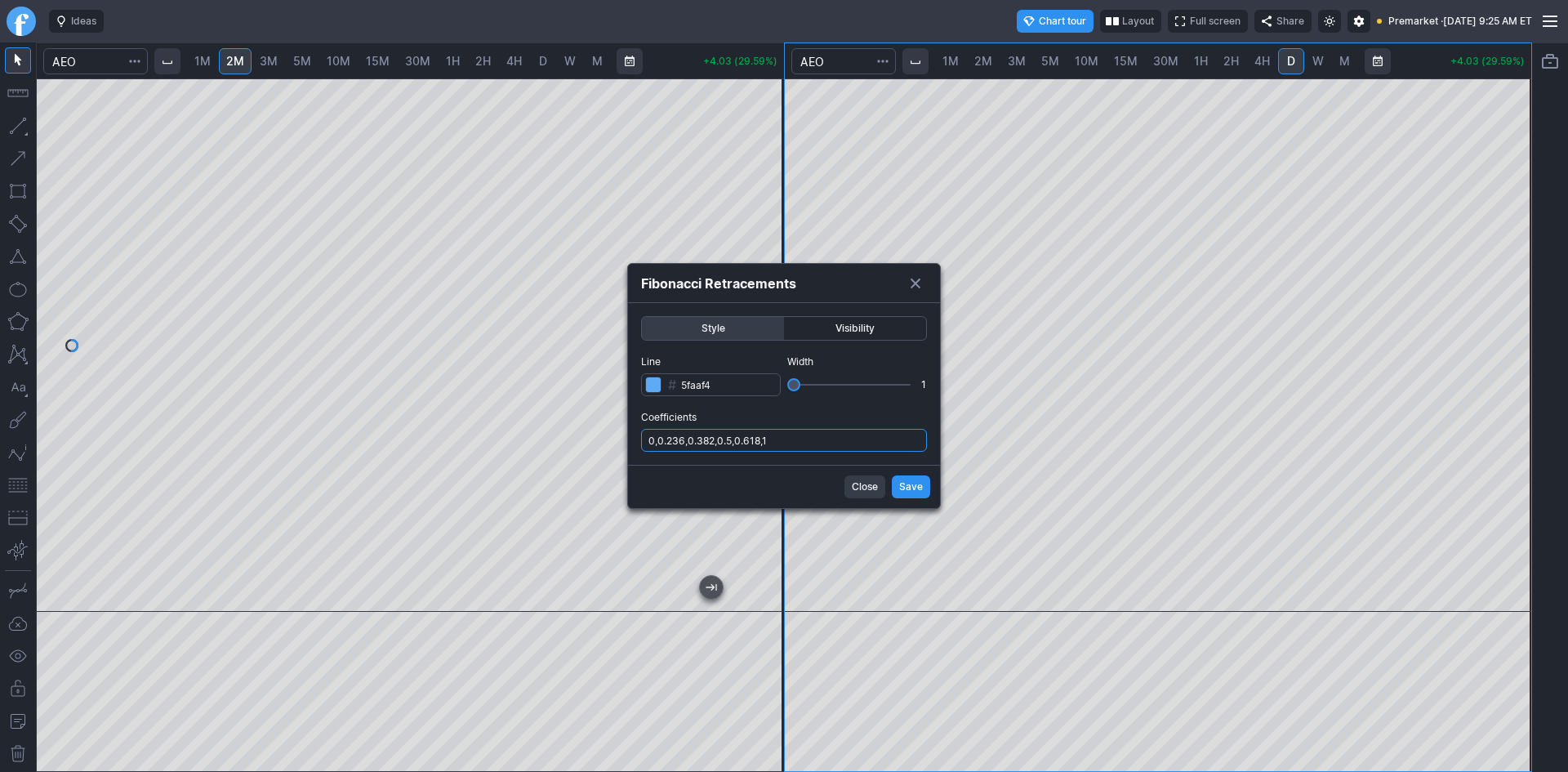
drag, startPoint x: 862, startPoint y: 443, endPoint x: 856, endPoint y: 451, distance: 10.0
click at [863, 442] on input "0,0.236,0.382,0.5,0.618,1" at bounding box center [784, 440] width 286 height 23
type input "0,0.236,0.382,0.5,0.618,1,.786"
click at [916, 484] on span "Save" at bounding box center [911, 487] width 24 height 17
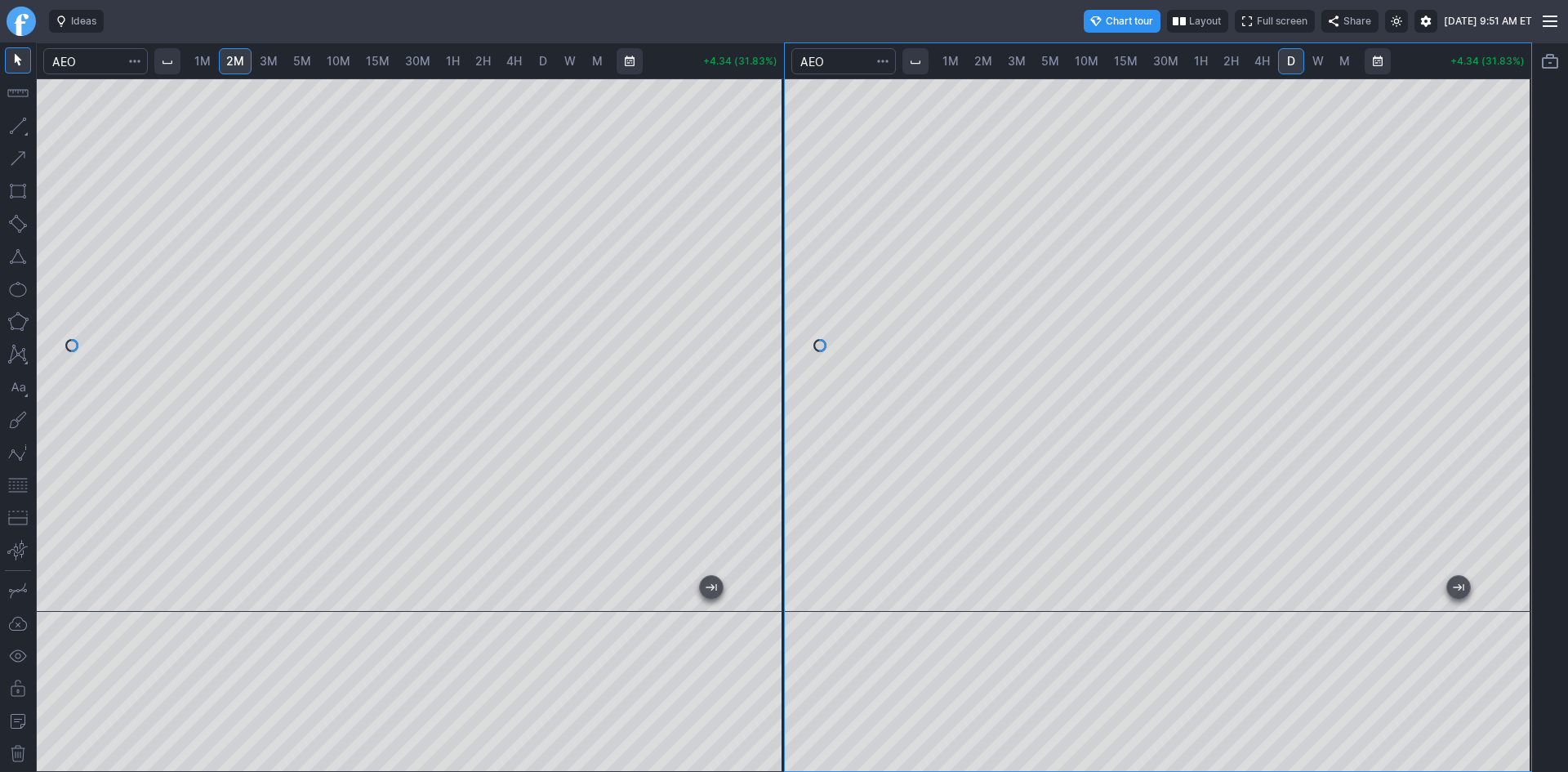
click at [749, 386] on div at bounding box center [410, 345] width 748 height 534
click at [787, 175] on div "1M 2M 3M 5M 10M 15M 30M 1H 2H 4H D W M +0.75 (36.41%) 1M 2M 3M 5M 10M 15M 30M 1…" at bounding box center [783, 407] width 1496 height 730
click at [768, 180] on div at bounding box center [767, 342] width 34 height 493
drag, startPoint x: 756, startPoint y: 253, endPoint x: 761, endPoint y: 361, distance: 108.1
click at [761, 361] on div at bounding box center [767, 342] width 34 height 493
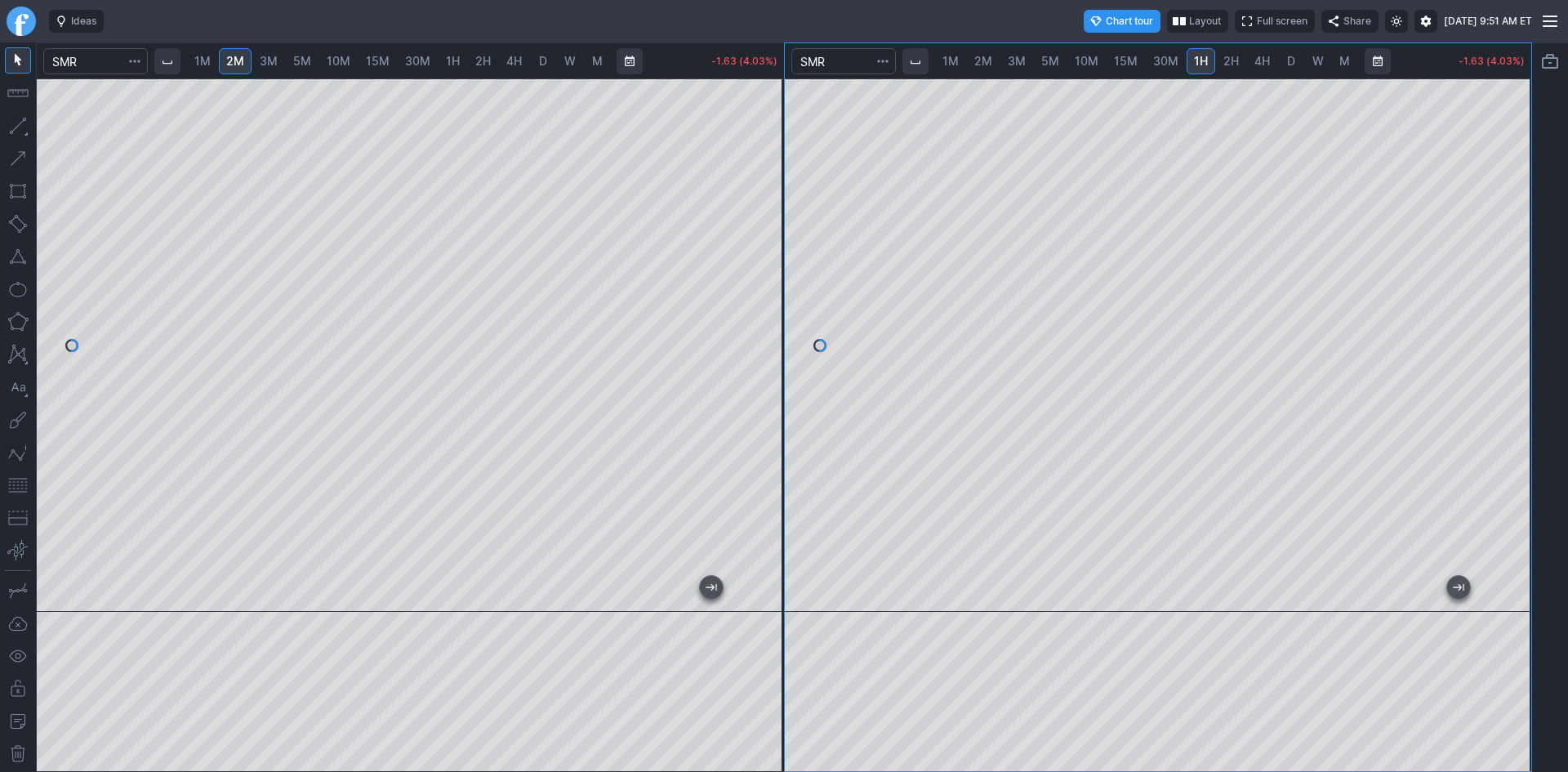
drag, startPoint x: 731, startPoint y: 71, endPoint x: 709, endPoint y: 72, distance: 22.0
click at [709, 72] on div "1M 2M 3M 5M 10M 15M 30M 1H 2H 4H D W M -1.63 (4.03%)" at bounding box center [410, 60] width 748 height 36
drag, startPoint x: 767, startPoint y: 122, endPoint x: 777, endPoint y: 304, distance: 182.3
click at [777, 304] on div at bounding box center [767, 342] width 34 height 493
